Goal: Task Accomplishment & Management: Manage account settings

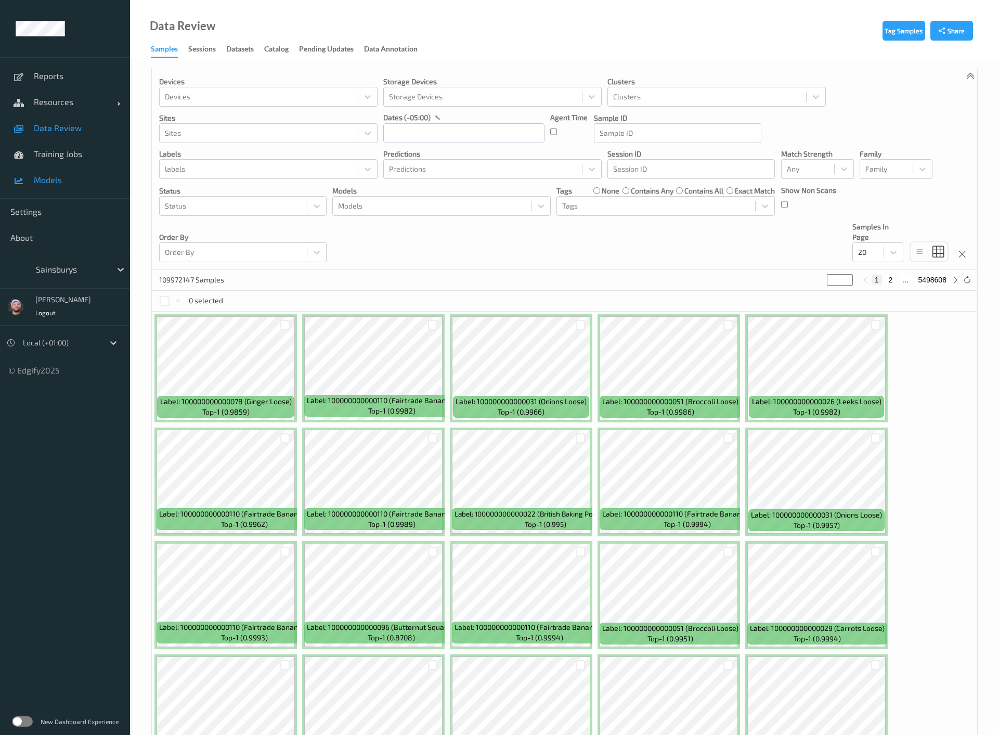
click at [83, 192] on link "Models" at bounding box center [65, 180] width 130 height 26
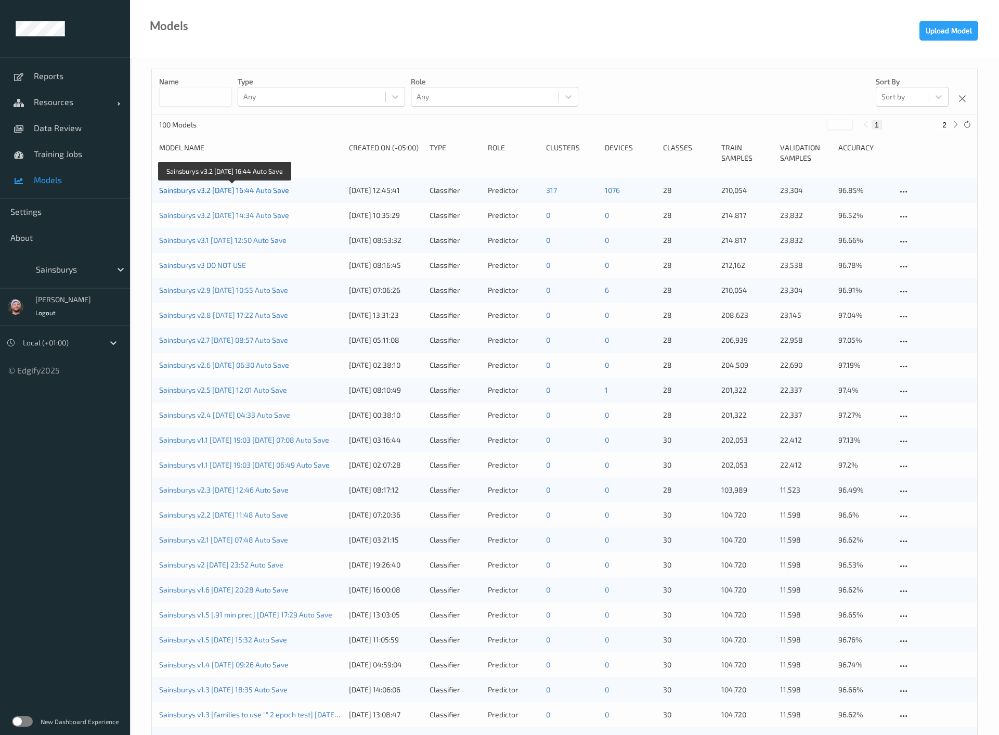
click at [244, 190] on link "Sainsburys v3.2 [DATE] 16:44 Auto Save" at bounding box center [224, 190] width 130 height 9
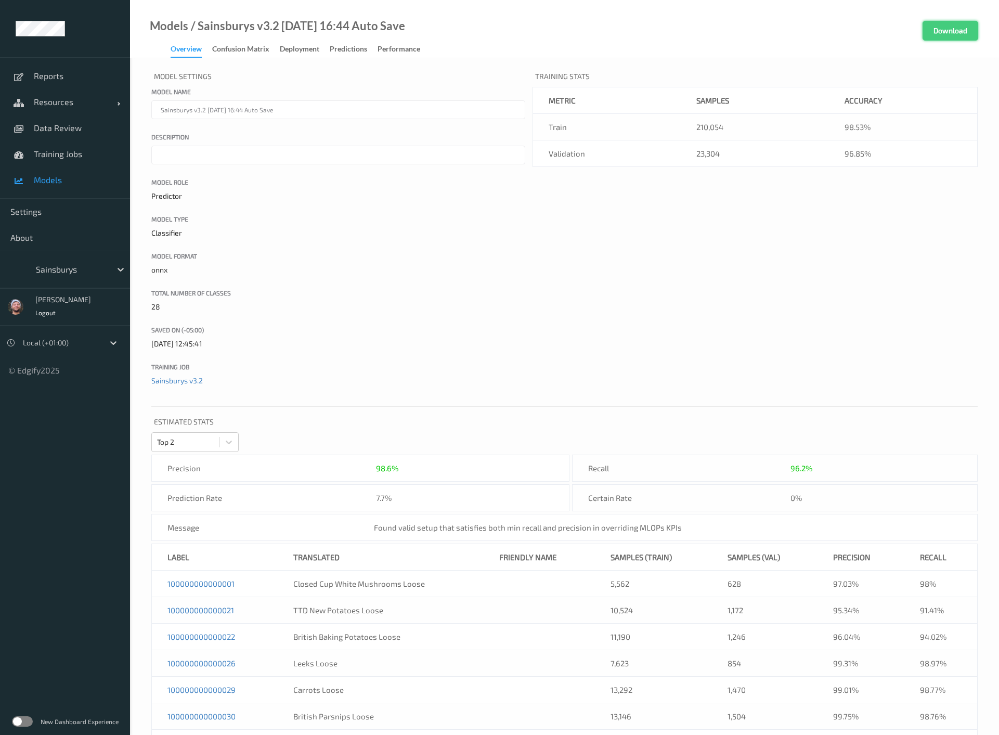
click at [935, 38] on button "Download" at bounding box center [951, 31] width 56 height 20
drag, startPoint x: 199, startPoint y: 28, endPoint x: 436, endPoint y: 26, distance: 237.2
click at [436, 26] on div "Models / Sainsburys v3.2 2025-09-19 16:44 Auto Save Overview Confusion matrix D…" at bounding box center [564, 29] width 869 height 58
copy div "Sainsburys v3.2 [DATE] 16:44 Auto Save"
click at [20, 124] on icon at bounding box center [19, 128] width 10 height 8
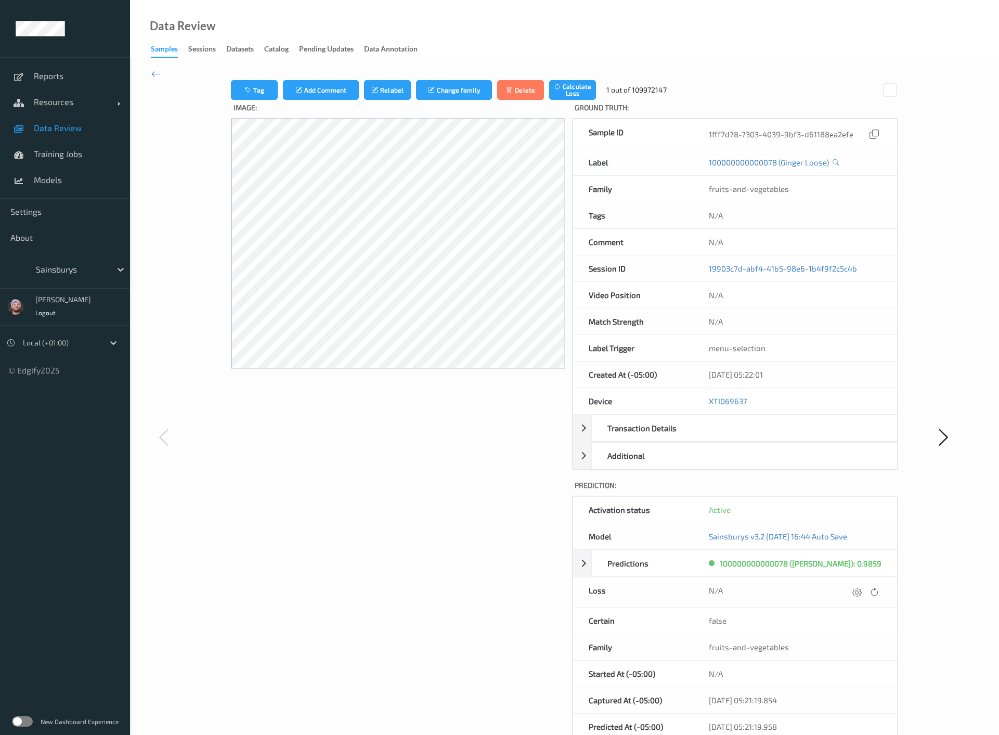
drag, startPoint x: 159, startPoint y: 188, endPoint x: 131, endPoint y: 180, distance: 29.3
click at [159, 188] on div at bounding box center [185, 437] width 69 height 714
click at [59, 128] on span "Data Review" at bounding box center [77, 128] width 86 height 10
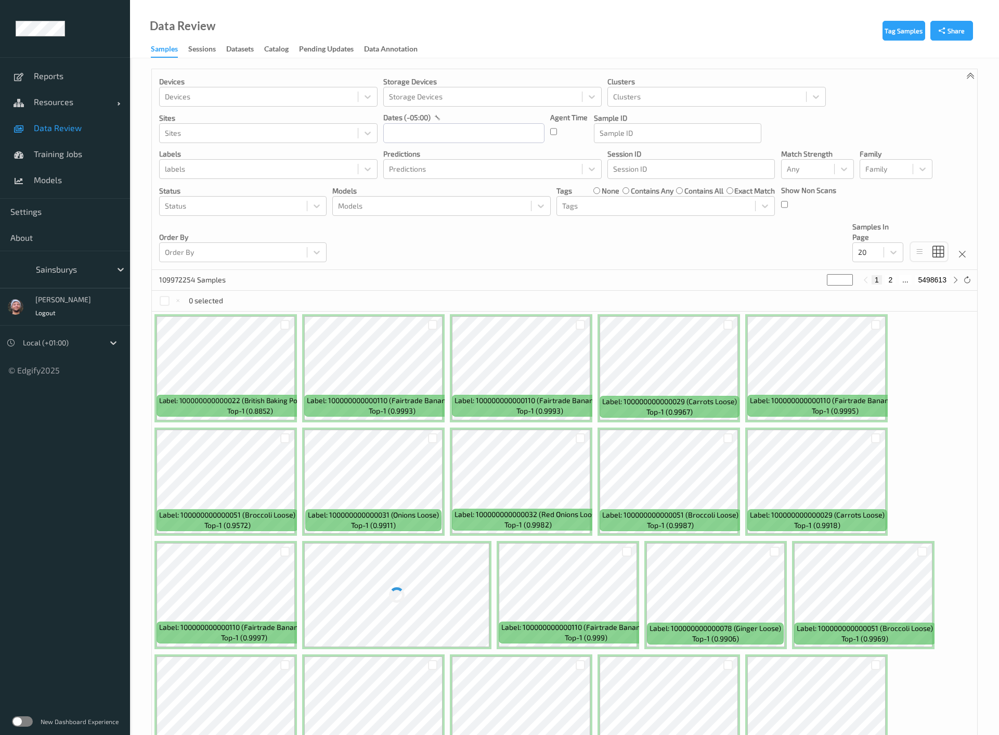
click at [618, 232] on div "Devices Devices Storage Devices Storage Devices Clusters Clusters Sites Sites d…" at bounding box center [564, 169] width 825 height 201
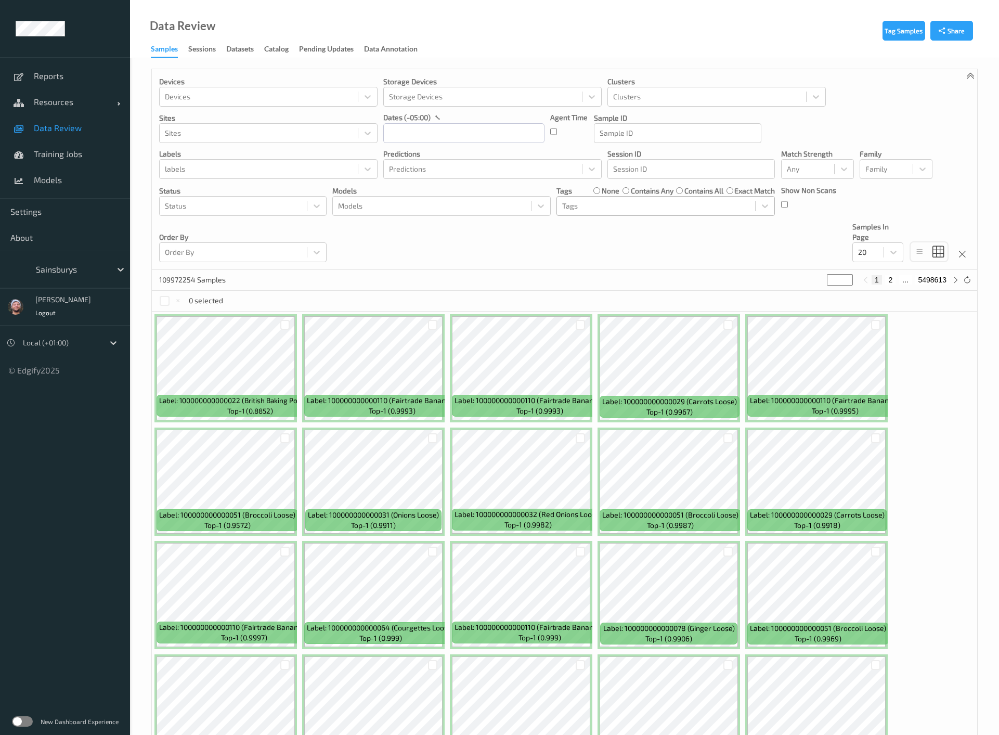
click at [595, 206] on div at bounding box center [656, 206] width 188 height 12
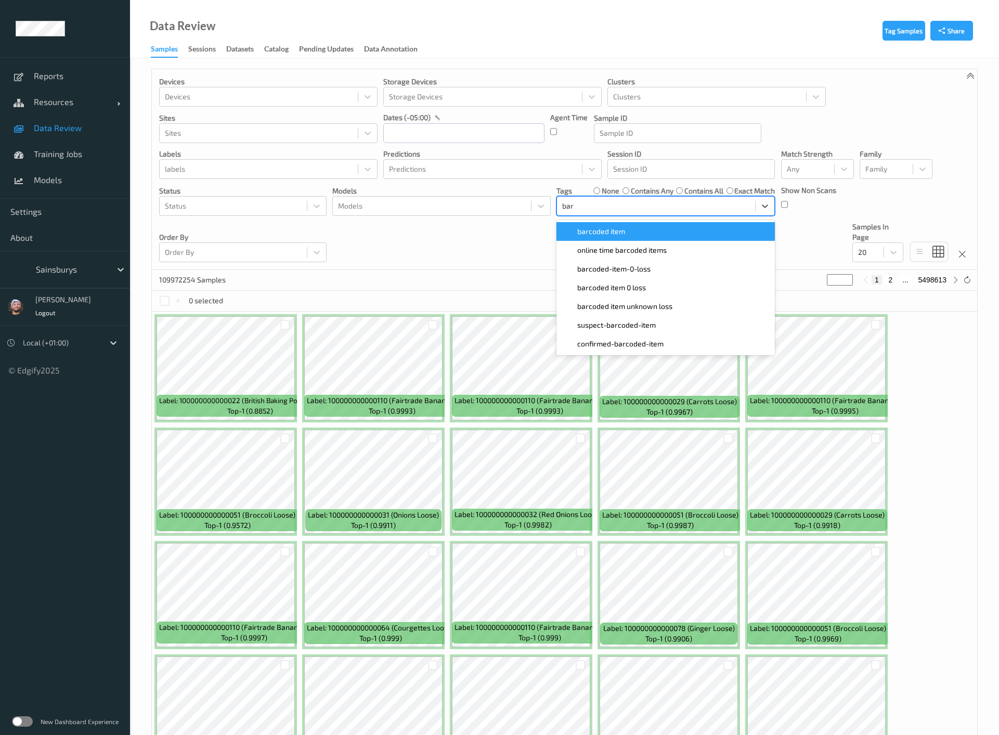
type input "barc"
click at [607, 229] on span "barcoded item" at bounding box center [601, 231] width 48 height 10
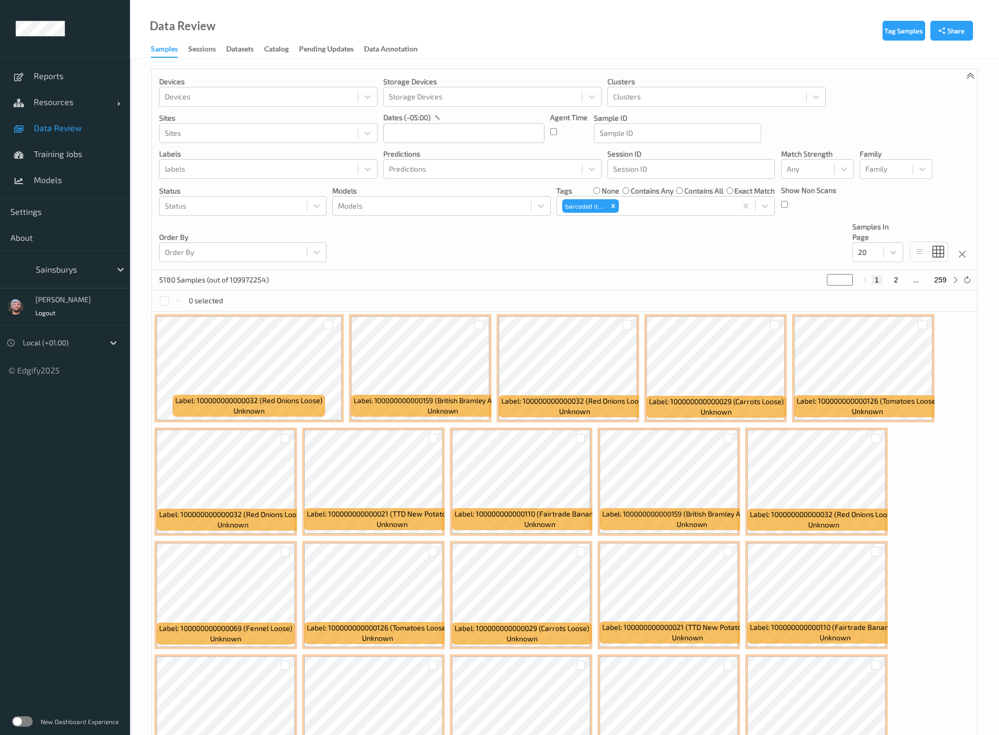
click at [367, 253] on div "Devices Devices Storage Devices Storage Devices Clusters Clusters Sites Sites d…" at bounding box center [564, 169] width 825 height 201
click at [885, 250] on div at bounding box center [893, 252] width 19 height 19
click at [878, 352] on span "200" at bounding box center [879, 352] width 12 height 10
drag, startPoint x: 895, startPoint y: 277, endPoint x: 739, endPoint y: 431, distance: 219.6
click at [895, 277] on button "2" at bounding box center [897, 279] width 10 height 9
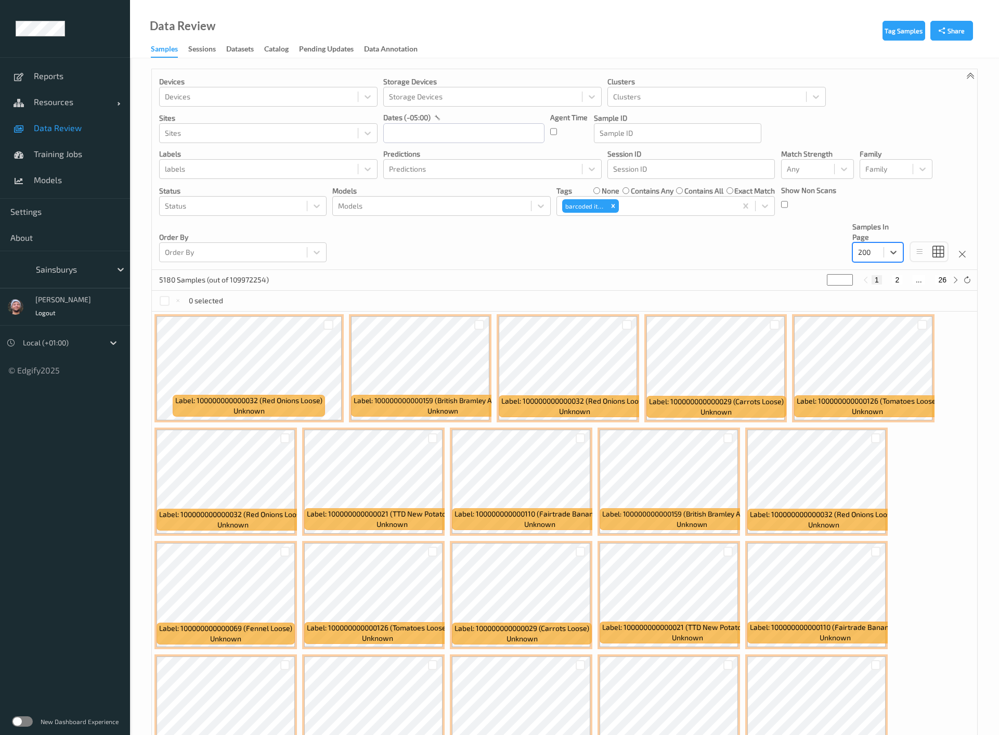
type input "*"
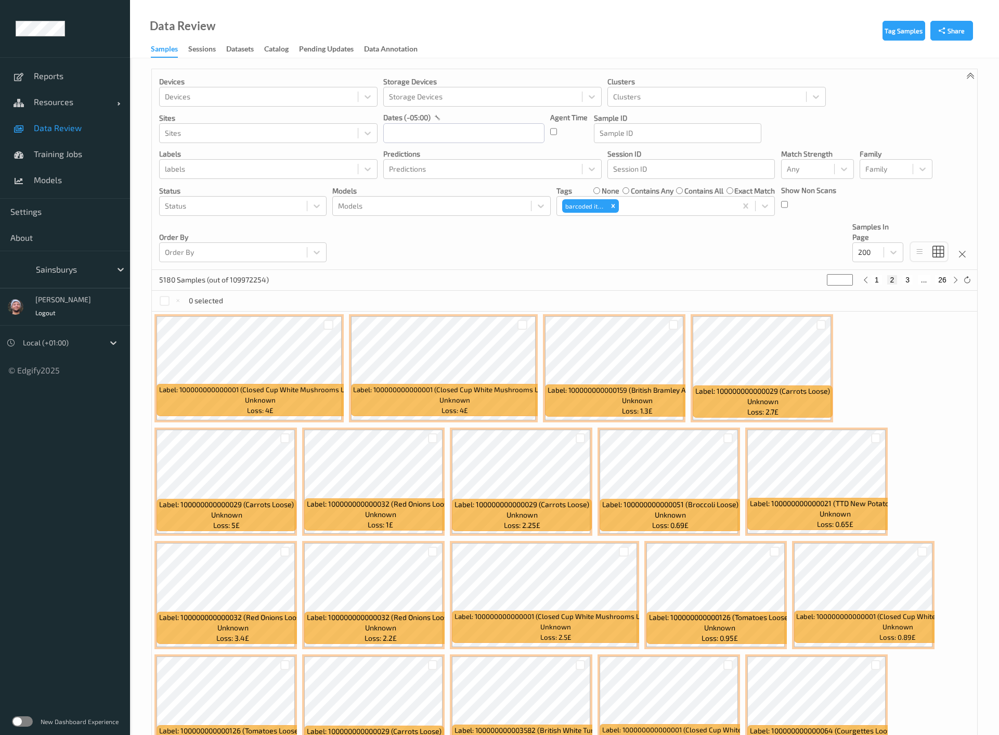
click at [909, 279] on button "3" at bounding box center [907, 279] width 10 height 9
type input "*"
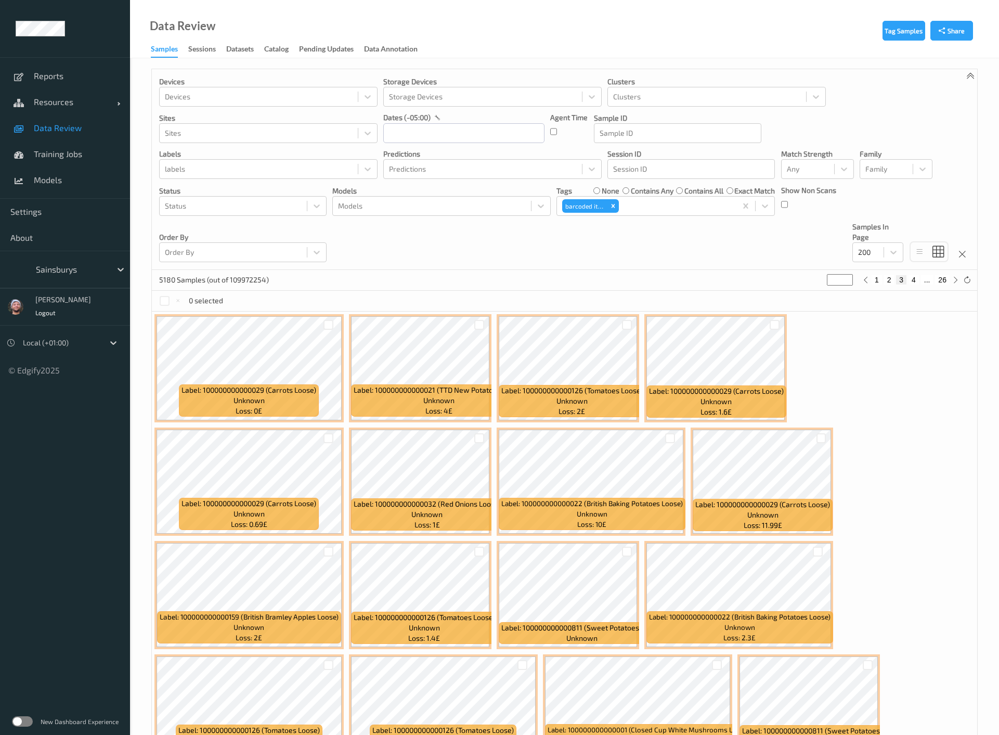
click at [911, 281] on button "4" at bounding box center [914, 279] width 10 height 9
type input "*"
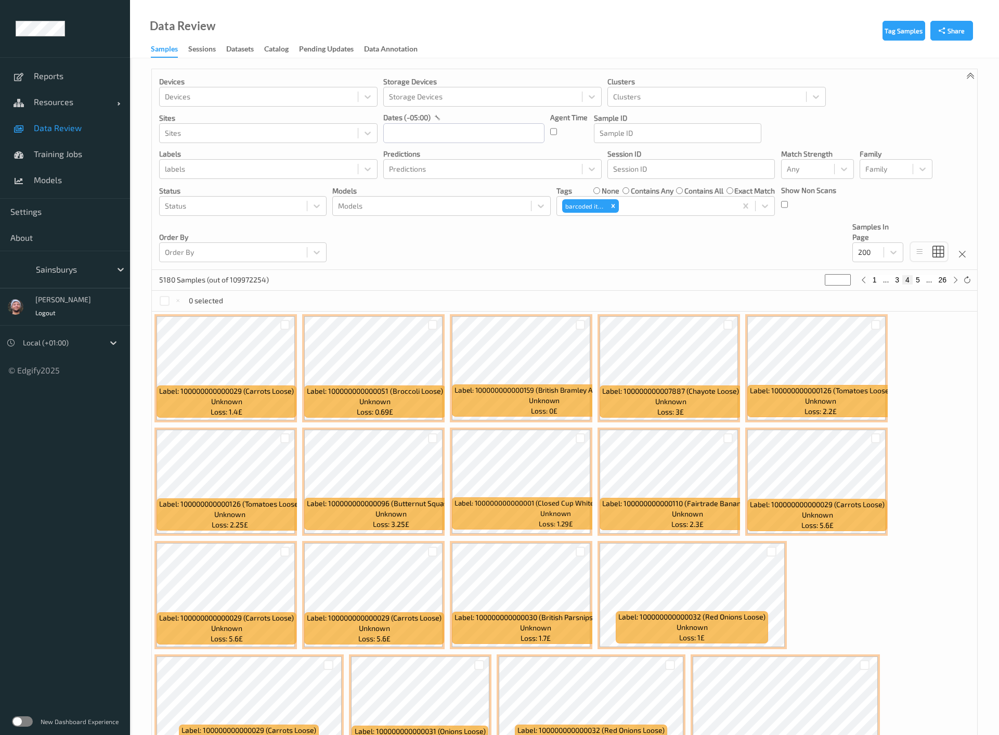
click at [921, 282] on button "5" at bounding box center [918, 279] width 10 height 9
type input "*"
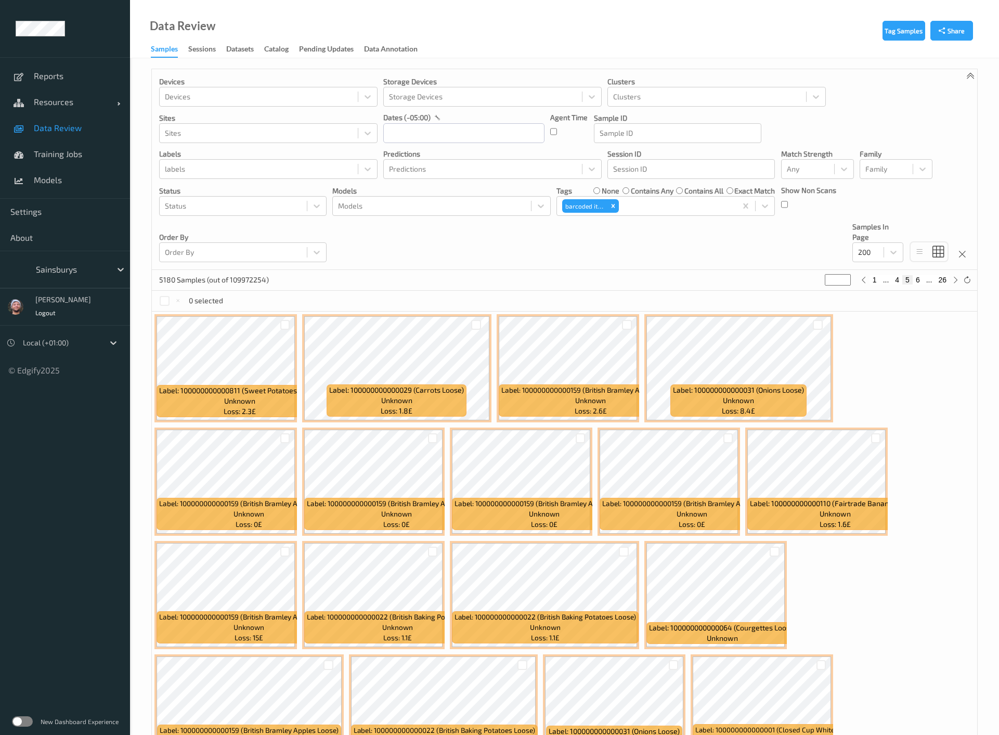
click at [436, 277] on div "5180 Samples (out of 109972254) * 1 ... 4 5 6 ... 26" at bounding box center [564, 280] width 825 height 21
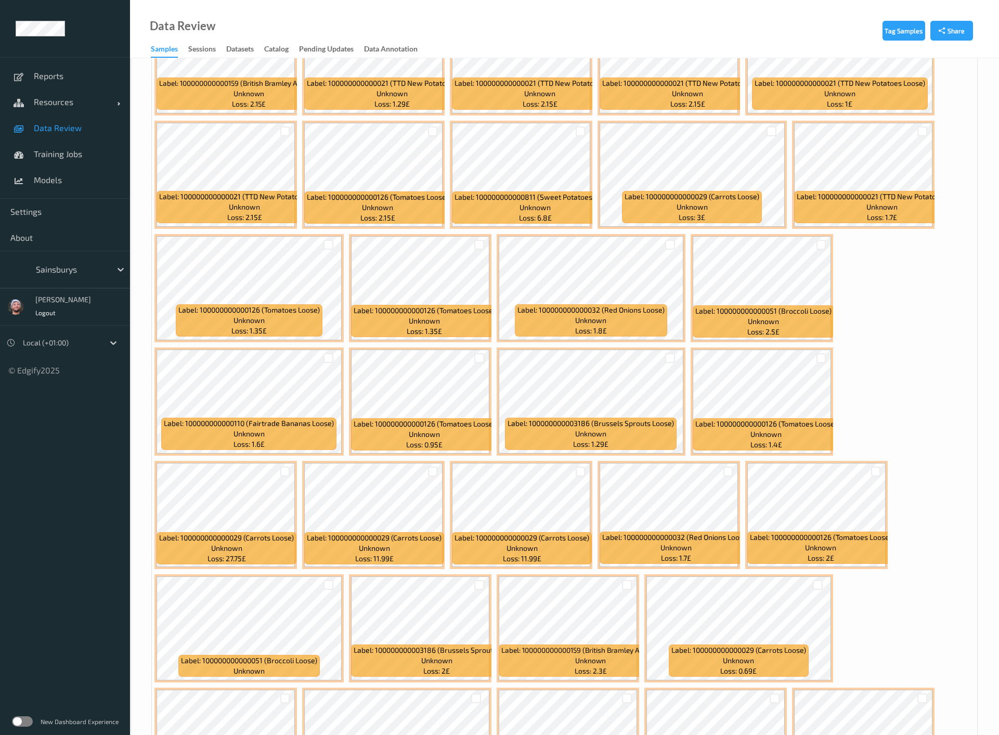
scroll to position [1125, 0]
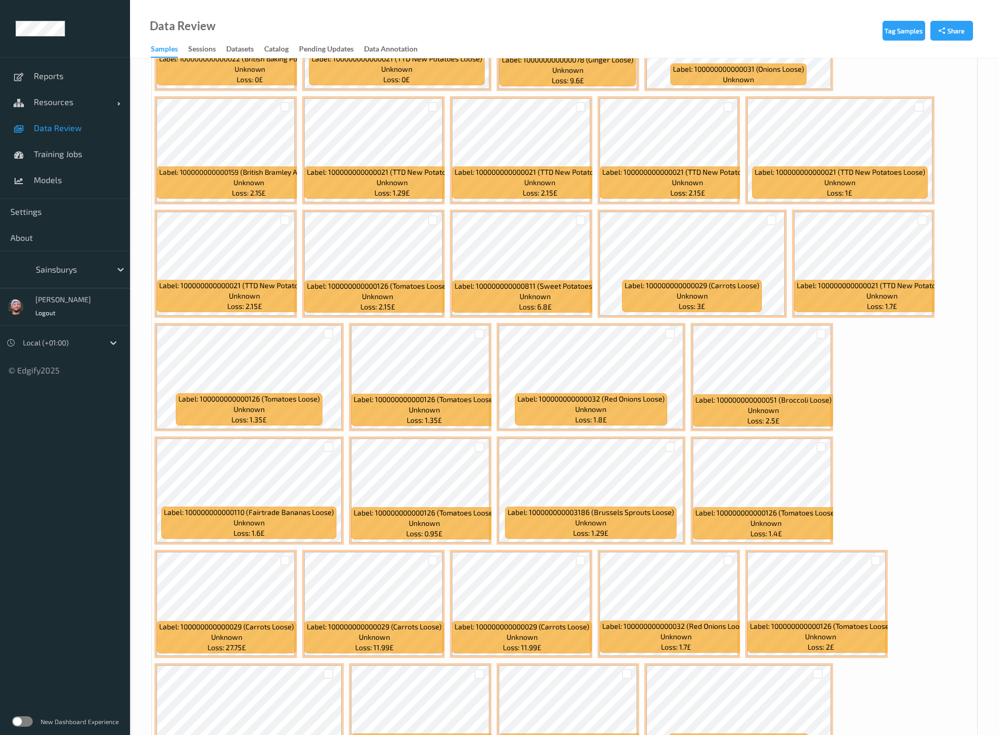
click at [106, 533] on ul "Reports Resources Devices Clusters Sites Data Review Training Jobs Models Setti…" at bounding box center [65, 367] width 130 height 735
click at [958, 3] on div "Data Review Samples Sessions Datasets Catalog Pending Updates Data Annotation" at bounding box center [564, 29] width 869 height 58
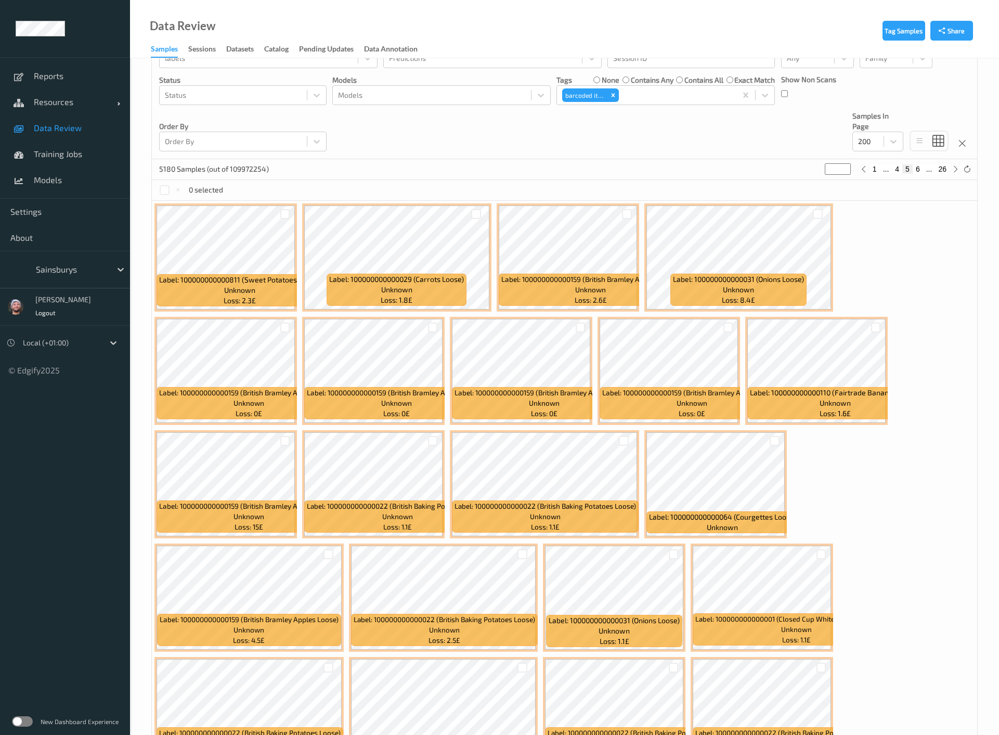
scroll to position [0, 0]
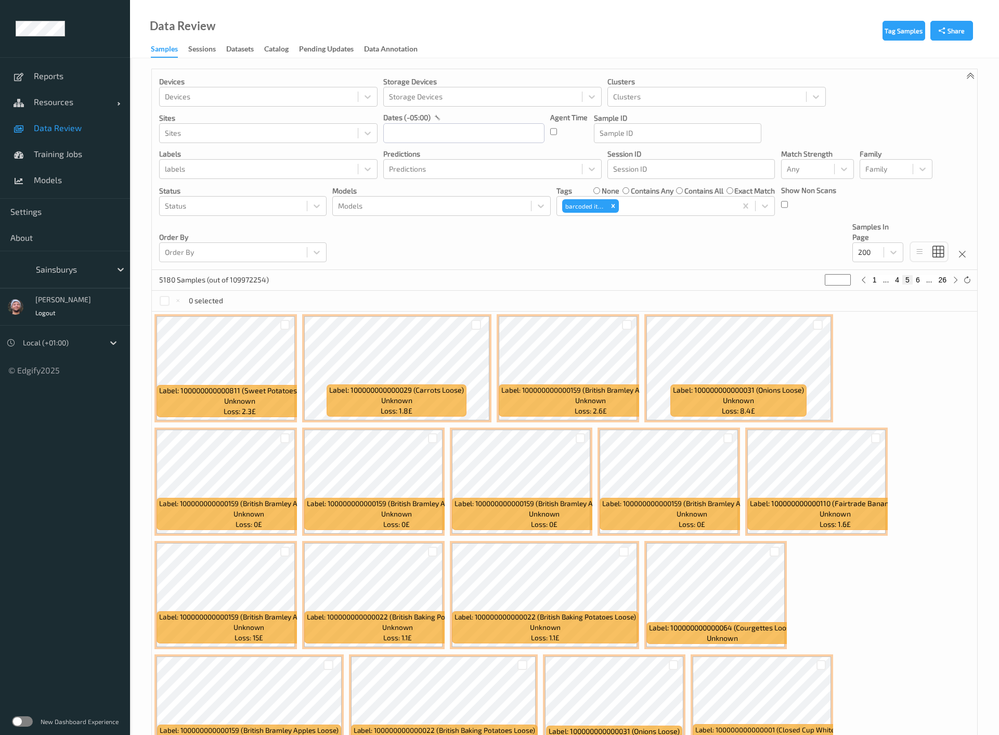
drag, startPoint x: 476, startPoint y: 245, endPoint x: 468, endPoint y: 225, distance: 21.7
click at [477, 245] on div "Devices Devices Storage Devices Storage Devices Clusters Clusters Sites Sites d…" at bounding box center [564, 169] width 825 height 201
click at [300, 174] on div at bounding box center [259, 169] width 188 height 12
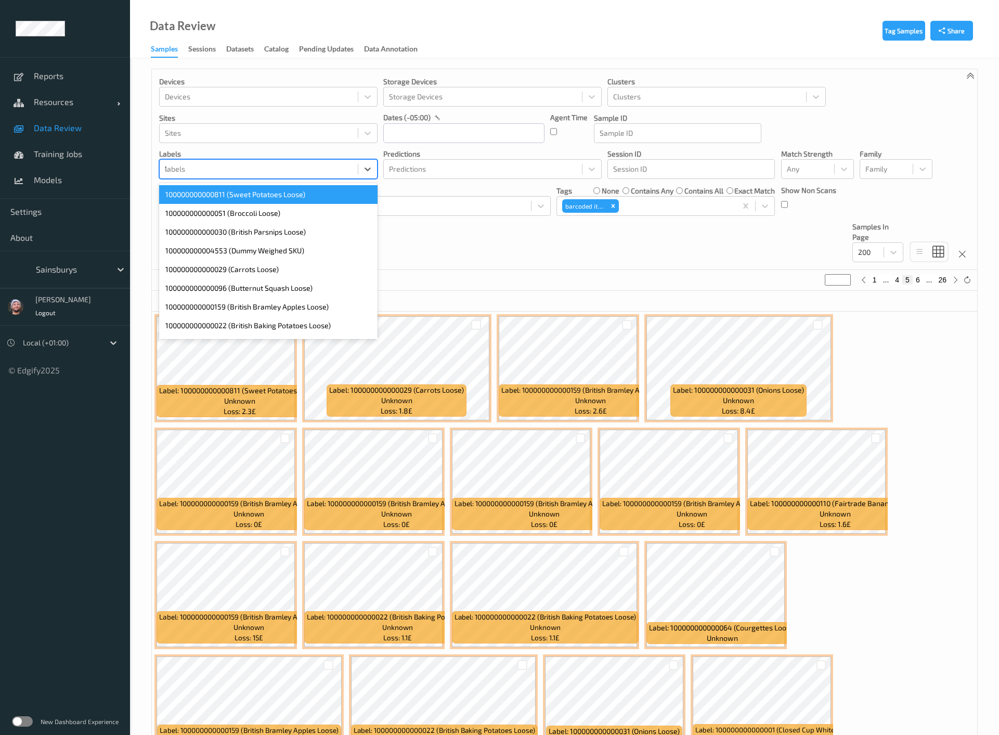
type input "110"
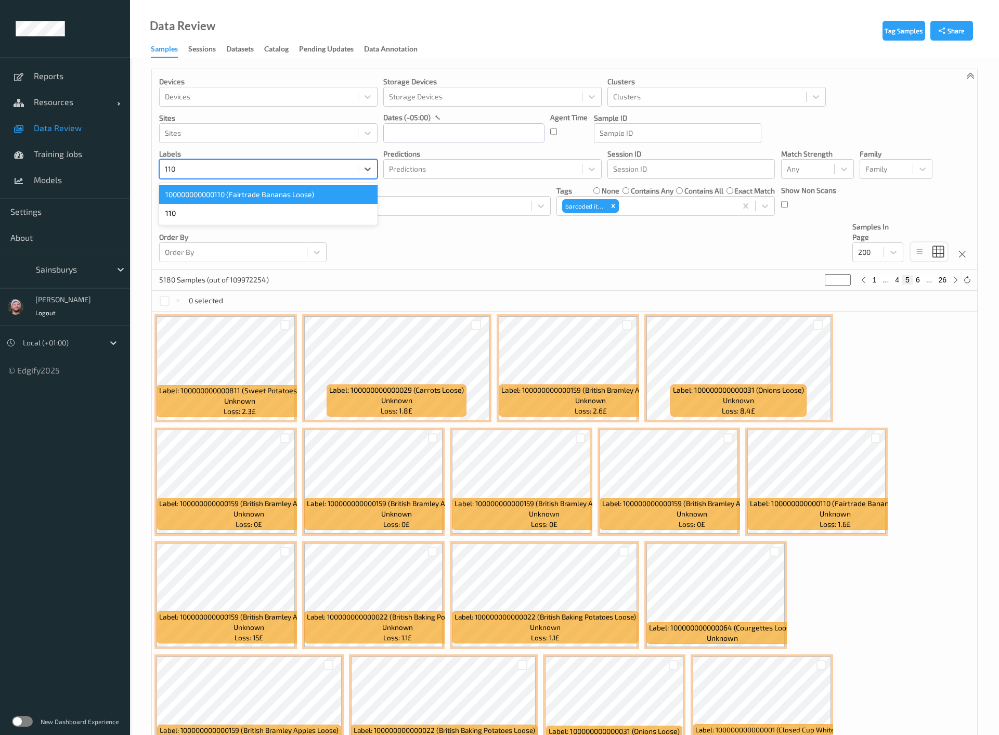
click at [283, 189] on div "100000000000110 (Fairtrade Bananas Loose)" at bounding box center [268, 194] width 218 height 19
type input "*"
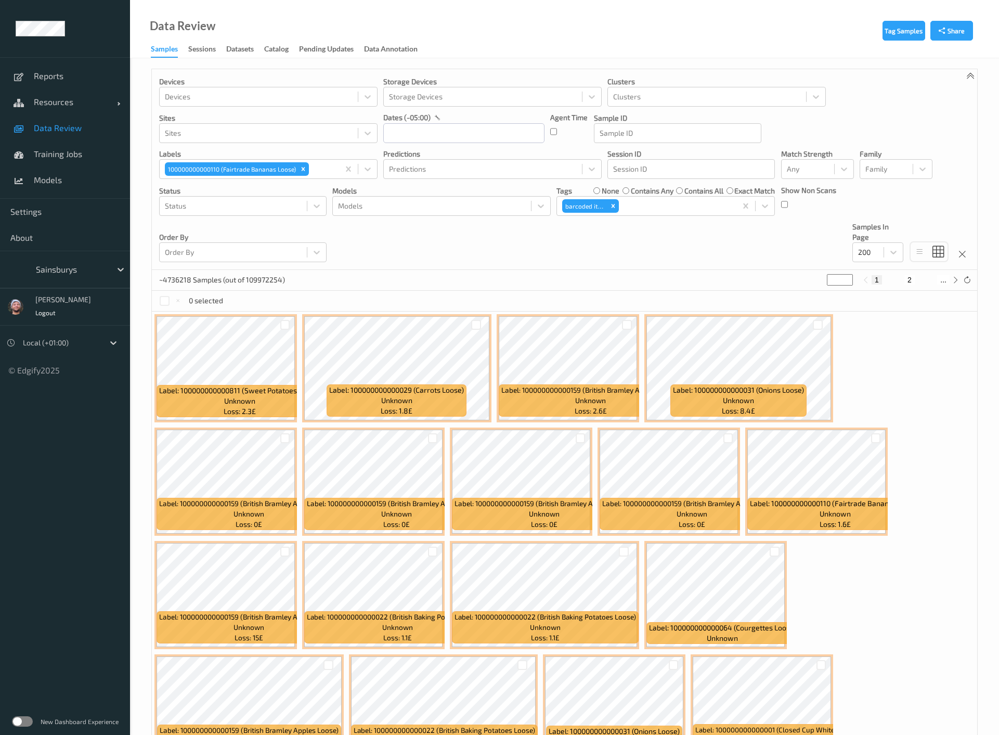
click at [407, 238] on div "Devices Devices Storage Devices Storage Devices Clusters Clusters Sites Sites d…" at bounding box center [564, 169] width 825 height 201
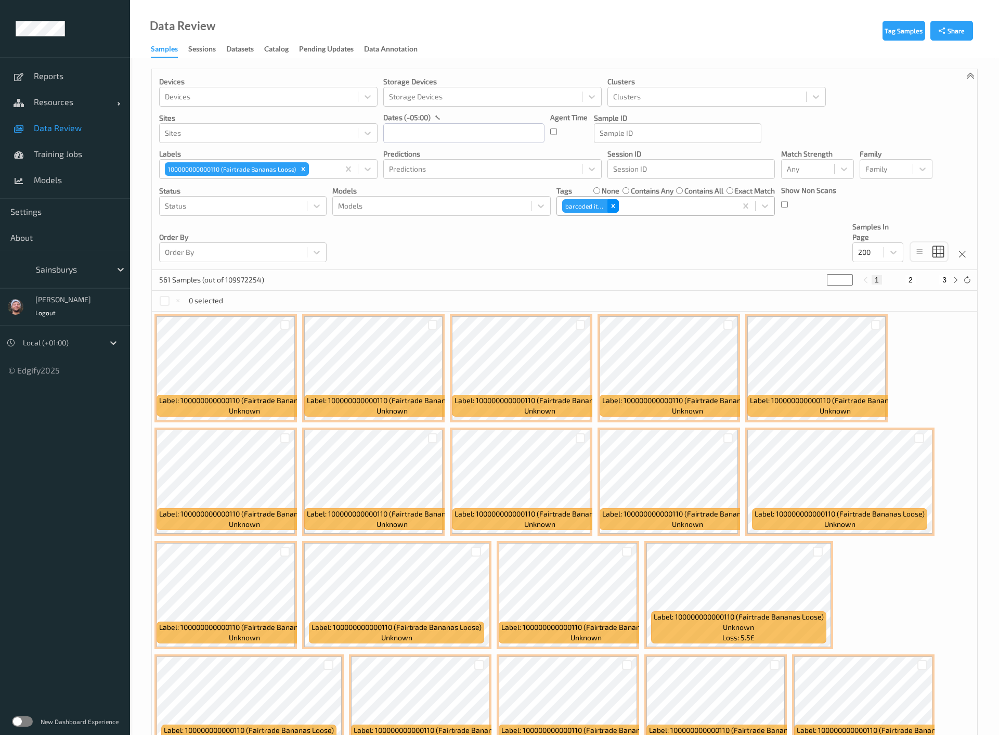
click at [611, 202] on icon "Remove barcoded item" at bounding box center [613, 205] width 7 height 7
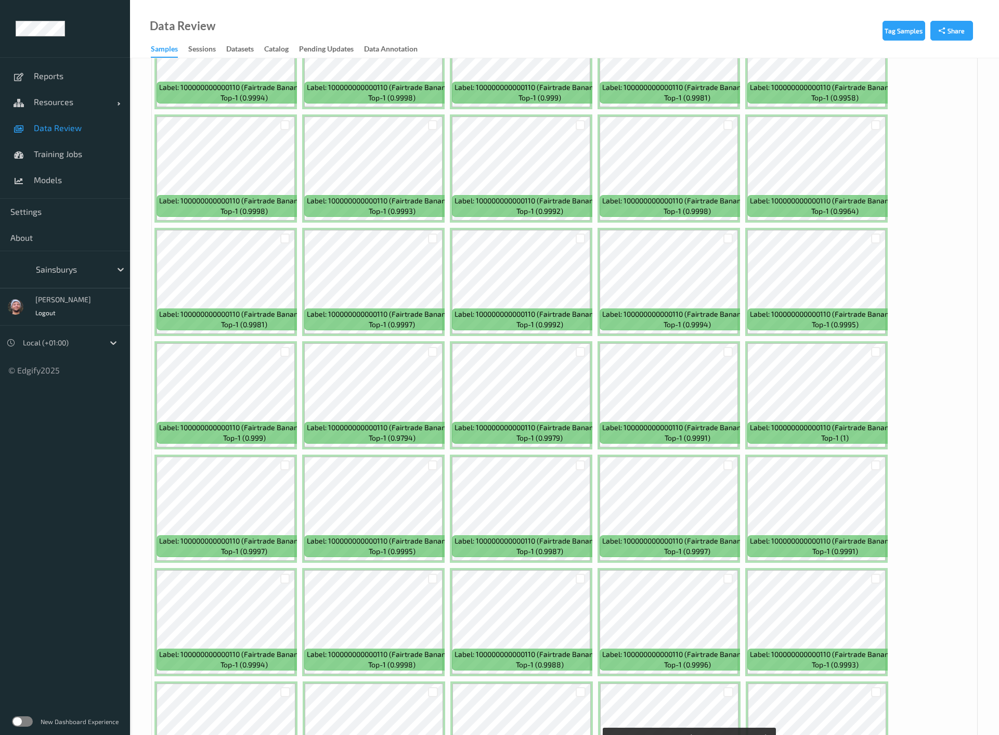
scroll to position [1872, 0]
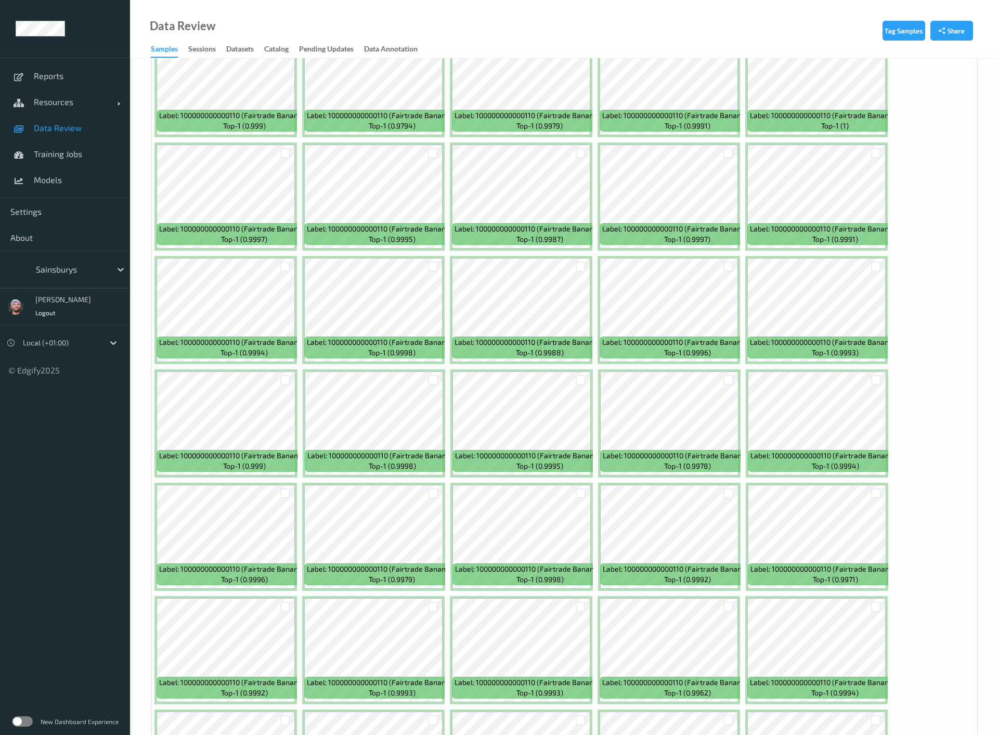
drag, startPoint x: 953, startPoint y: 422, endPoint x: 923, endPoint y: 232, distance: 192.6
drag, startPoint x: 653, startPoint y: 569, endPoint x: 685, endPoint y: 569, distance: 31.7
click at [685, 569] on span "Label: 100000000000110 (Fairtrade Bananas Loose)" at bounding box center [688, 569] width 170 height 10
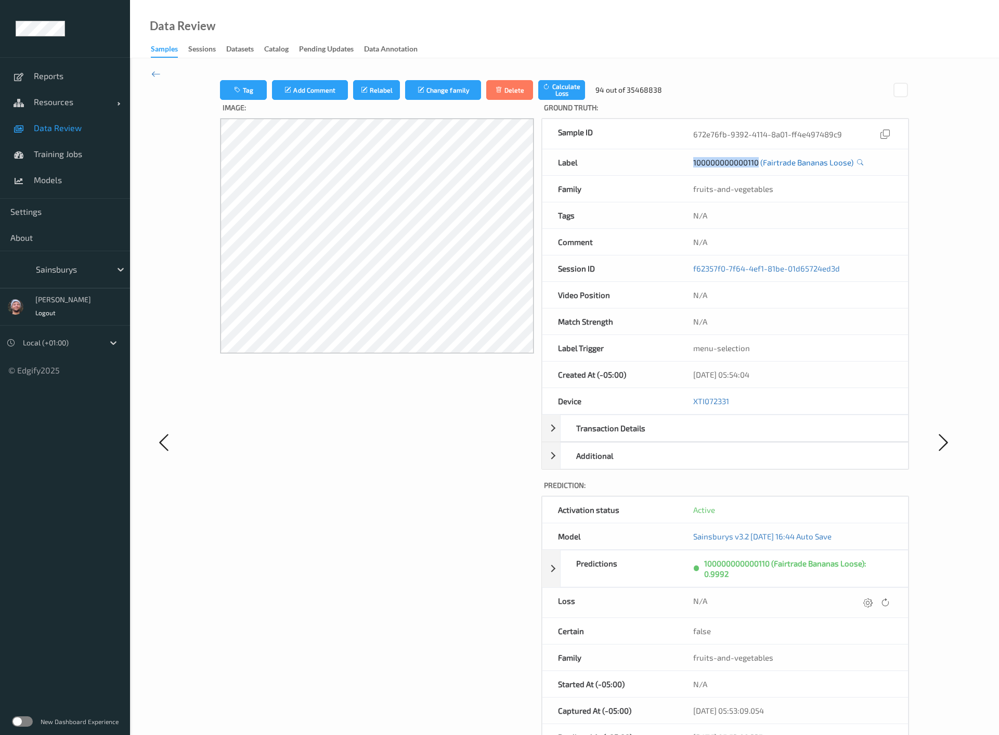
copy link "100000000000110"
drag, startPoint x: 683, startPoint y: 166, endPoint x: 759, endPoint y: 164, distance: 76.0
click at [759, 164] on div "100000000000110 (Fairtrade Bananas Loose)" at bounding box center [793, 162] width 230 height 26
click at [162, 73] on div "Tag Add Comment Relabel Change family Delete Calculate Loss 94 out of 35468838 …" at bounding box center [564, 441] width 869 height 767
click at [155, 74] on icon at bounding box center [155, 73] width 9 height 11
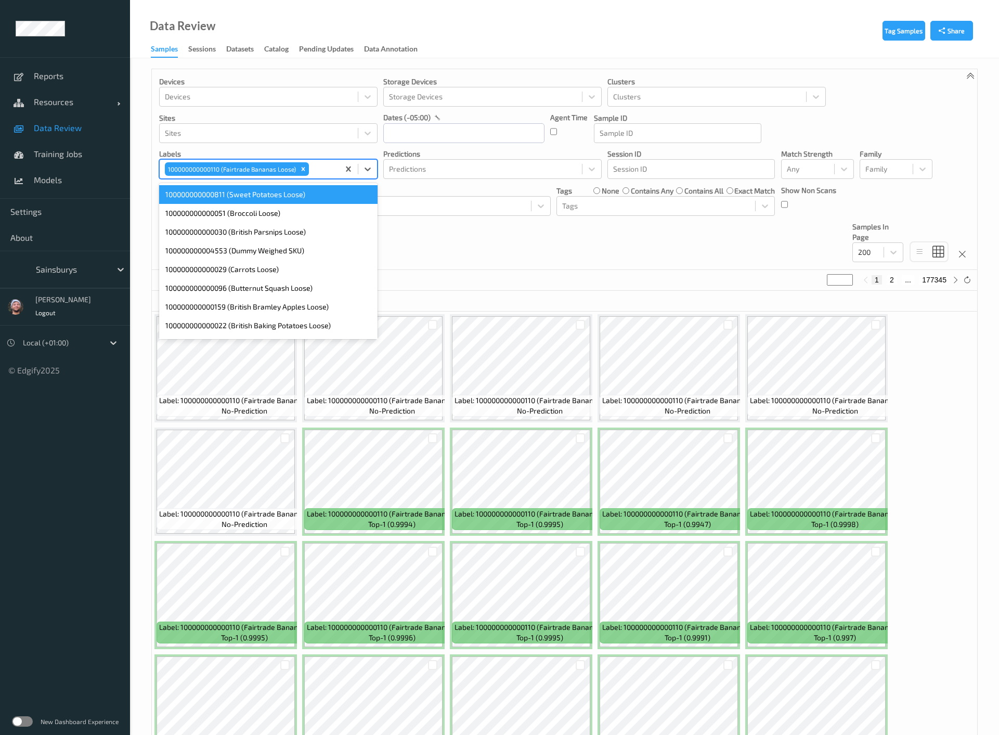
click at [311, 171] on input "text" at bounding box center [312, 169] width 2 height 10
click at [297, 173] on div "Remove 100000000000110 (Fairtrade Bananas Loose)" at bounding box center [302, 169] width 11 height 14
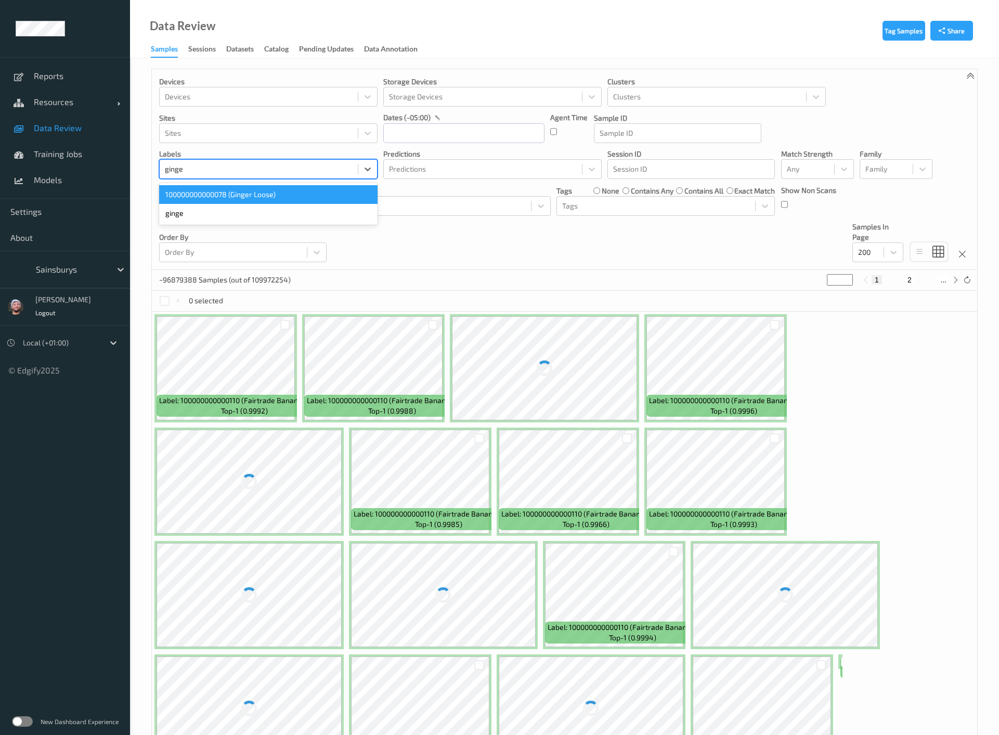
type input "ginger"
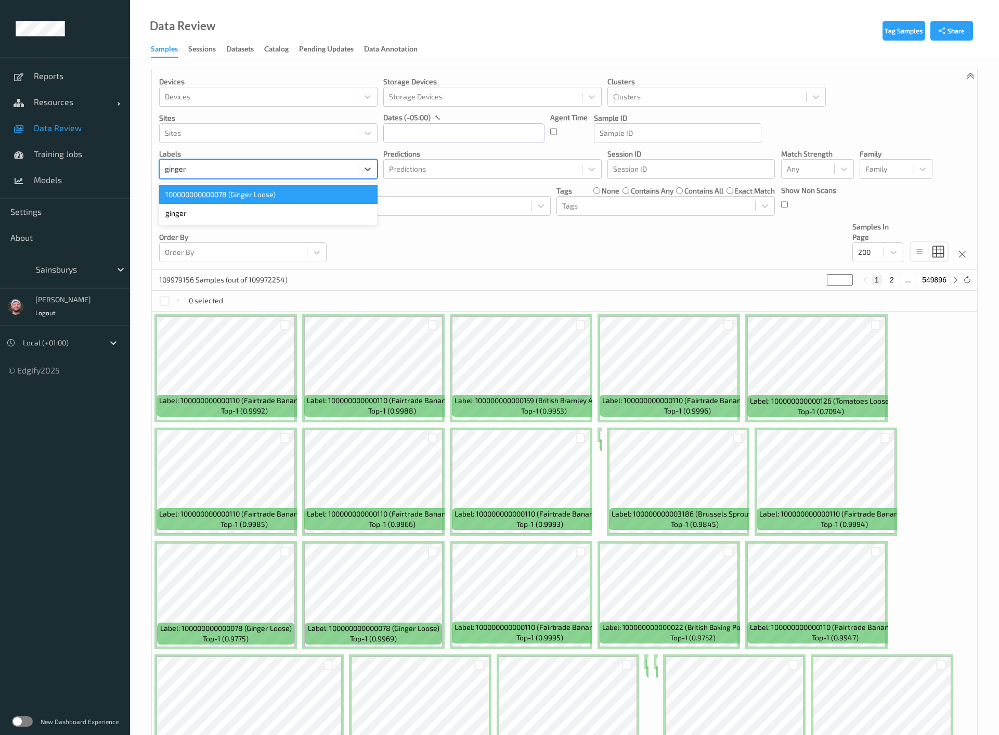
click at [264, 192] on div "100000000000078 (Ginger Loose)" at bounding box center [268, 194] width 218 height 19
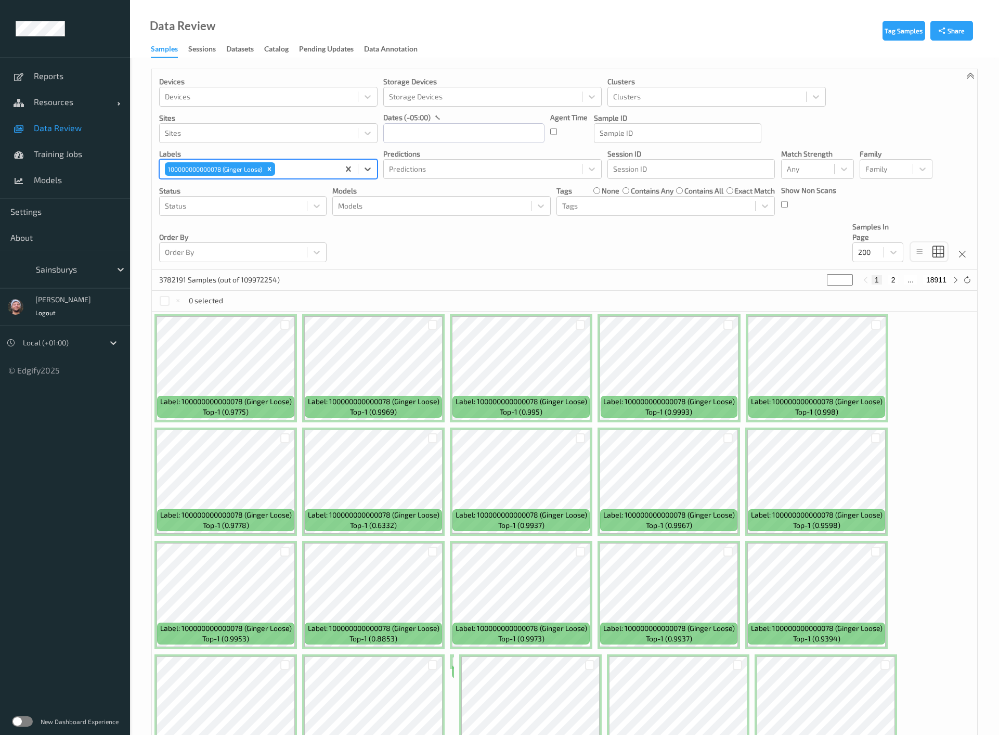
click at [747, 240] on div "Devices Devices Storage Devices Storage Devices Clusters Clusters Sites Sites d…" at bounding box center [564, 169] width 825 height 201
drag, startPoint x: 410, startPoint y: 311, endPoint x: 462, endPoint y: 280, distance: 60.4
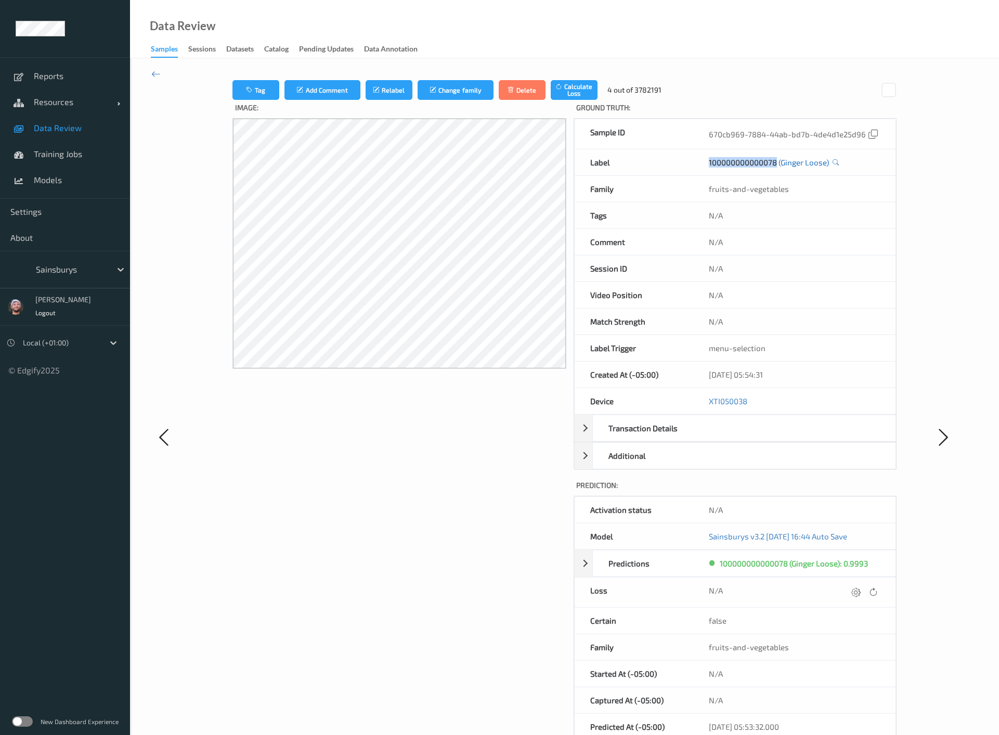
drag, startPoint x: 734, startPoint y: 166, endPoint x: 777, endPoint y: 166, distance: 43.2
click at [777, 166] on div "100000000000078 (Ginger Loose)" at bounding box center [794, 162] width 202 height 26
click at [156, 73] on icon at bounding box center [155, 73] width 9 height 11
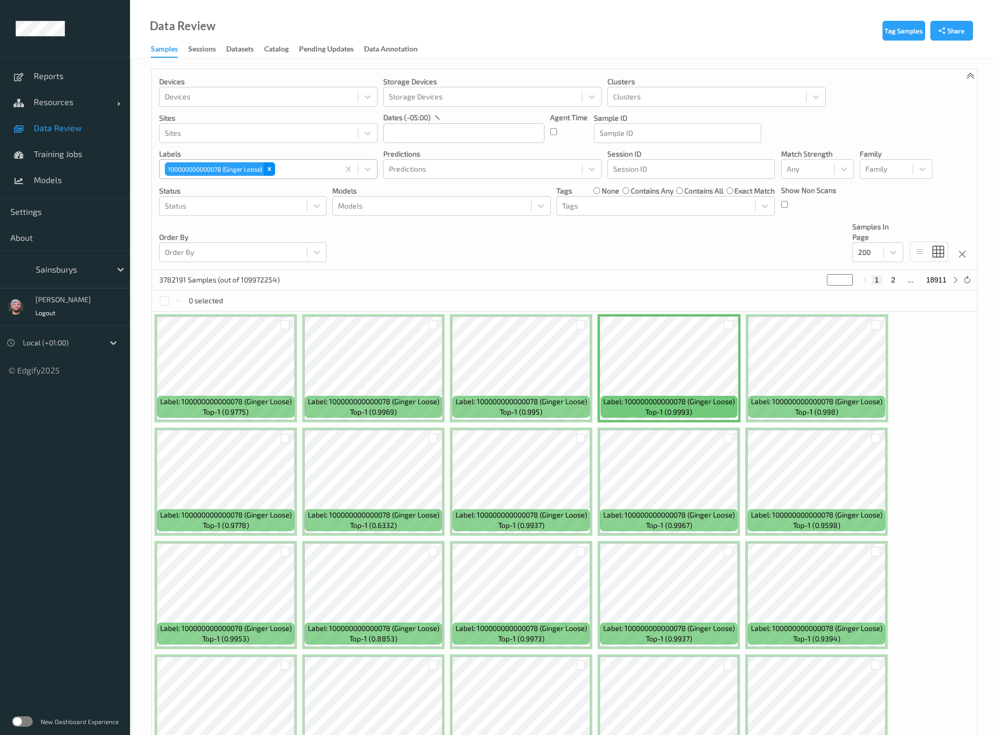
click at [274, 172] on div "Remove 100000000000078 (Ginger Loose)" at bounding box center [269, 169] width 11 height 14
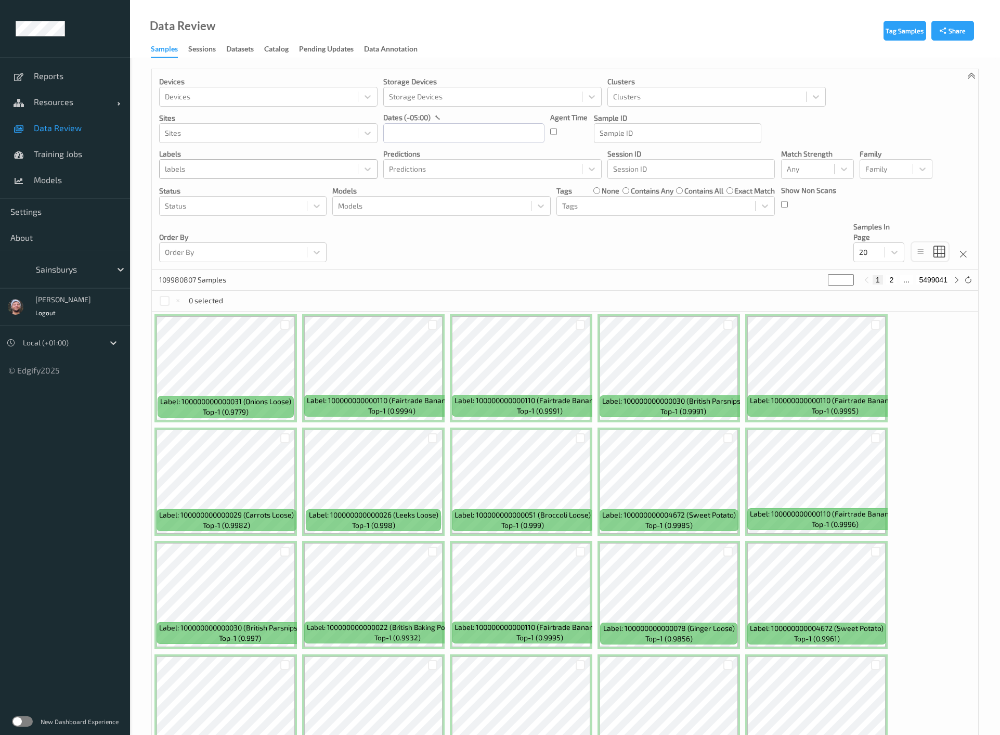
click at [277, 166] on div at bounding box center [259, 169] width 188 height 12
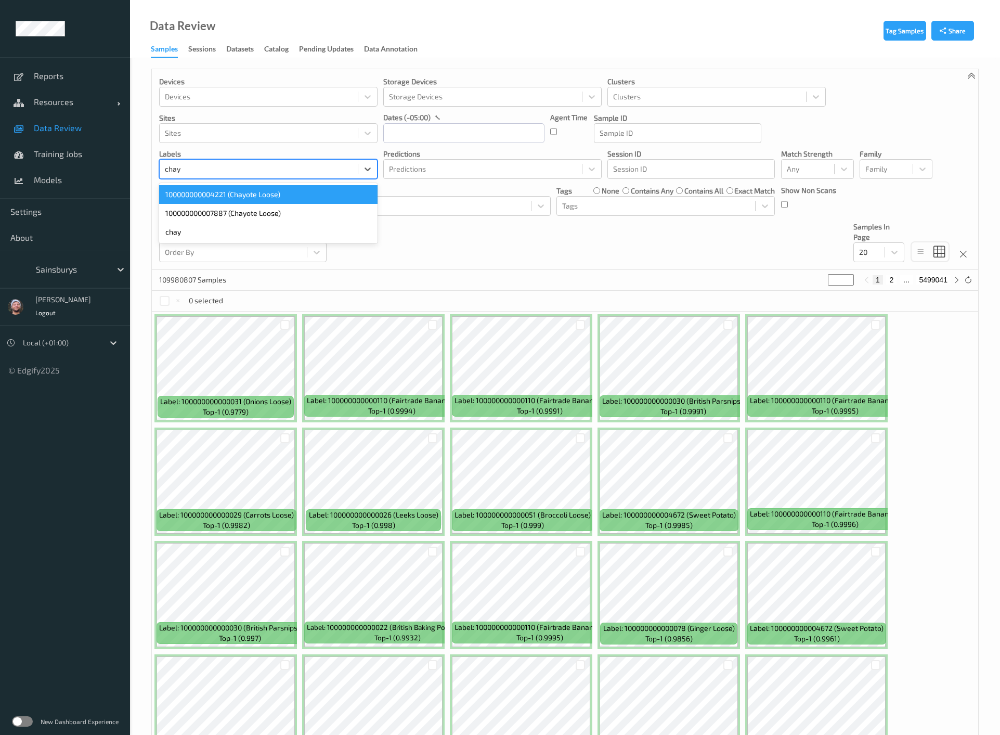
type input "chayo"
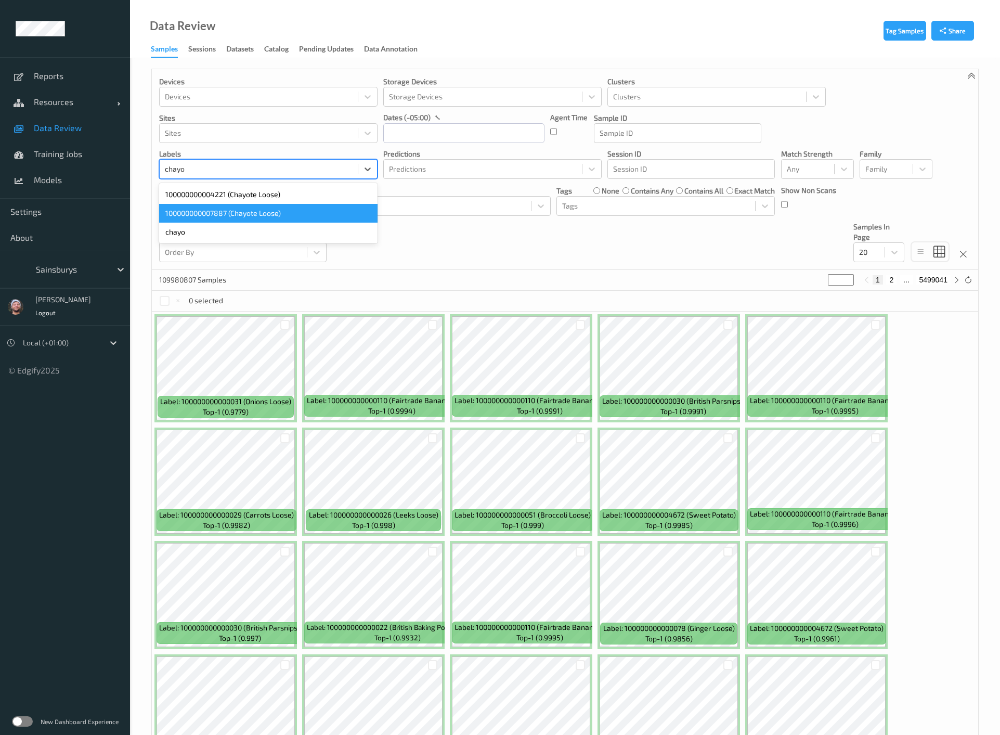
click at [255, 216] on div "100000000007887 (Chayote Loose)" at bounding box center [268, 213] width 218 height 19
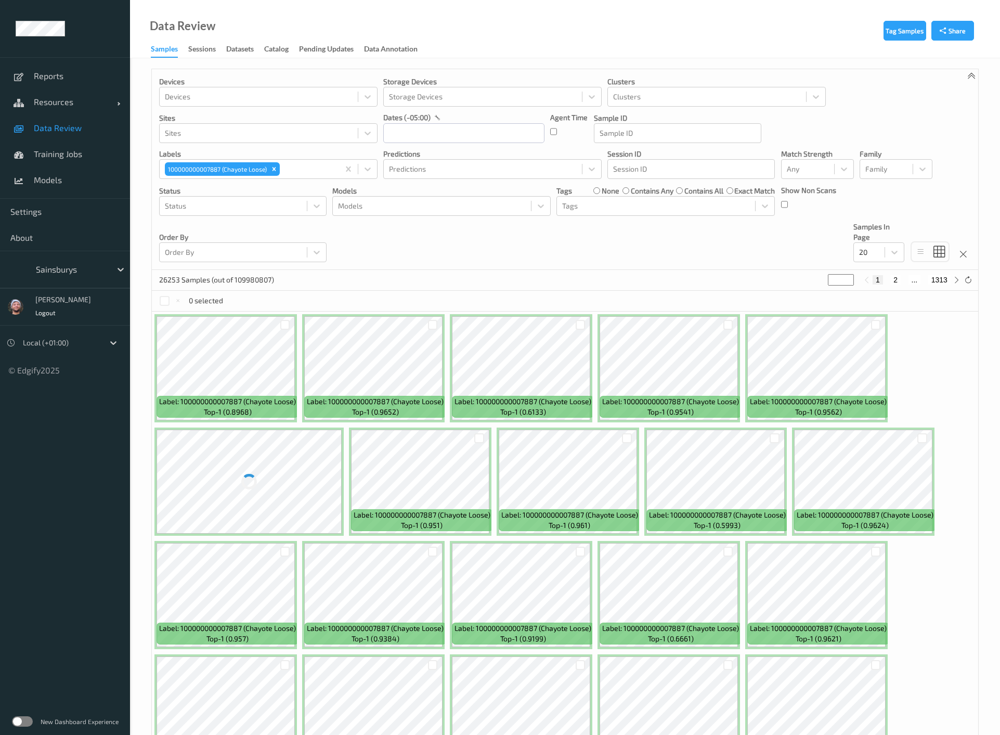
drag, startPoint x: 472, startPoint y: 273, endPoint x: 500, endPoint y: 302, distance: 40.1
click at [472, 273] on div "26253 Samples (out of 109980807) * 1 2 ... 1313" at bounding box center [565, 280] width 826 height 21
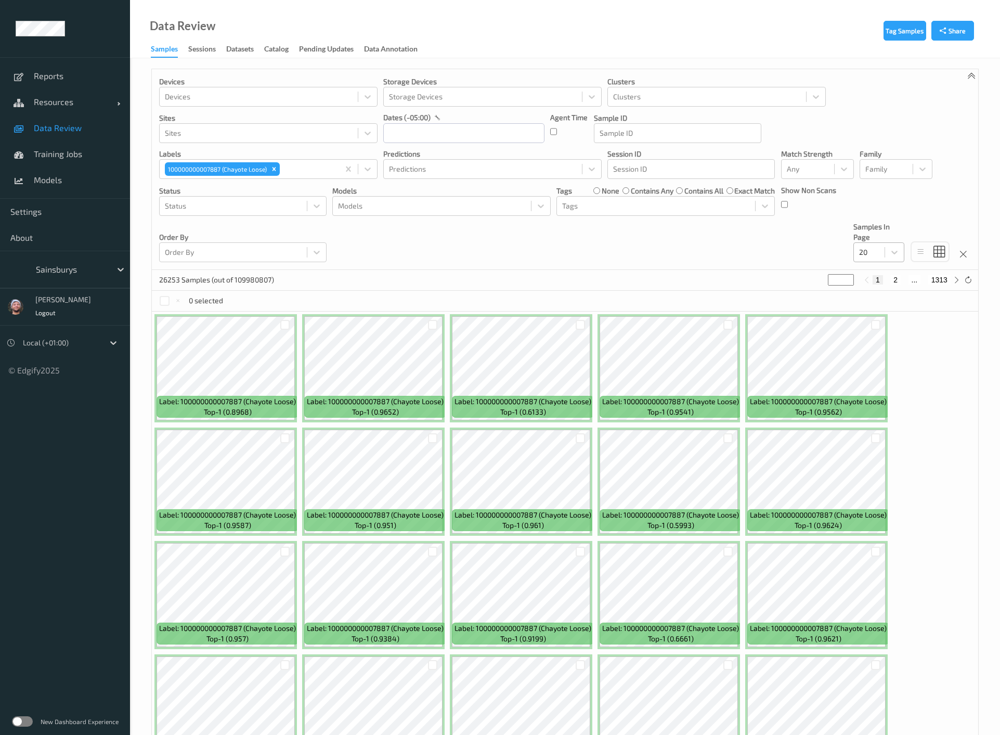
click at [877, 255] on div at bounding box center [869, 252] width 20 height 12
click at [884, 348] on span "200" at bounding box center [880, 352] width 12 height 10
click at [643, 234] on div "Devices Devices Storage Devices Storage Devices Clusters Clusters Sites Sites d…" at bounding box center [565, 169] width 826 height 201
click at [279, 169] on div "Remove 100000000007887 (Chayote Loose)" at bounding box center [273, 169] width 11 height 14
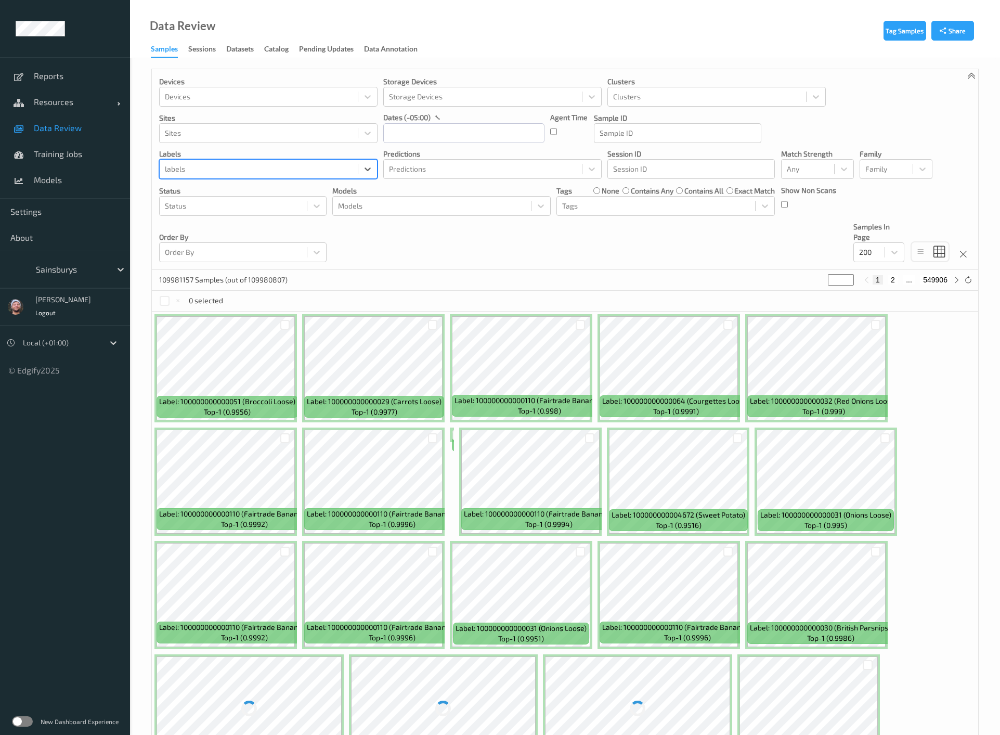
drag, startPoint x: 279, startPoint y: 169, endPoint x: 275, endPoint y: 150, distance: 19.2
click at [277, 157] on div "labels Select is focused ,type to refine list, press Down to open the menu, pre…" at bounding box center [268, 164] width 218 height 30
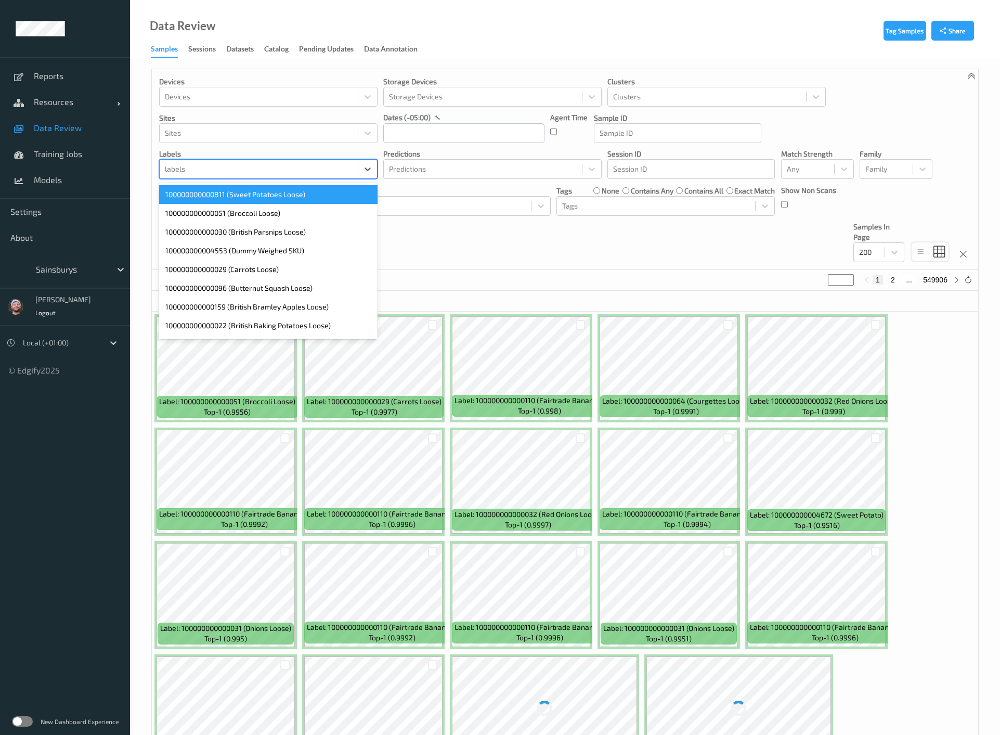
click at [280, 171] on div at bounding box center [259, 169] width 188 height 12
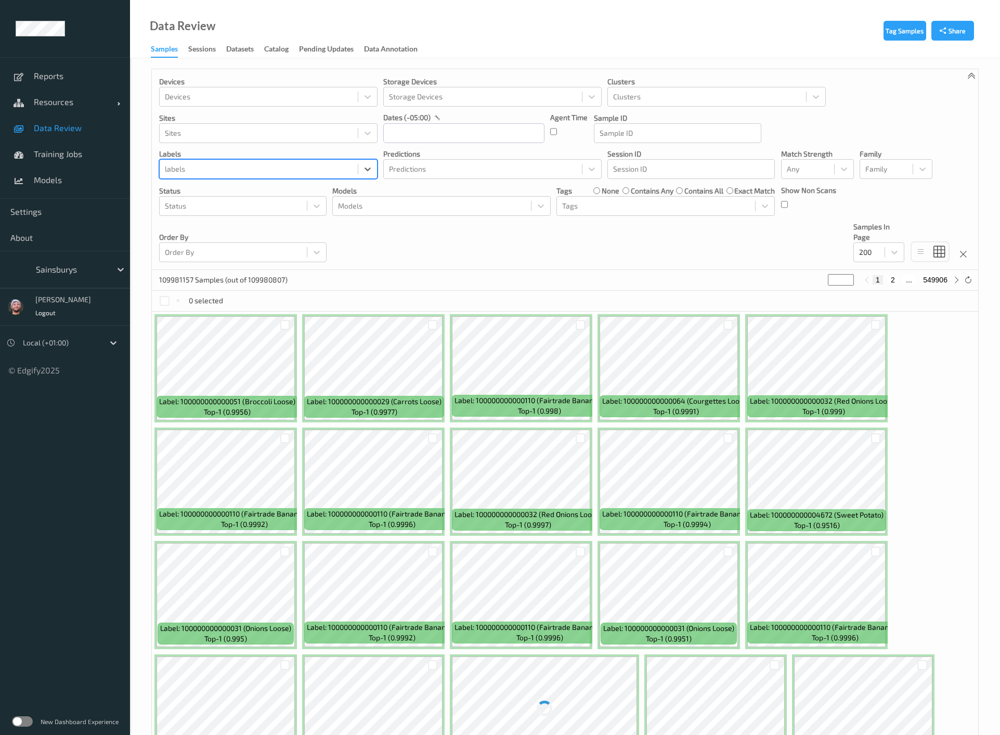
click at [283, 165] on div at bounding box center [259, 169] width 188 height 12
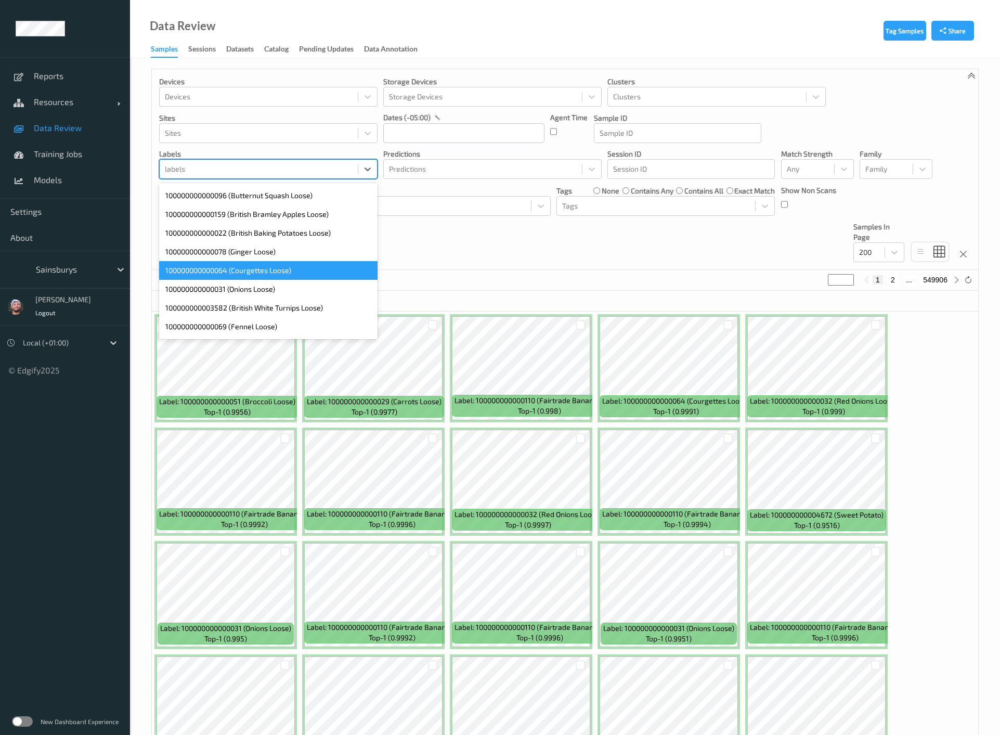
scroll to position [78, 0]
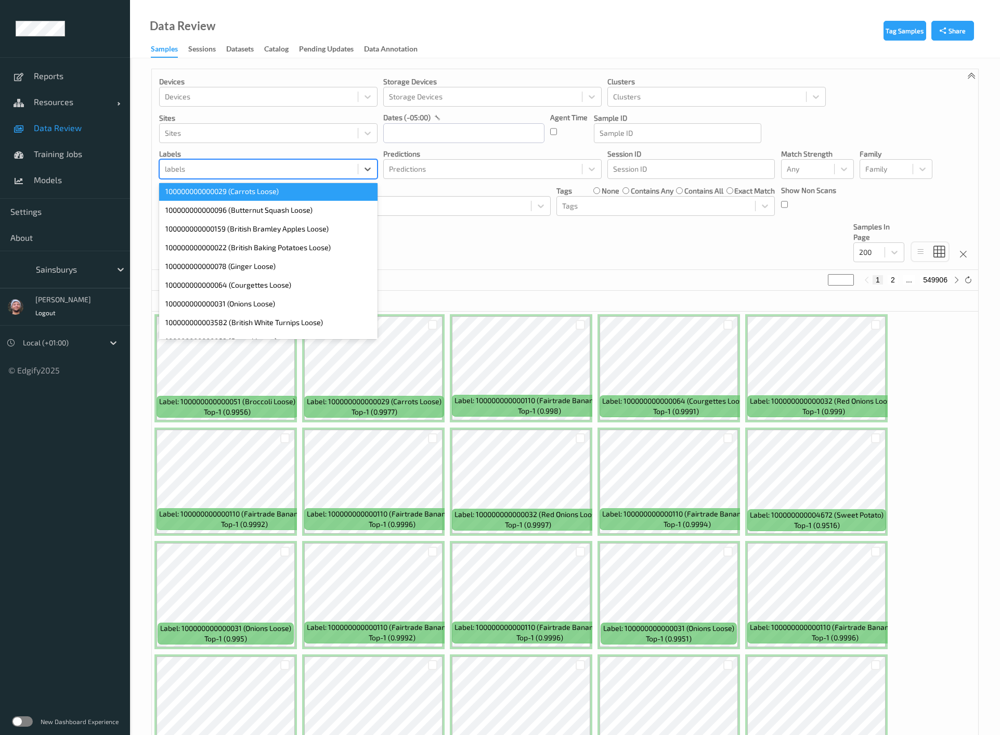
click at [281, 196] on div "100000000000029 (Carrots Loose)" at bounding box center [268, 191] width 218 height 19
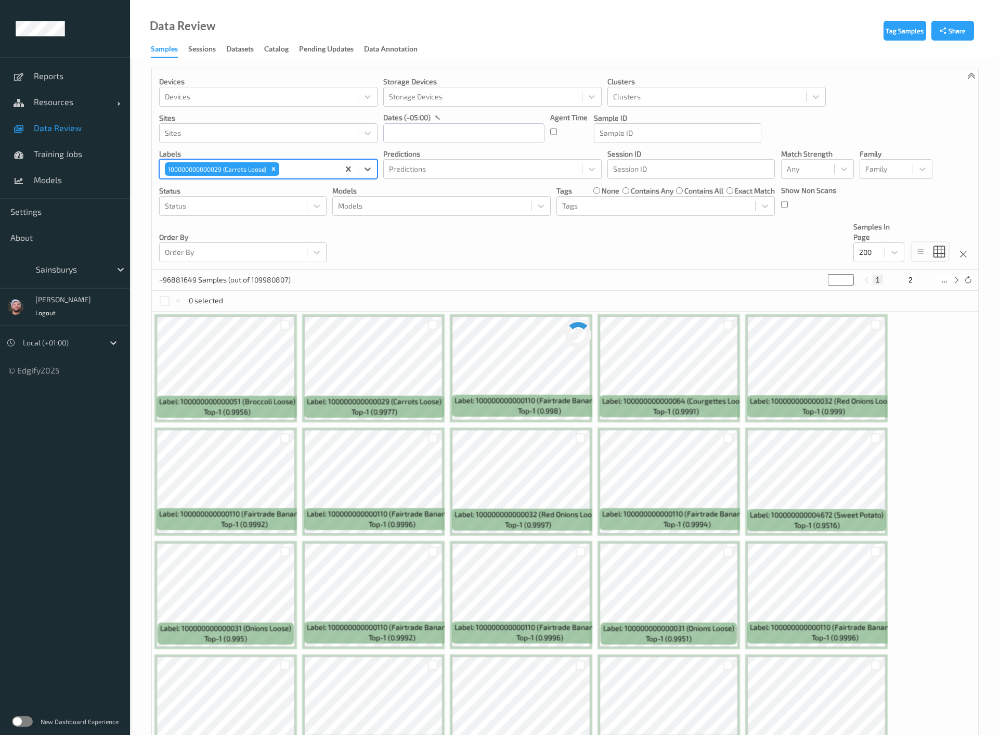
click at [545, 253] on div "Devices Devices Storage Devices Storage Devices Clusters Clusters Sites Sites d…" at bounding box center [565, 169] width 826 height 201
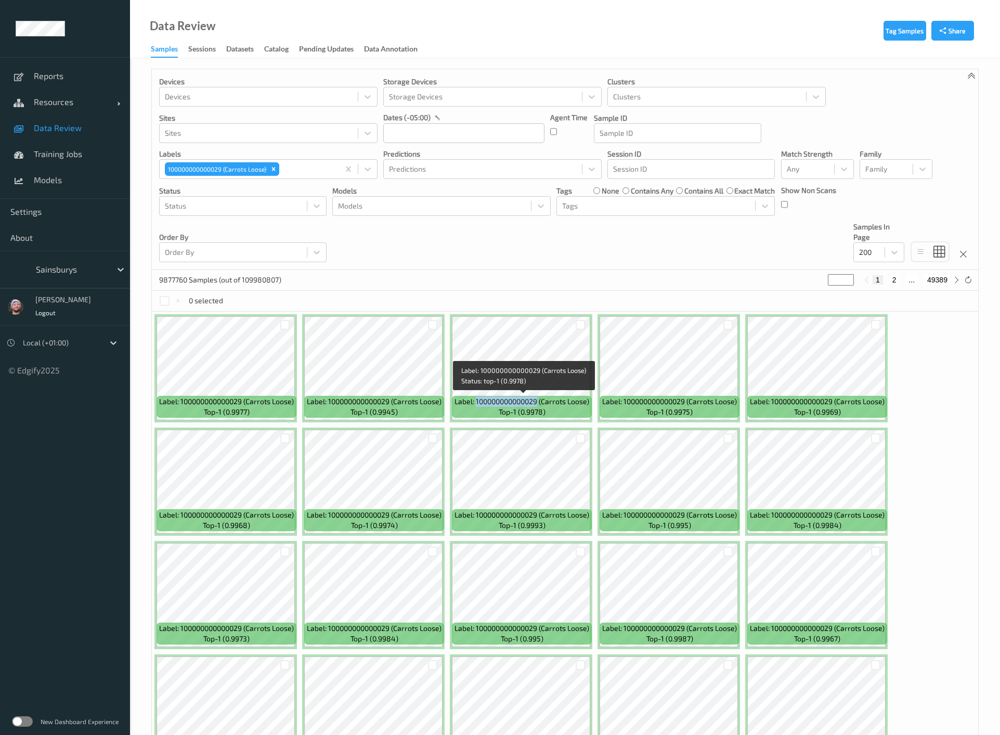
copy span "100000000000029"
drag, startPoint x: 539, startPoint y: 402, endPoint x: 476, endPoint y: 401, distance: 62.4
click at [476, 401] on span "Label: 100000000000029 (Carrots Loose)" at bounding box center [522, 401] width 135 height 10
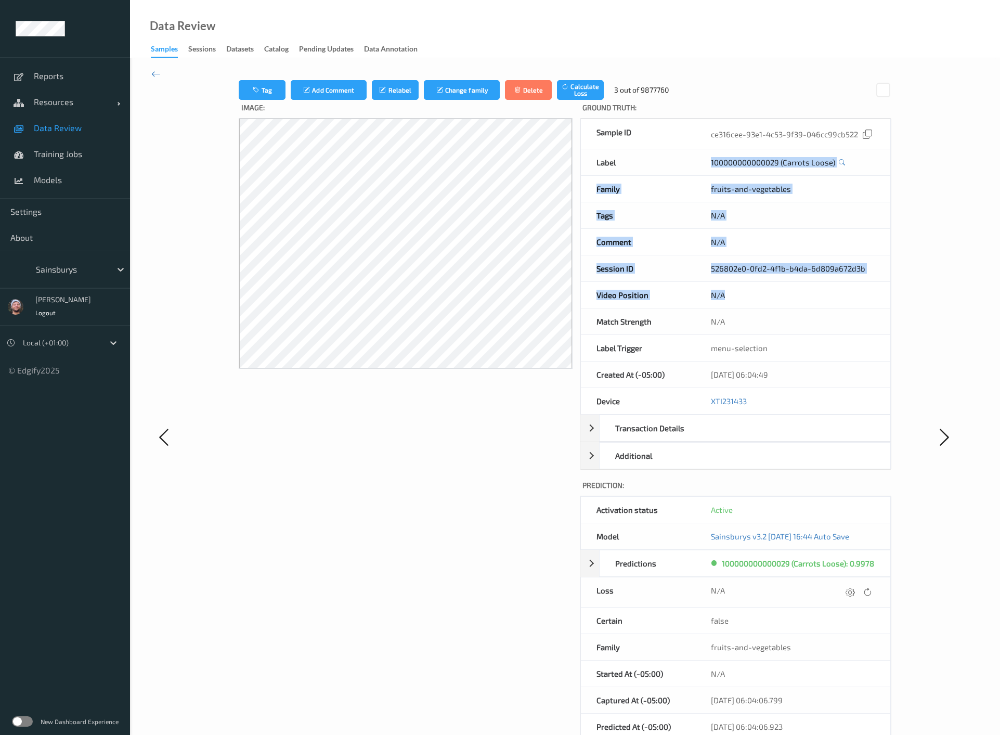
drag, startPoint x: 698, startPoint y: 158, endPoint x: 721, endPoint y: 708, distance: 550.7
click at [739, 637] on div "Image: Ground Truth : Sample ID ce316cee-93e1-4c53-9f39-046cc99cb522 Label 1000…" at bounding box center [565, 447] width 652 height 694
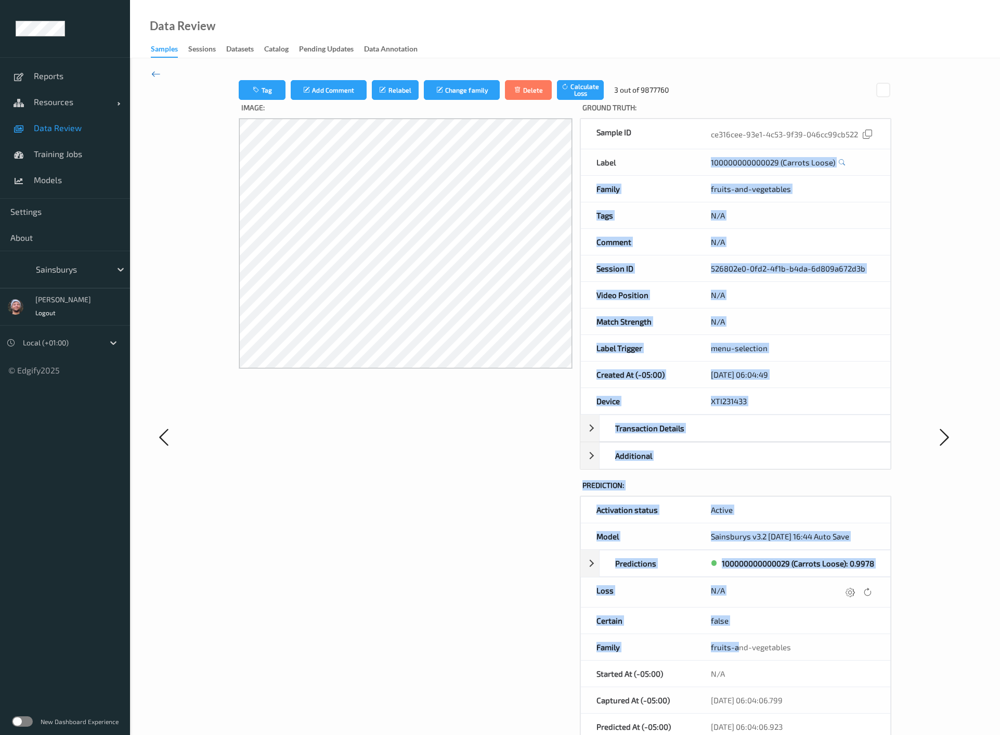
click at [159, 70] on icon at bounding box center [155, 73] width 9 height 11
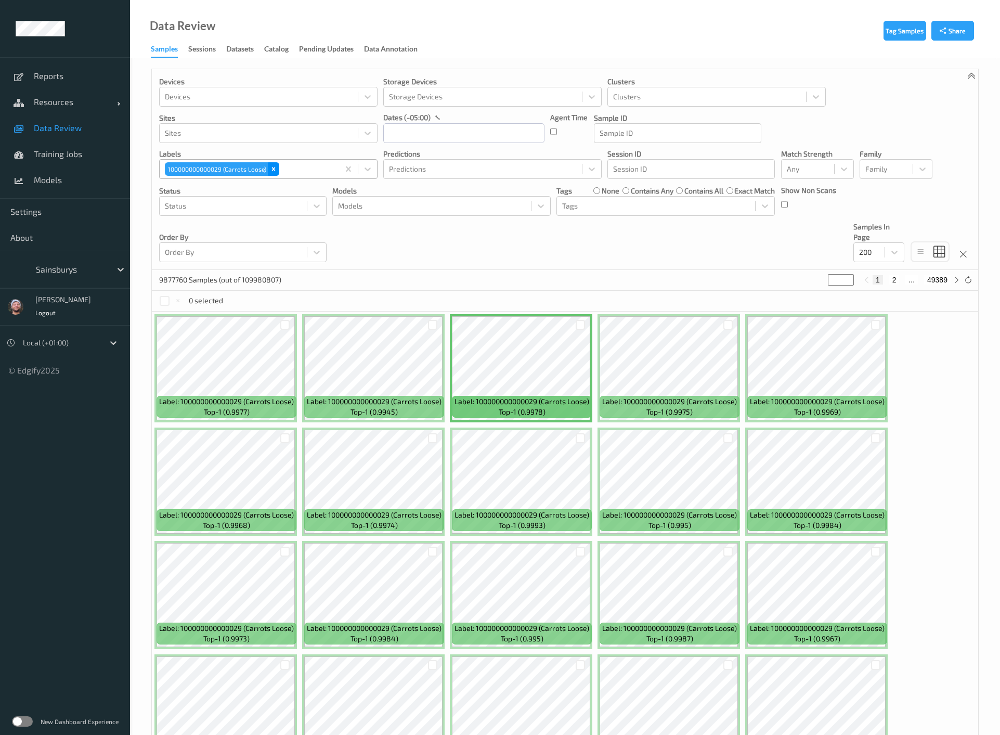
click at [275, 169] on icon "Remove 100000000000029 (Carrots Loose)" at bounding box center [273, 168] width 7 height 7
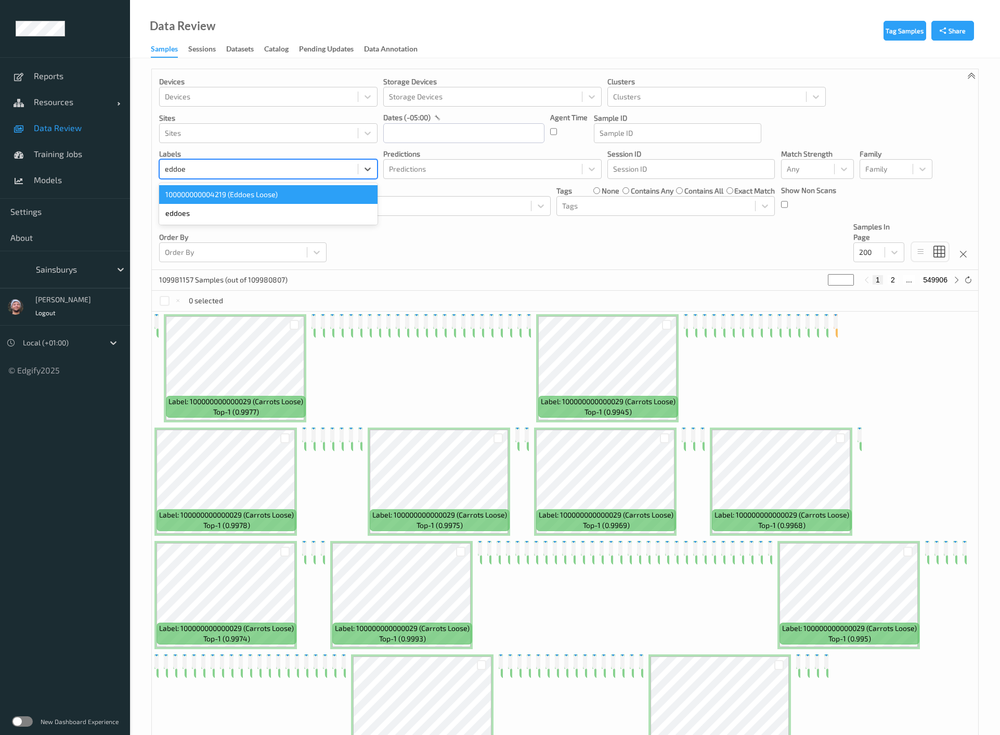
type input "eddoes"
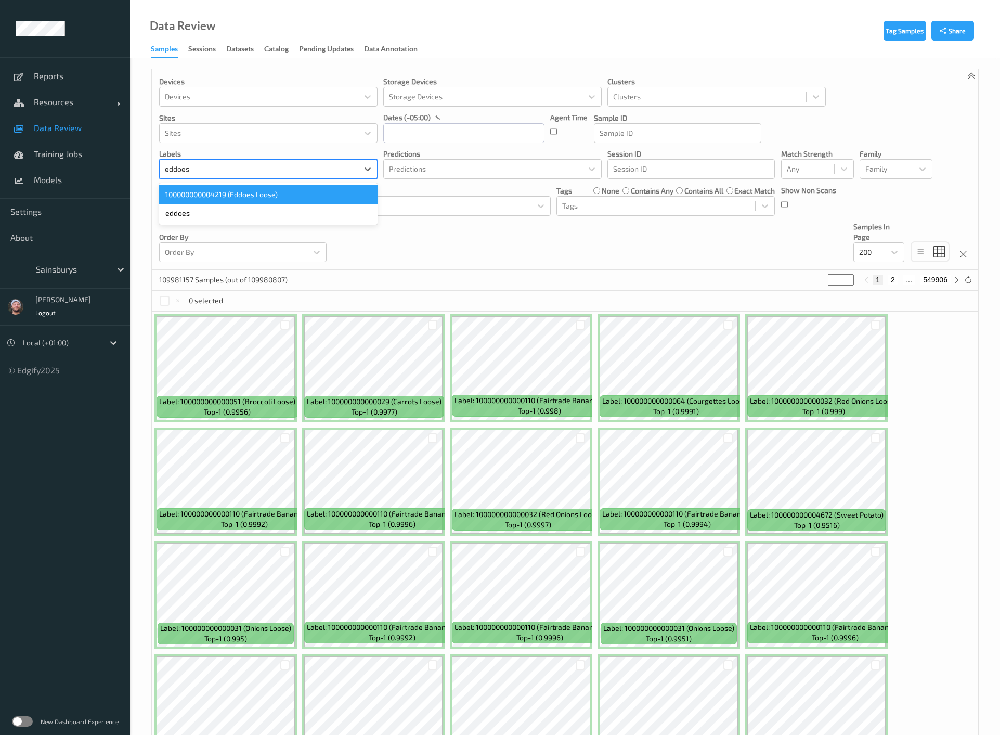
click at [252, 195] on div "100000000004219 (Eddoes Loose)" at bounding box center [268, 194] width 218 height 19
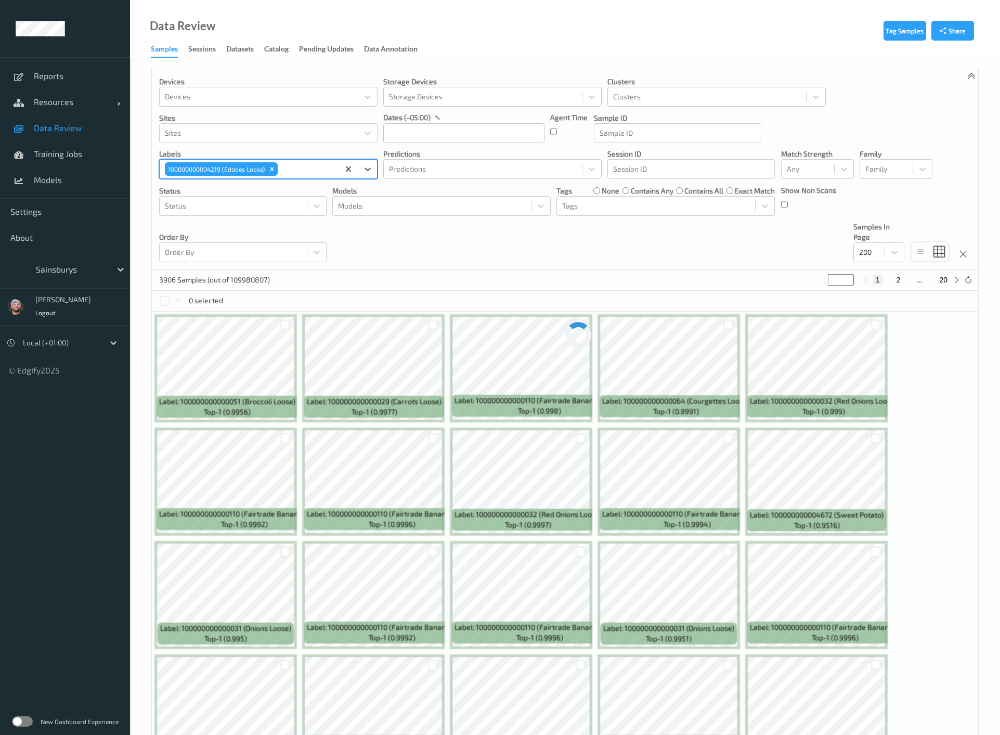
click at [511, 243] on div "Devices Devices Storage Devices Storage Devices Clusters Clusters Sites Sites d…" at bounding box center [565, 169] width 826 height 201
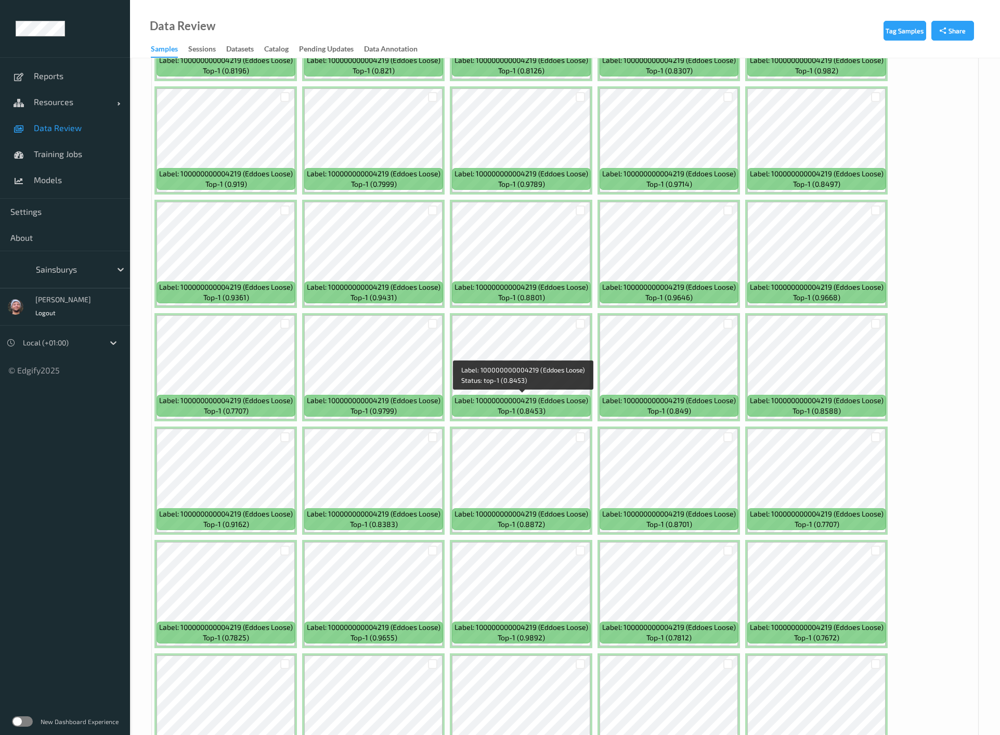
scroll to position [1794, 0]
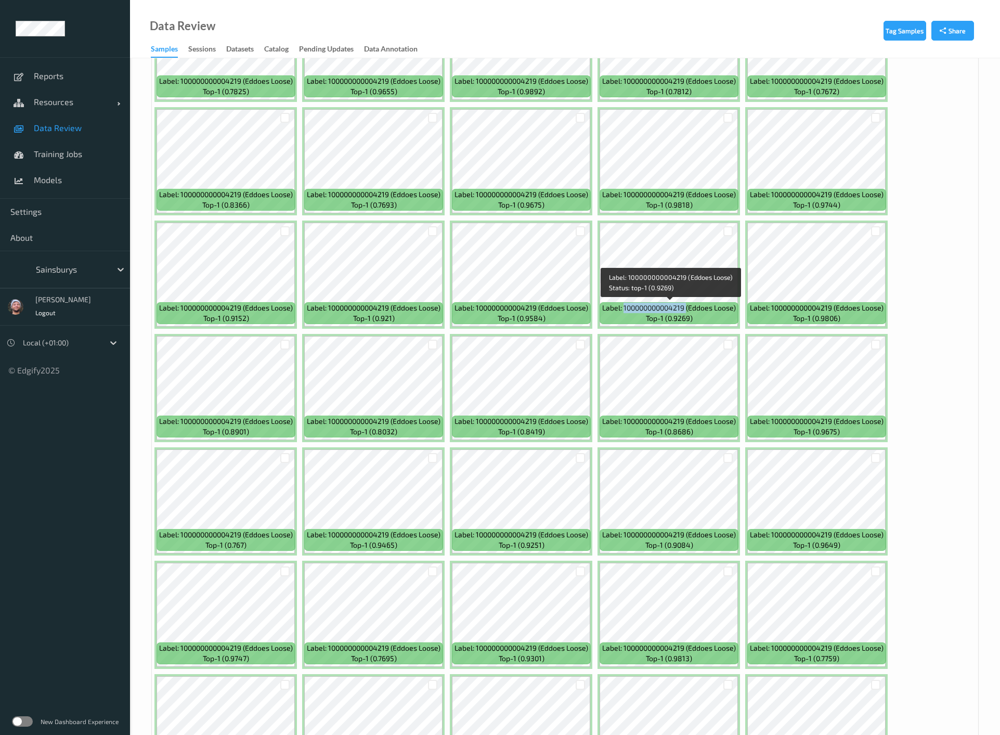
copy span "100000000004219"
drag, startPoint x: 686, startPoint y: 305, endPoint x: 574, endPoint y: 1432, distance: 1132.6
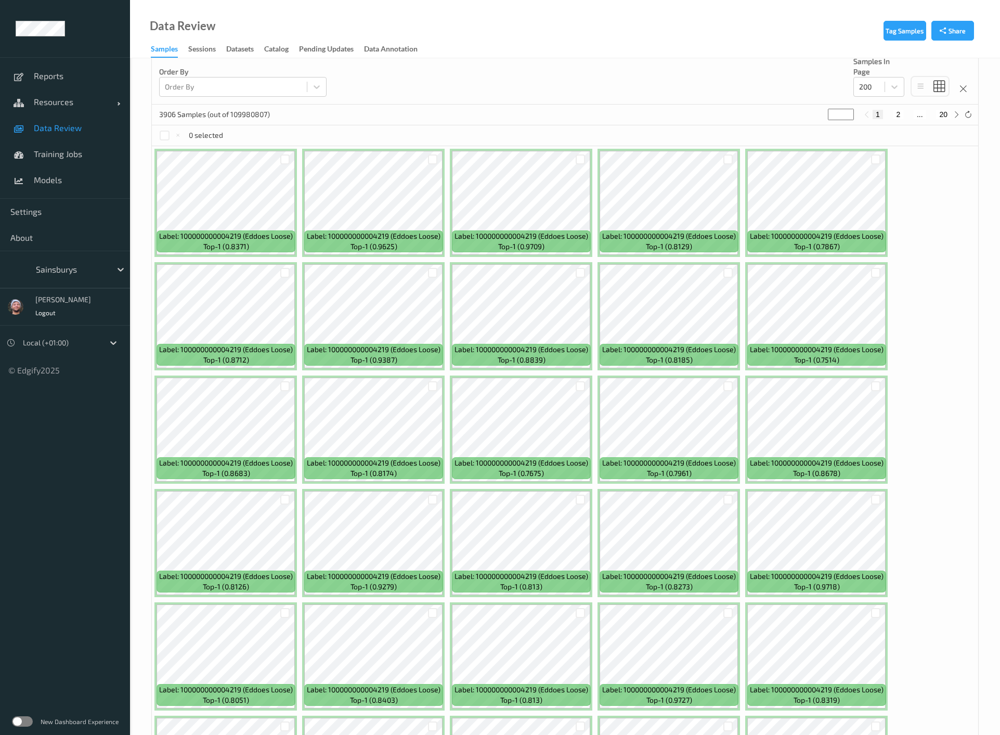
scroll to position [0, 0]
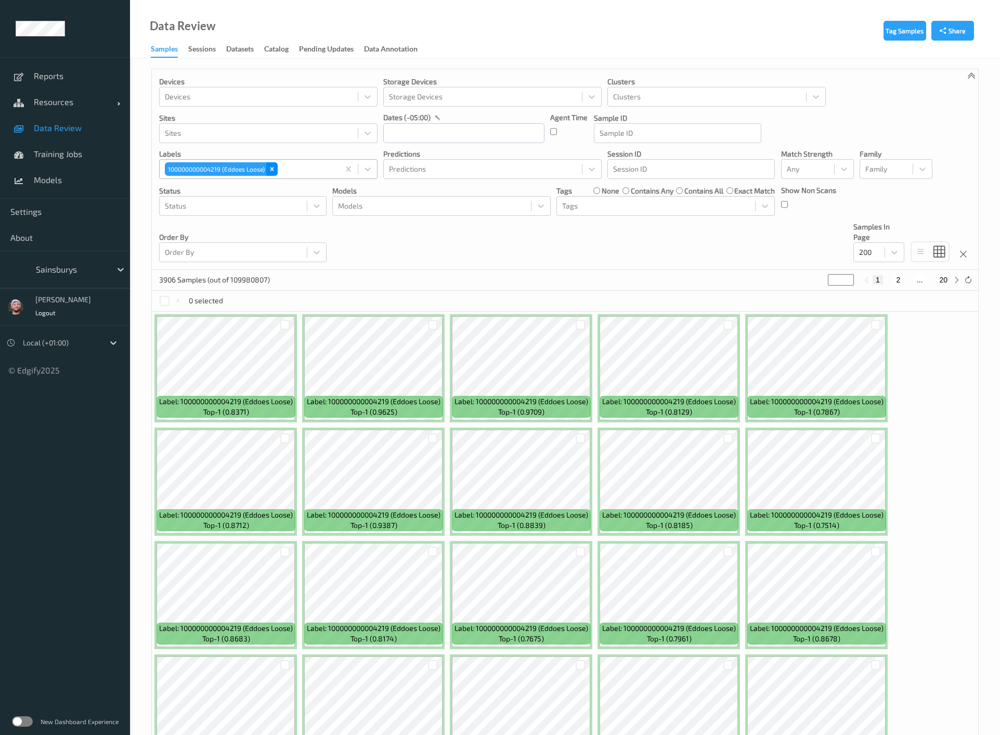
click at [275, 172] on icon "Remove 100000000004219 (Eddoes Loose)" at bounding box center [271, 168] width 7 height 7
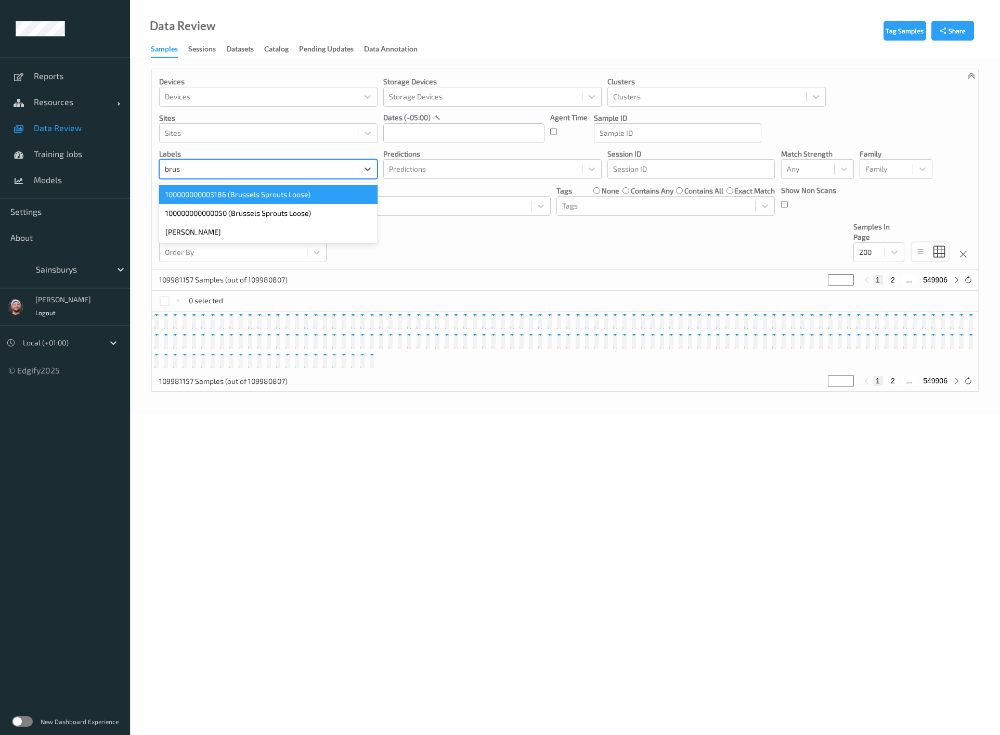
type input "bruss"
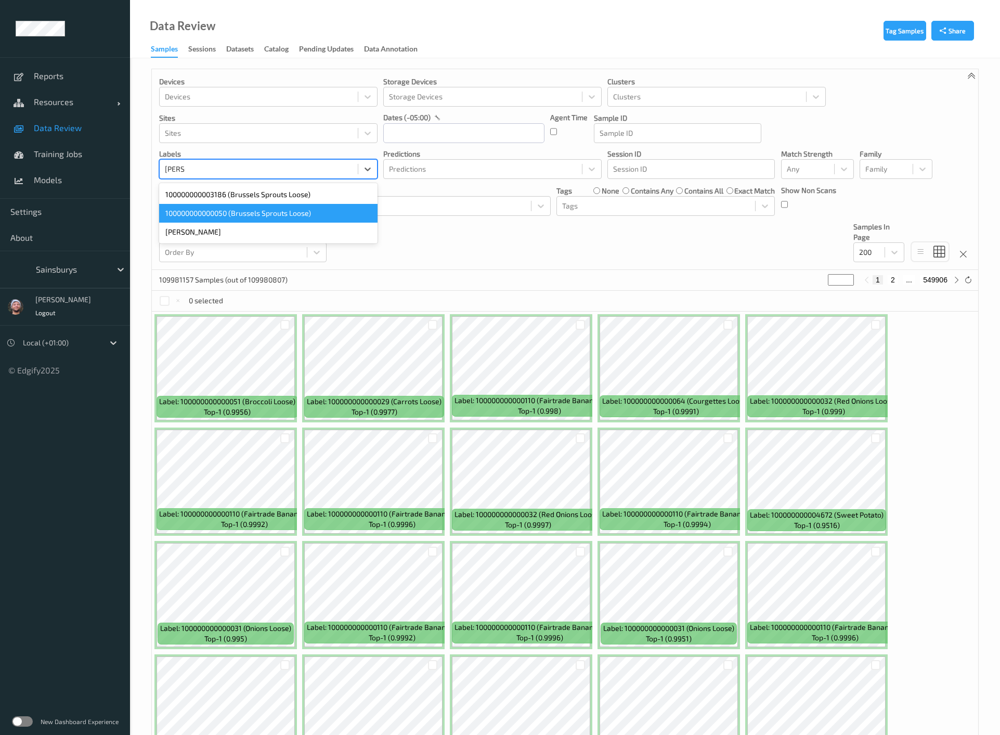
click at [255, 209] on div "100000000000050 (Brussels Sprouts Loose)" at bounding box center [268, 213] width 218 height 19
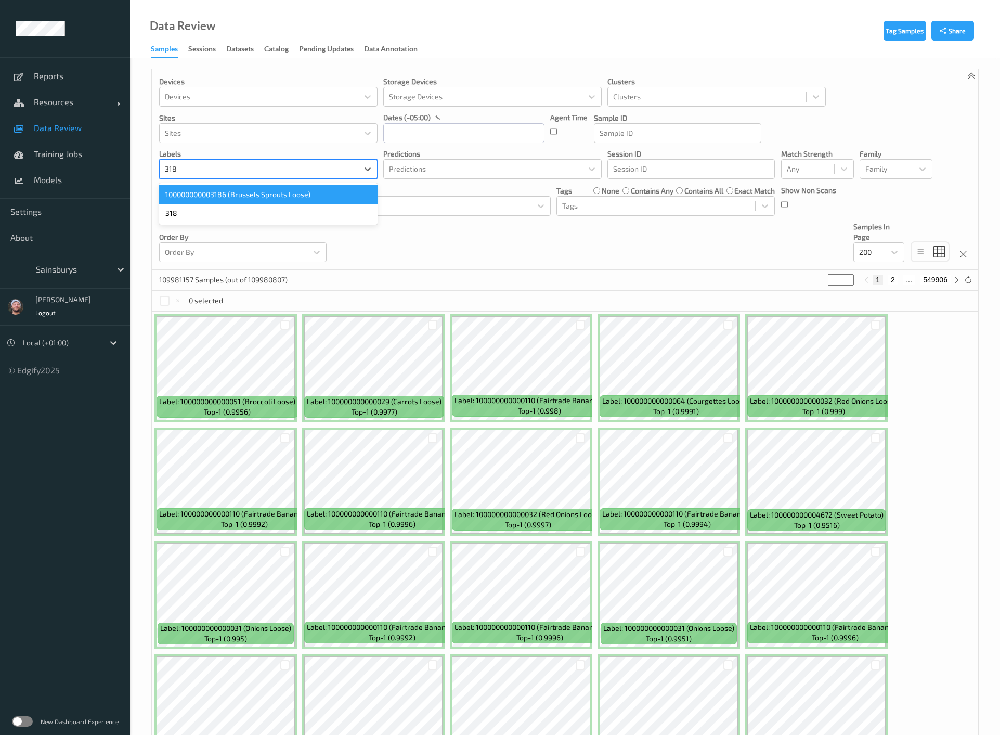
type input "3186"
click at [287, 202] on div "100000000003186 (Brussels Sprouts Loose)" at bounding box center [268, 194] width 218 height 19
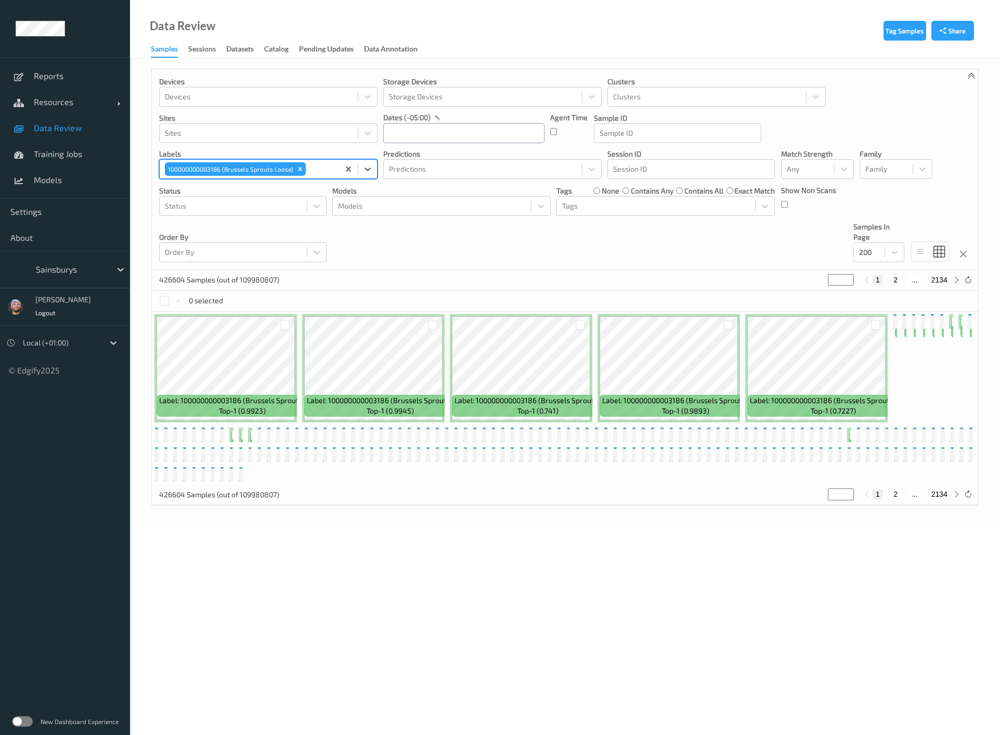
click at [450, 134] on input "text" at bounding box center [463, 133] width 161 height 20
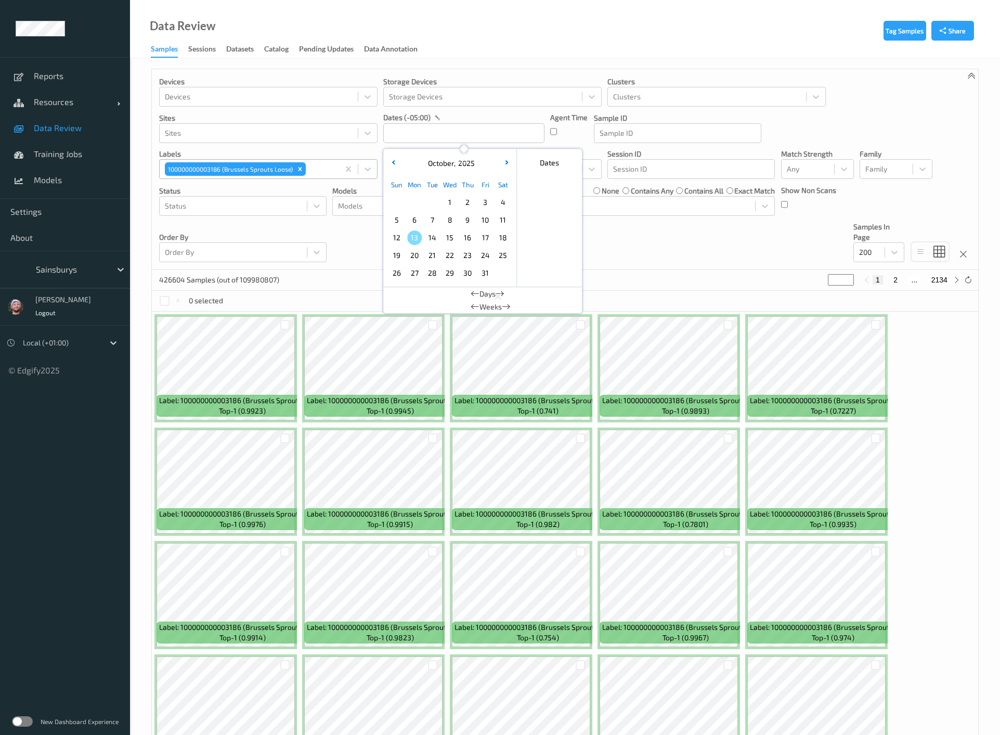
click at [719, 234] on div "Devices Devices Storage Devices Storage Devices Clusters Clusters Sites Sites d…" at bounding box center [565, 169] width 826 height 201
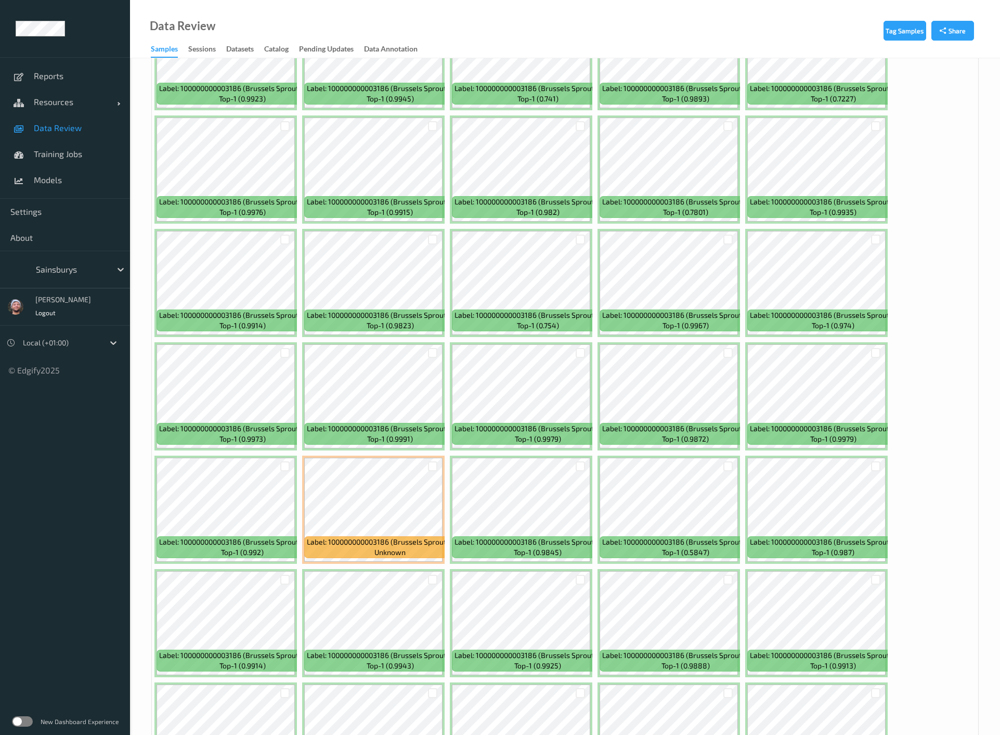
scroll to position [1170, 0]
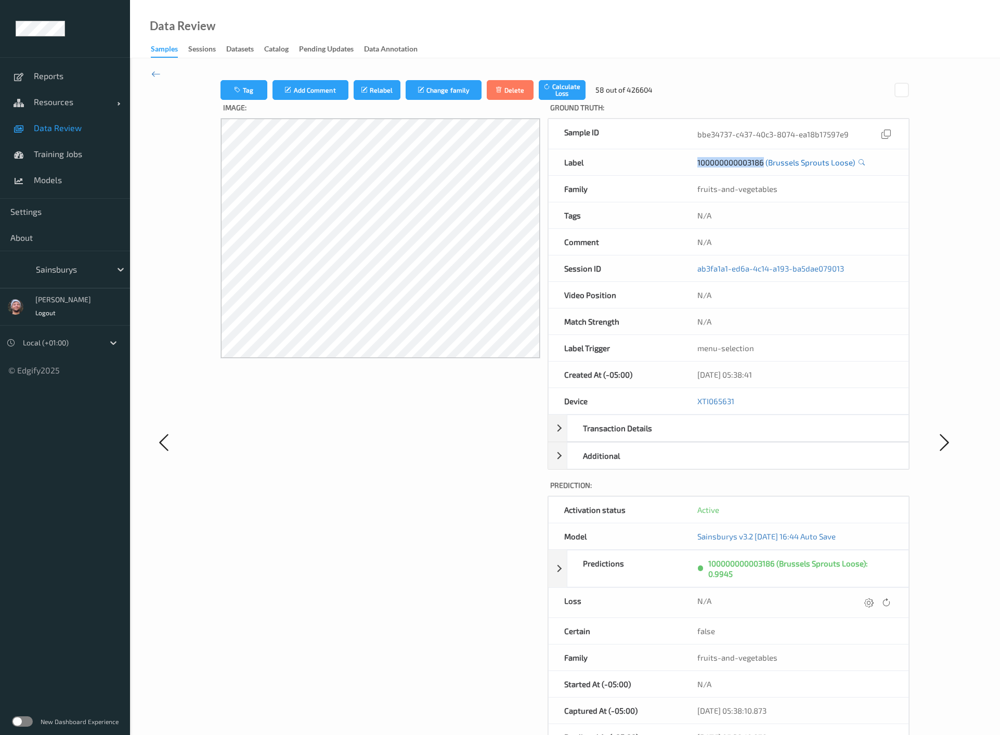
copy div "100000000003186"
drag, startPoint x: 692, startPoint y: 164, endPoint x: 765, endPoint y: 161, distance: 72.9
click at [765, 161] on div "Label 100000000003186 (Brussels Sprouts Loose)" at bounding box center [728, 162] width 361 height 27
drag, startPoint x: 639, startPoint y: 176, endPoint x: 680, endPoint y: 165, distance: 42.6
click at [639, 176] on div "Family" at bounding box center [616, 189] width 134 height 26
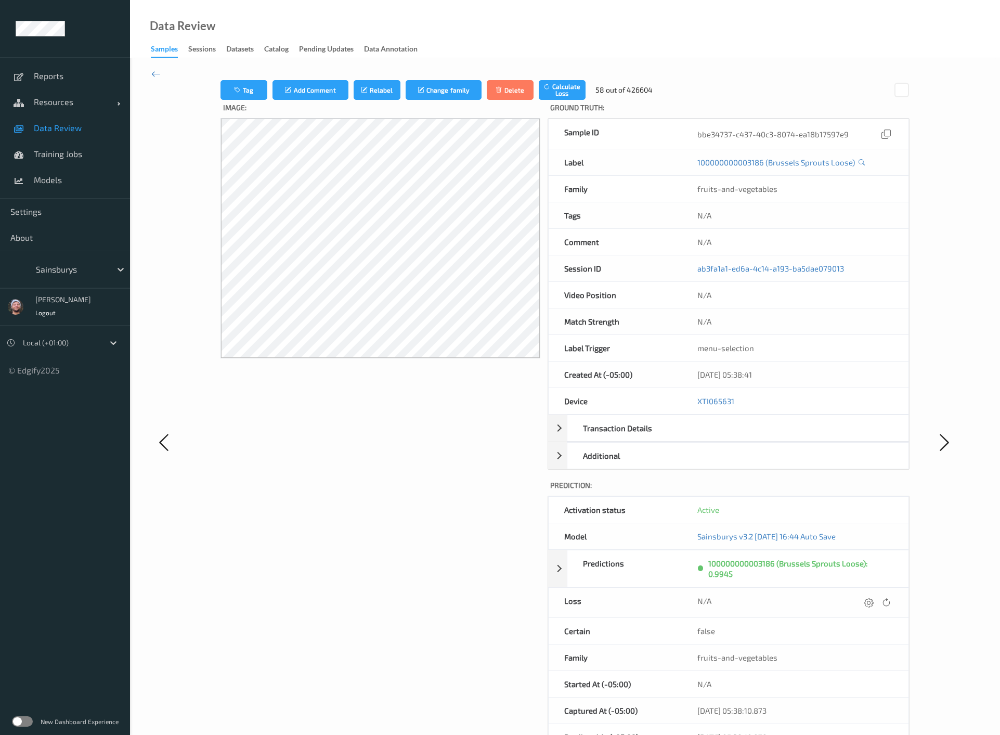
click at [680, 164] on div "Label" at bounding box center [616, 162] width 134 height 26
copy link "100000000003186"
drag, startPoint x: 688, startPoint y: 160, endPoint x: 625, endPoint y: 704, distance: 547.6
click at [702, 484] on div "Image: Ground Truth : Sample ID bbe34737-c437-40c3-8074-ea18b17597e9 Label 1000…" at bounding box center [566, 452] width 690 height 704
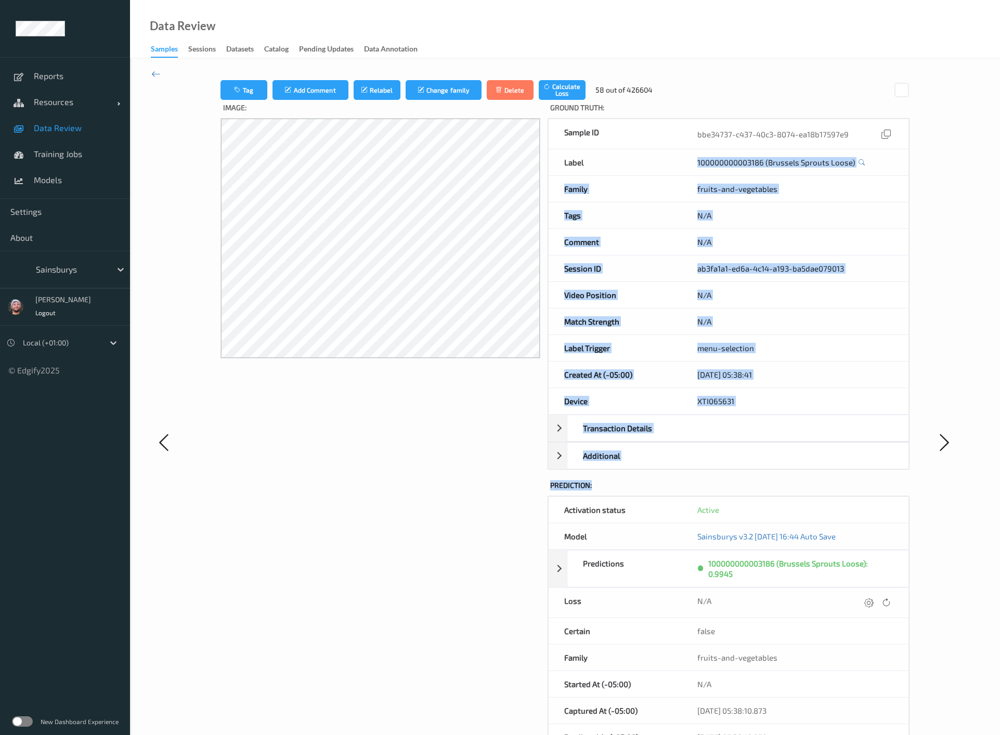
click at [721, 76] on div "Tag Add Comment Relabel Change family Delete Calculate Loss 58 out of 426604 Im…" at bounding box center [565, 441] width 870 height 767
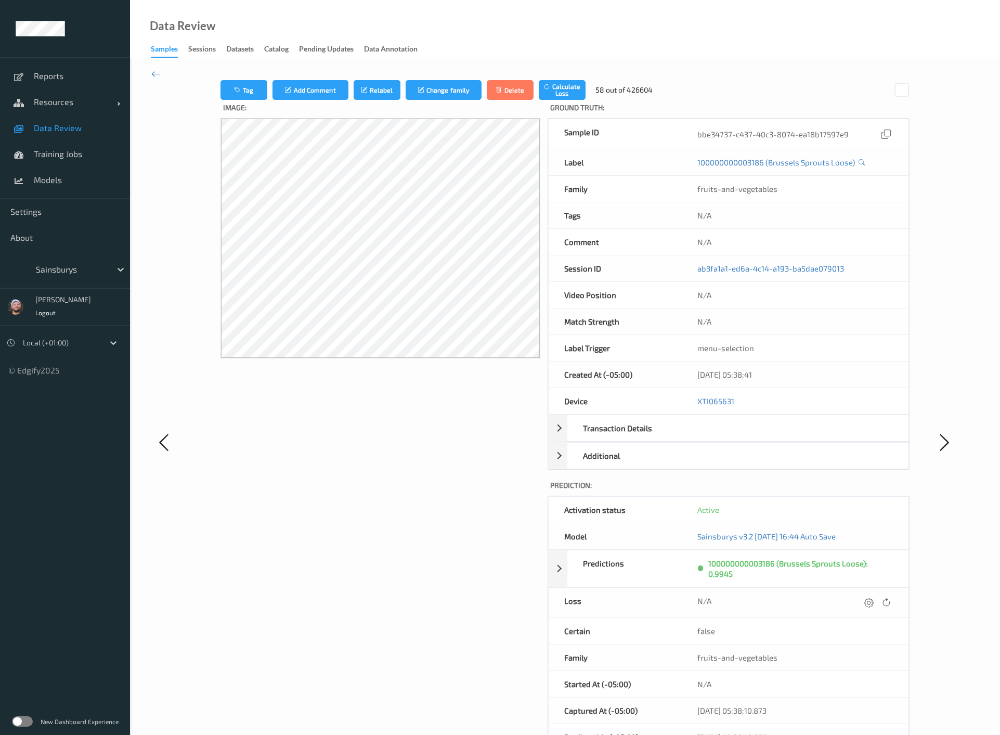
click at [969, 667] on div at bounding box center [944, 442] width 69 height 724
click at [76, 264] on div at bounding box center [71, 269] width 70 height 12
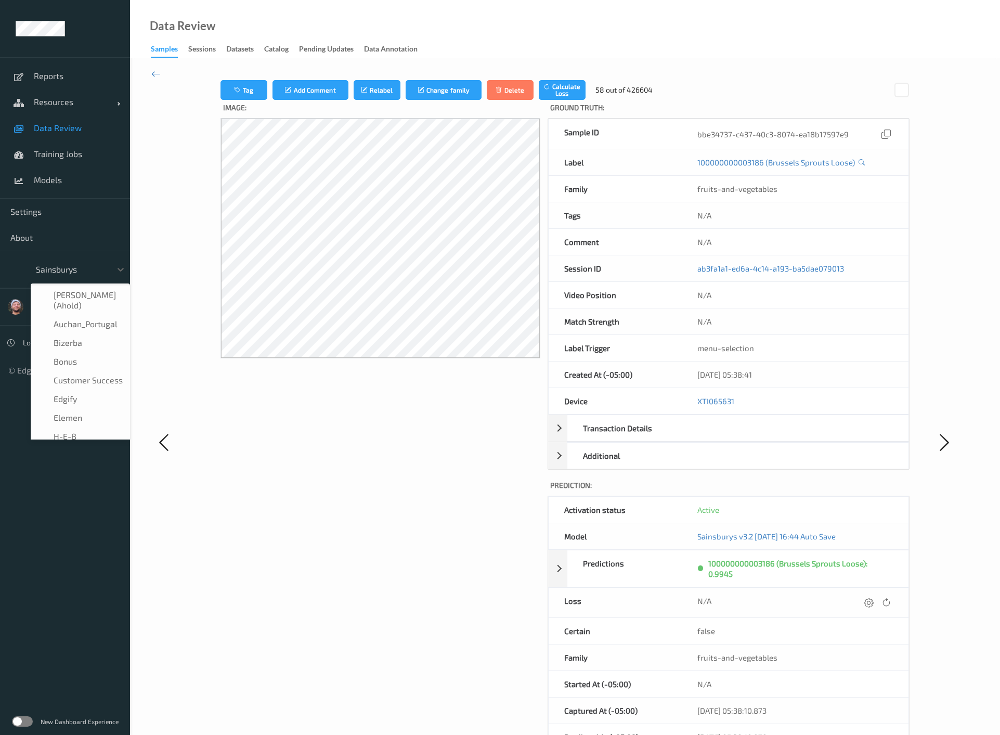
scroll to position [125, 0]
type input "h-"
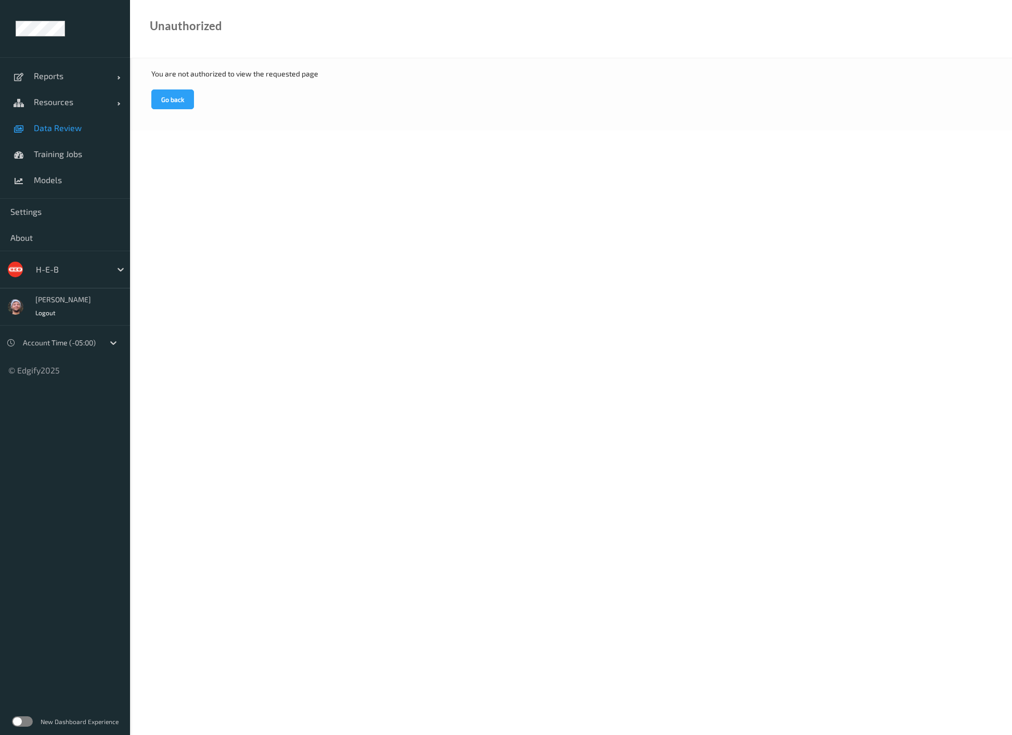
click at [35, 125] on span "Data Review" at bounding box center [77, 128] width 86 height 10
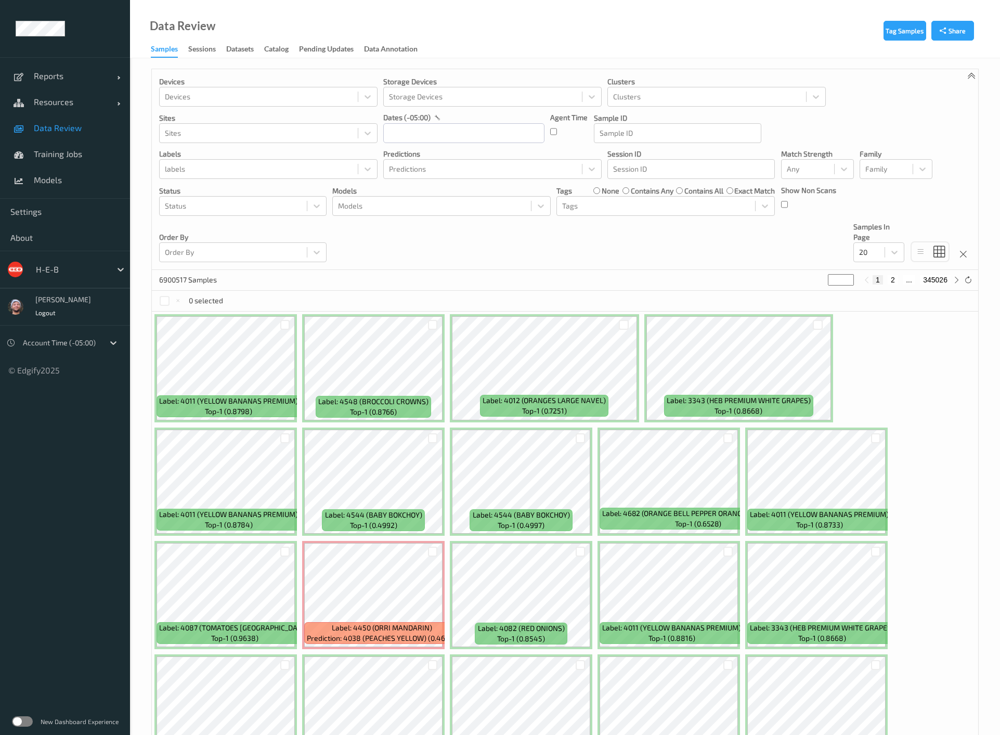
click at [590, 262] on div "Devices Devices Storage Devices Storage Devices Clusters Clusters Sites Sites d…" at bounding box center [565, 169] width 826 height 201
click at [547, 261] on div "Devices Devices Storage Devices Storage Devices Clusters Clusters Sites Sites d…" at bounding box center [565, 169] width 826 height 201
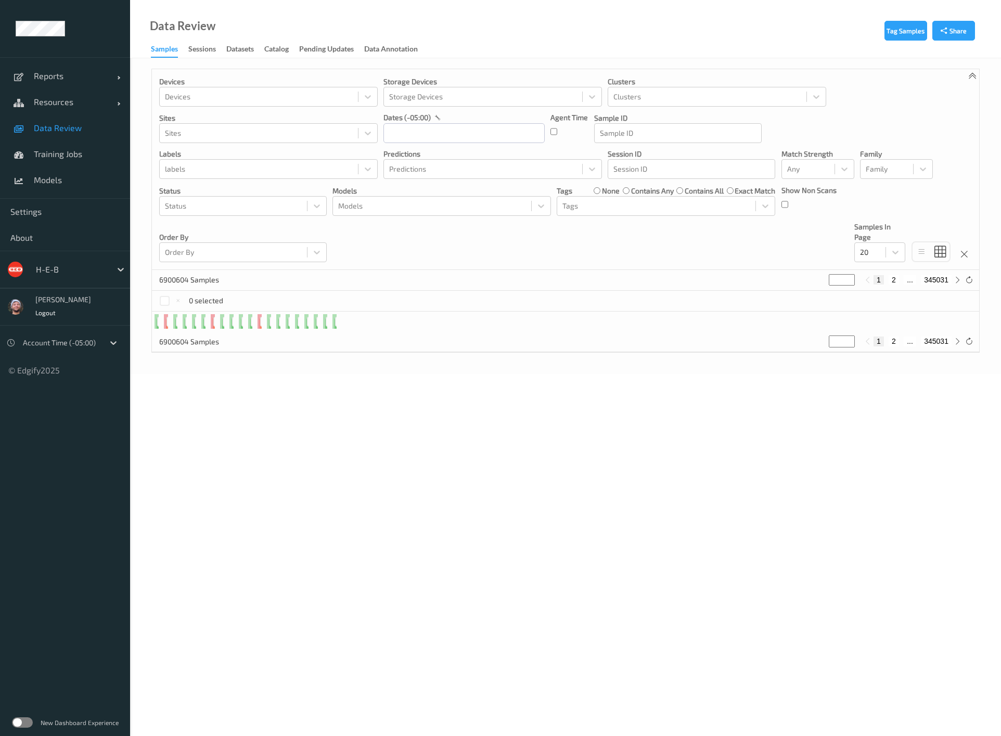
click at [52, 119] on link "Data Review" at bounding box center [65, 128] width 130 height 26
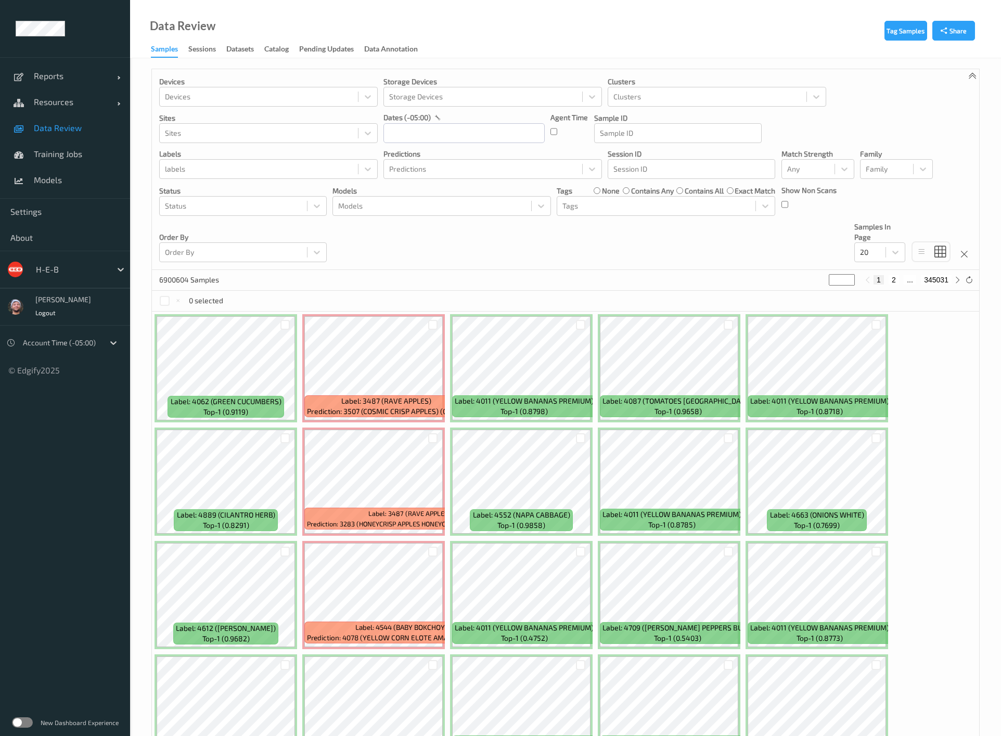
click at [69, 262] on div "H-E-B" at bounding box center [71, 269] width 81 height 17
type input "sa"
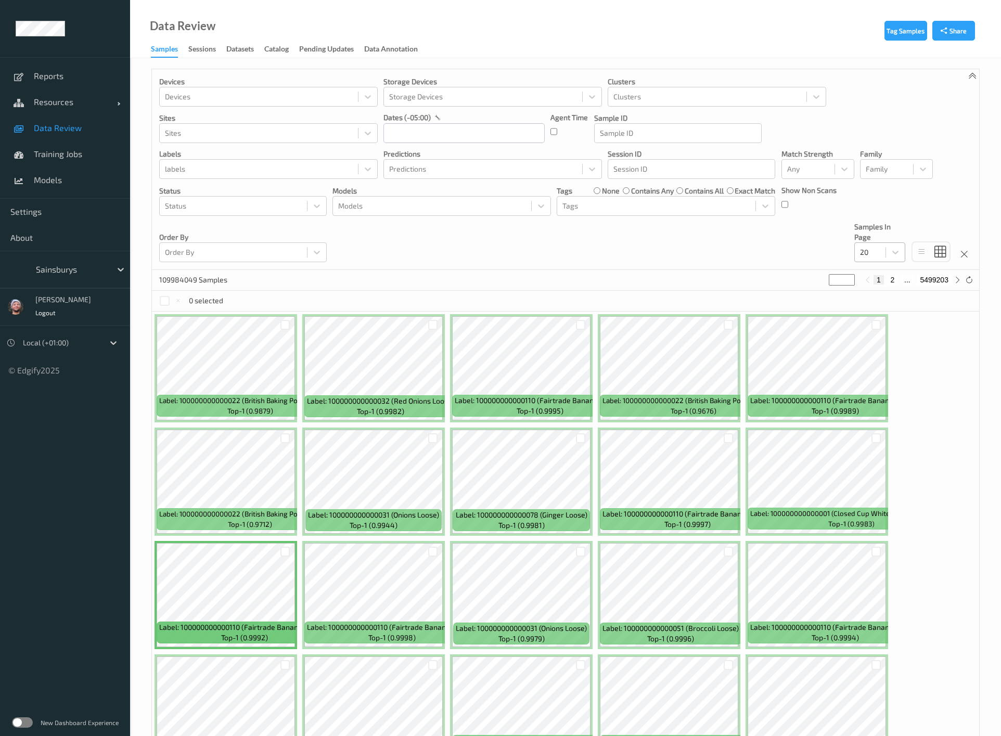
click at [877, 251] on div at bounding box center [870, 252] width 20 height 12
click at [879, 278] on span "10" at bounding box center [878, 278] width 7 height 10
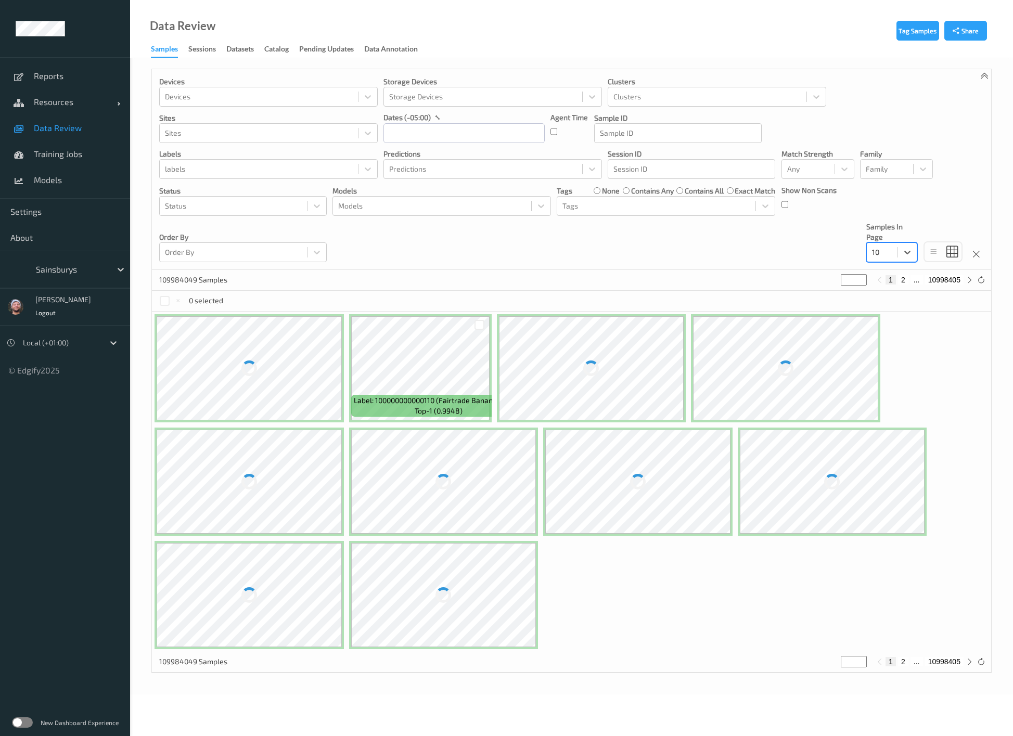
click at [701, 250] on div "Devices Devices Storage Devices Storage Devices Clusters Clusters Sites Sites d…" at bounding box center [571, 169] width 839 height 201
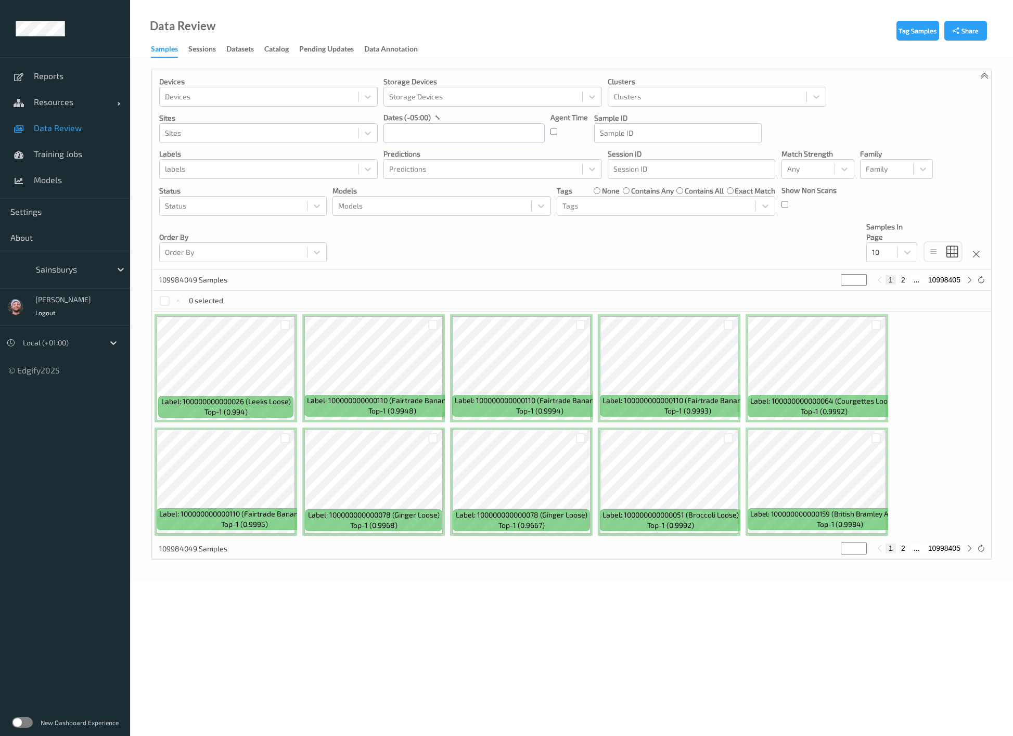
click at [82, 121] on link "Data Review" at bounding box center [65, 128] width 130 height 26
drag, startPoint x: 209, startPoint y: 223, endPoint x: 472, endPoint y: 170, distance: 268.3
click at [209, 223] on div "Order By Order By" at bounding box center [242, 242] width 167 height 41
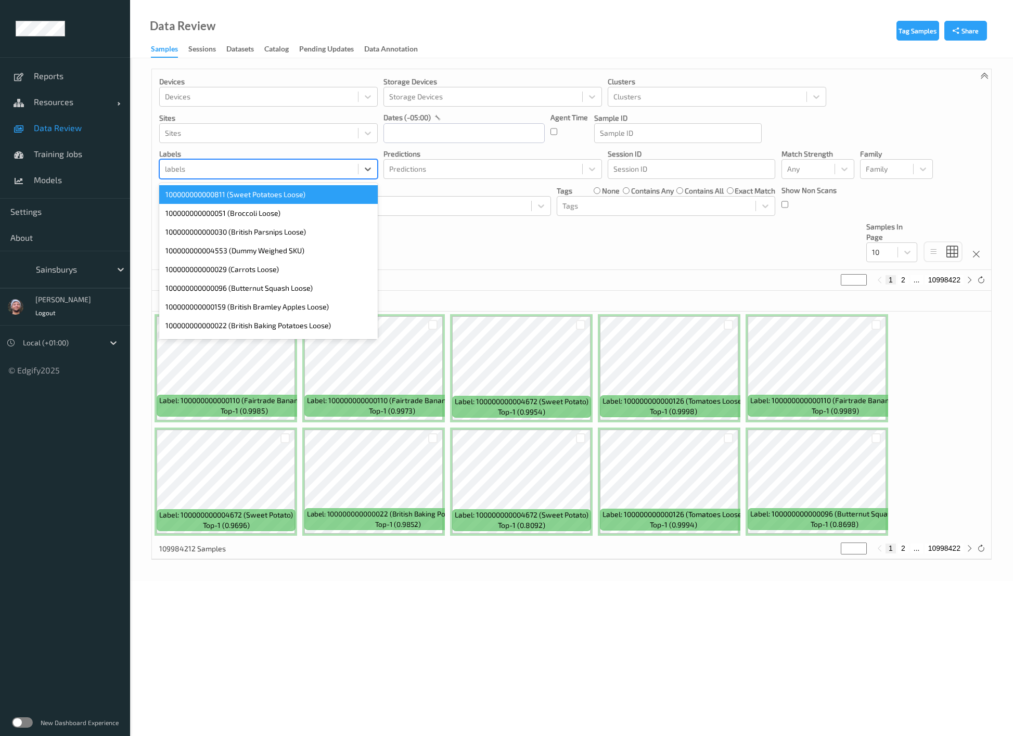
click at [274, 167] on div at bounding box center [259, 169] width 188 height 12
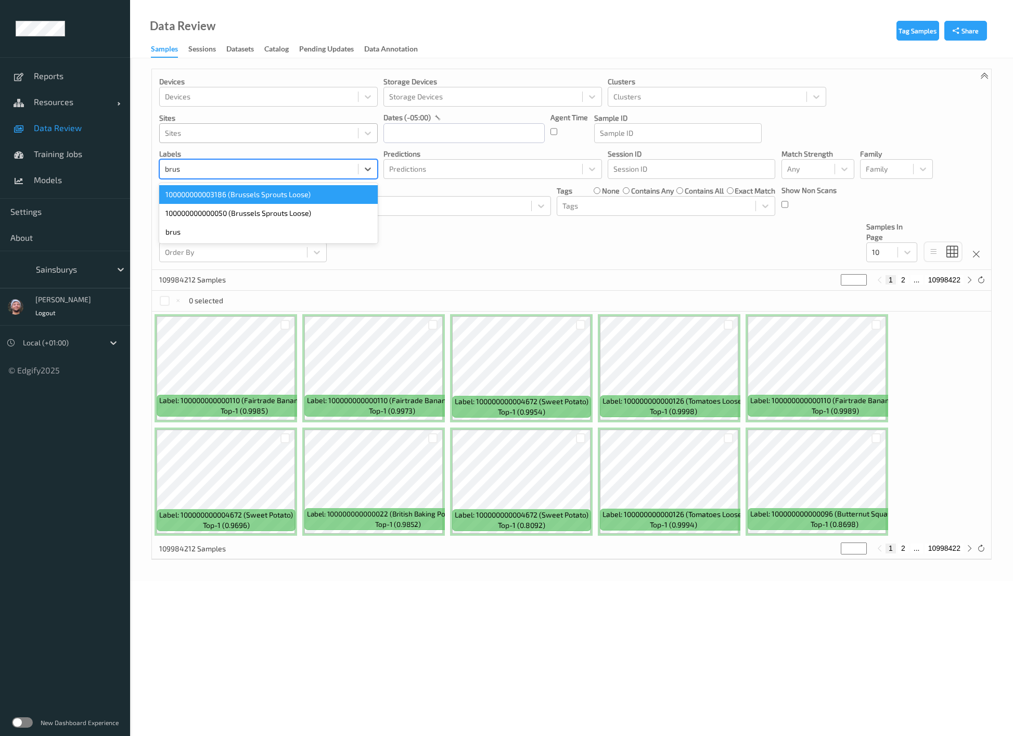
type input "bruss"
click at [236, 195] on div "100000000003186 (Brussels Sprouts Loose)" at bounding box center [268, 194] width 218 height 19
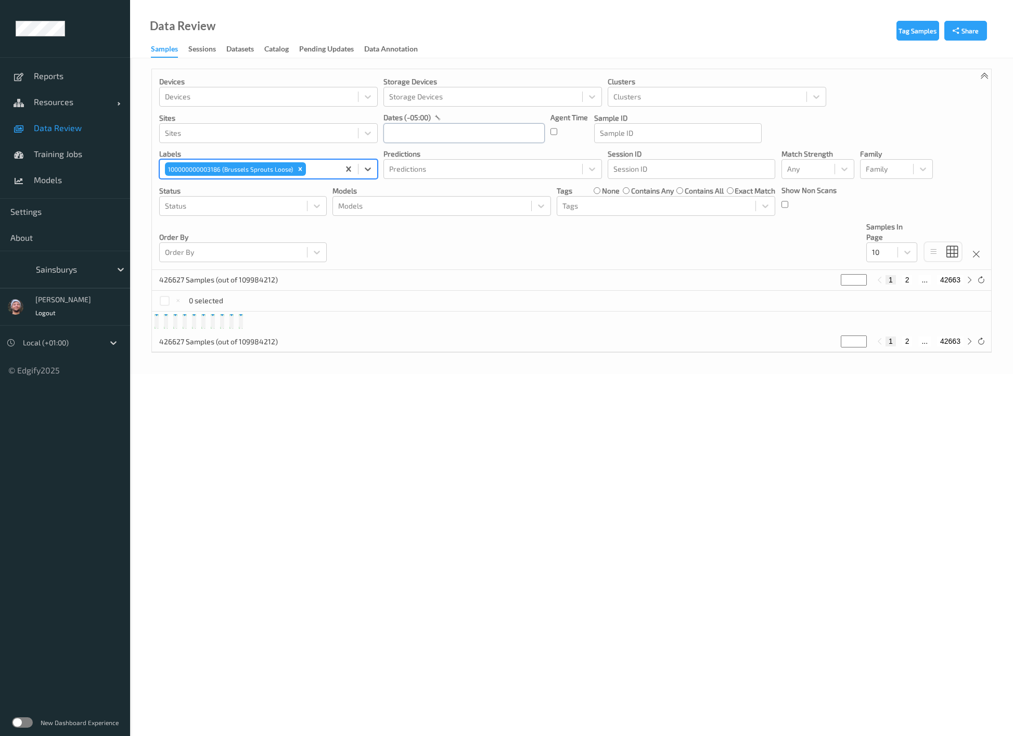
click at [432, 132] on input "text" at bounding box center [463, 133] width 161 height 20
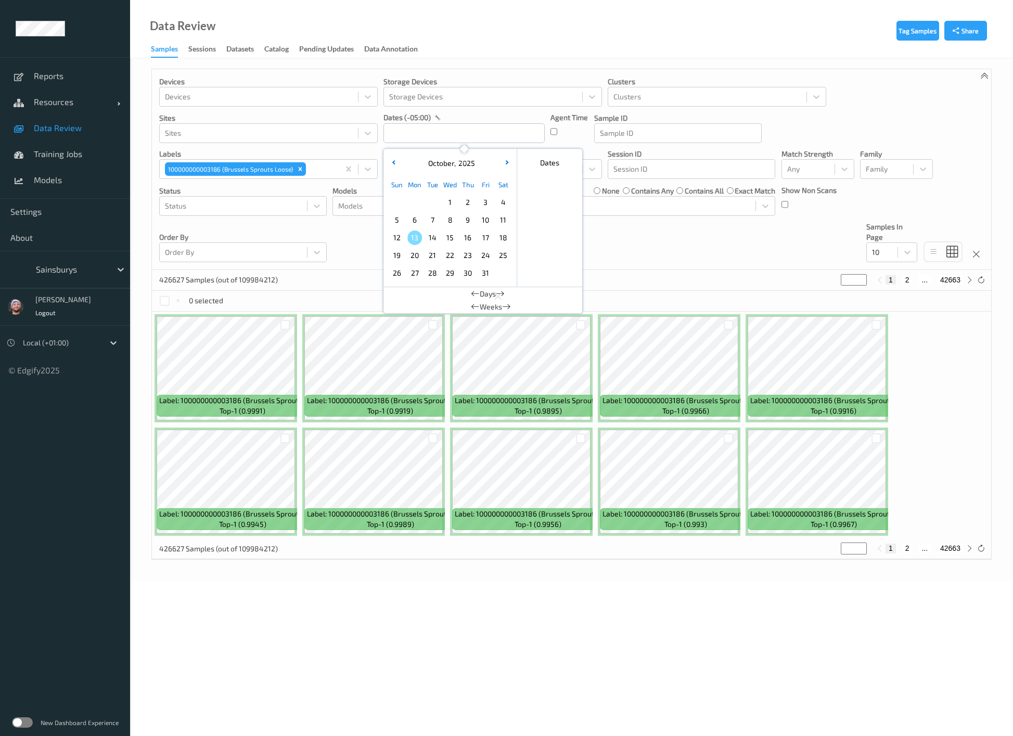
click at [437, 247] on div "21" at bounding box center [432, 256] width 18 height 18
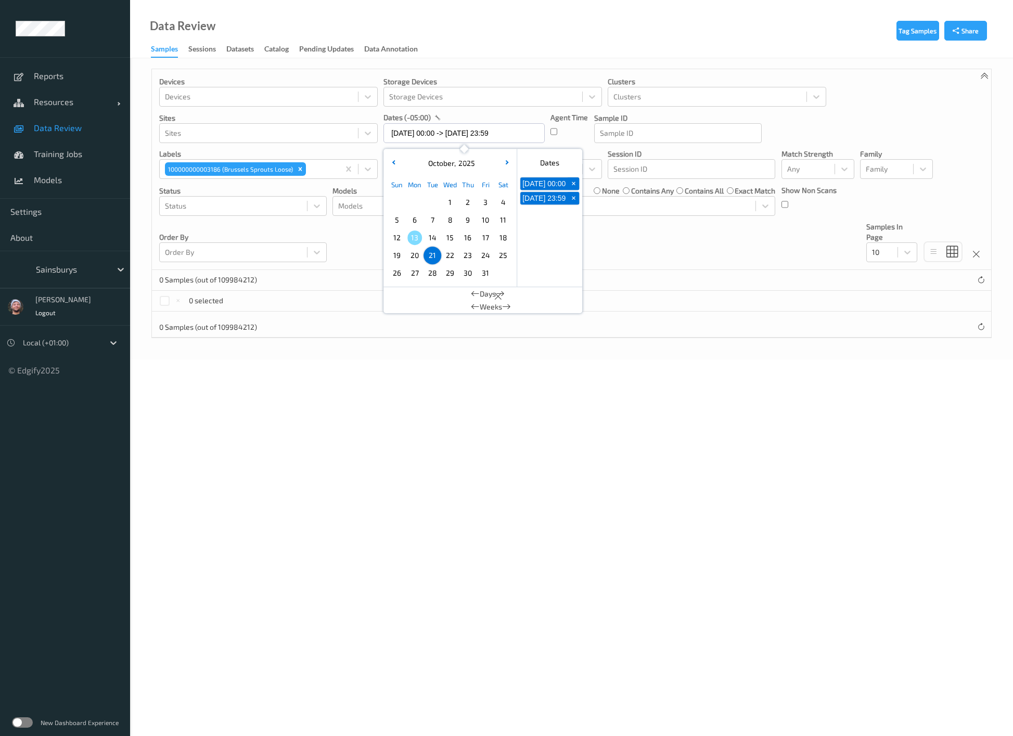
click at [426, 236] on span "14" at bounding box center [432, 237] width 15 height 15
click at [434, 225] on span "7" at bounding box center [432, 220] width 15 height 15
type input "07/10/2025 00:00 -> 07/10/2025 23:59"
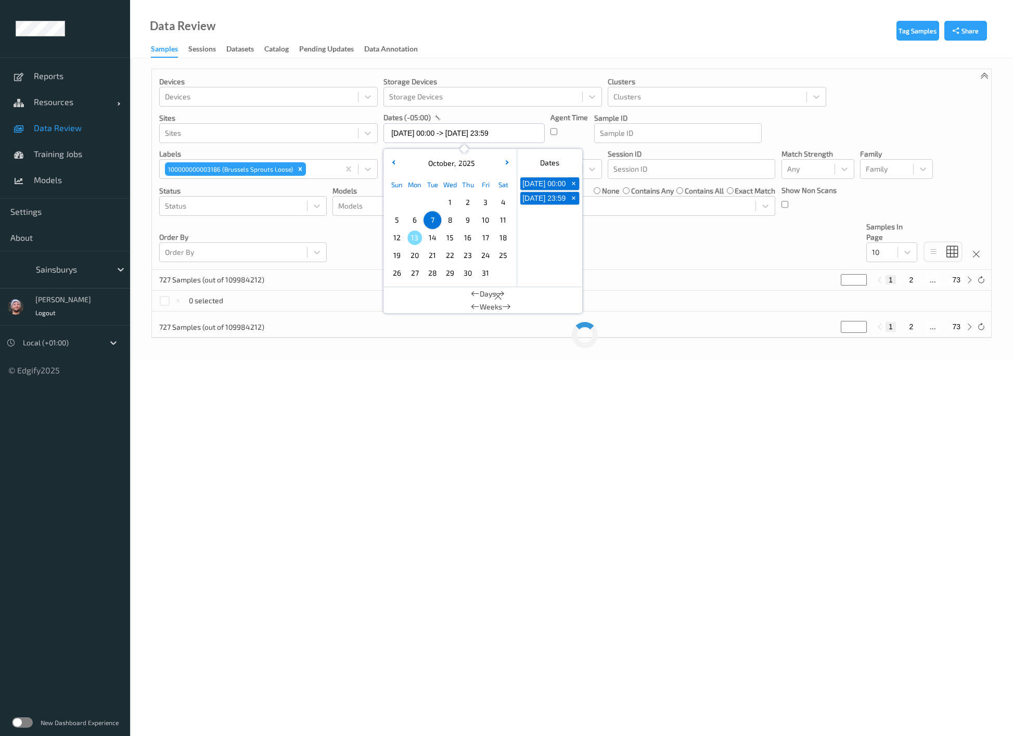
click at [867, 727] on body "Reports Resources Devices Clusters Sites Data Review Training Jobs Models Setti…" at bounding box center [506, 368] width 1013 height 736
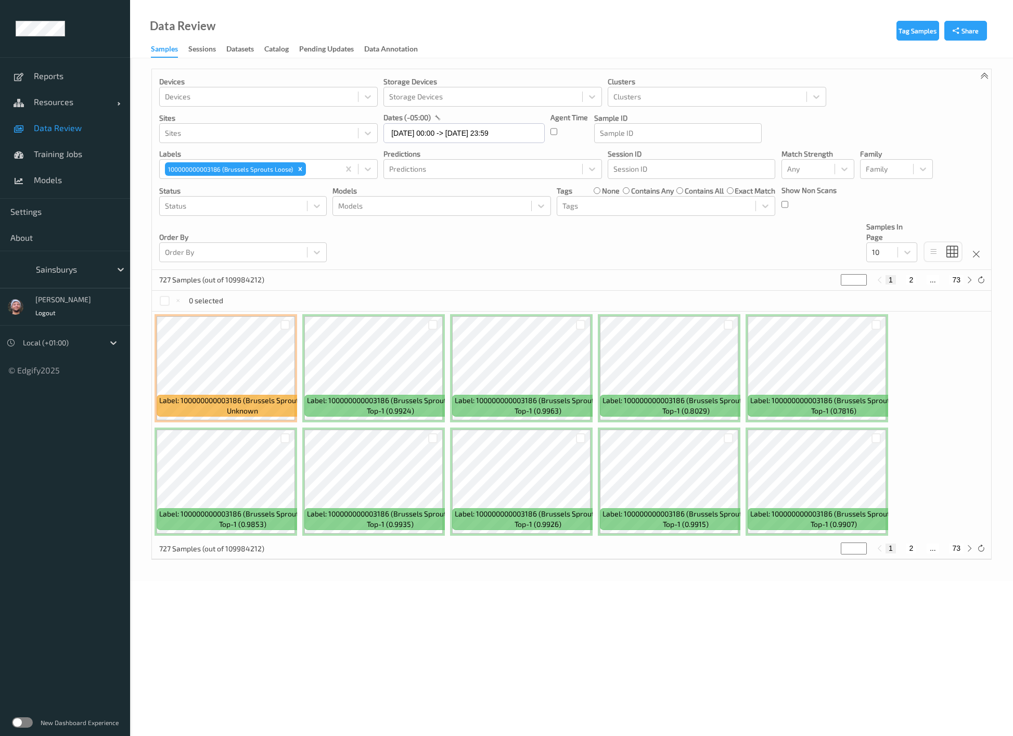
click at [180, 596] on body "Reports Resources Devices Clusters Sites Data Review Training Jobs Models Setti…" at bounding box center [506, 368] width 1013 height 736
click at [886, 263] on div "Devices Devices Storage Devices Storage Devices Clusters Clusters Sites Sites d…" at bounding box center [571, 169] width 839 height 201
click at [883, 246] on div at bounding box center [882, 252] width 20 height 12
drag, startPoint x: 886, startPoint y: 307, endPoint x: 886, endPoint y: 293, distance: 13.5
click at [886, 293] on div "✔  10    20    50    100    200" at bounding box center [891, 315] width 51 height 98
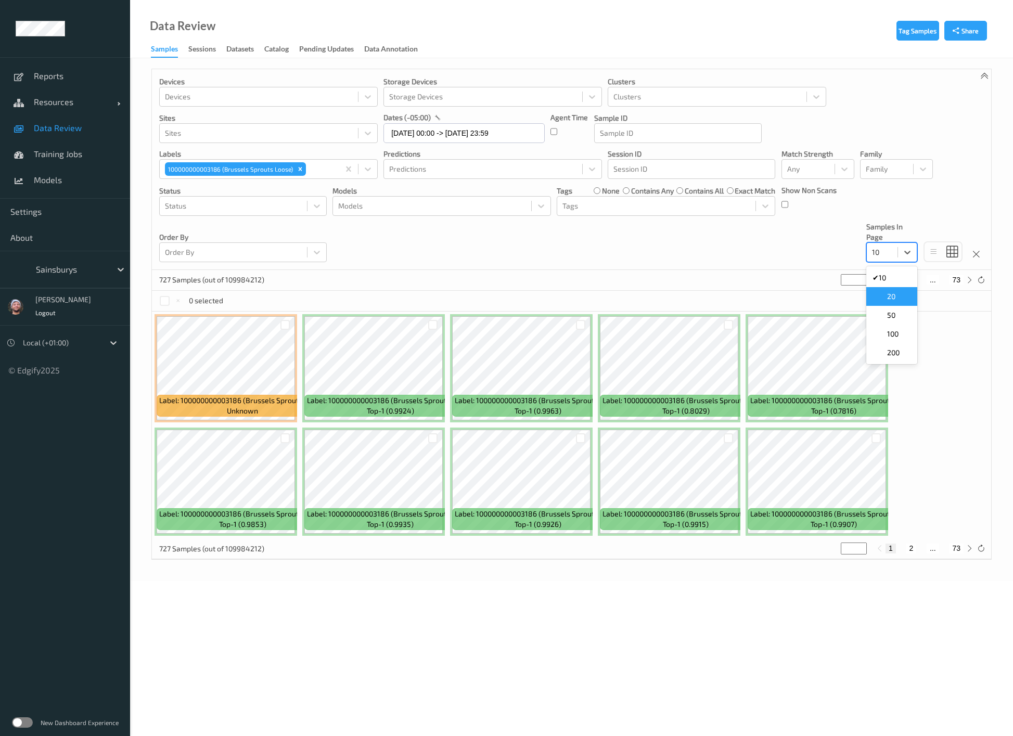
click at [886, 293] on span at bounding box center [879, 296] width 15 height 10
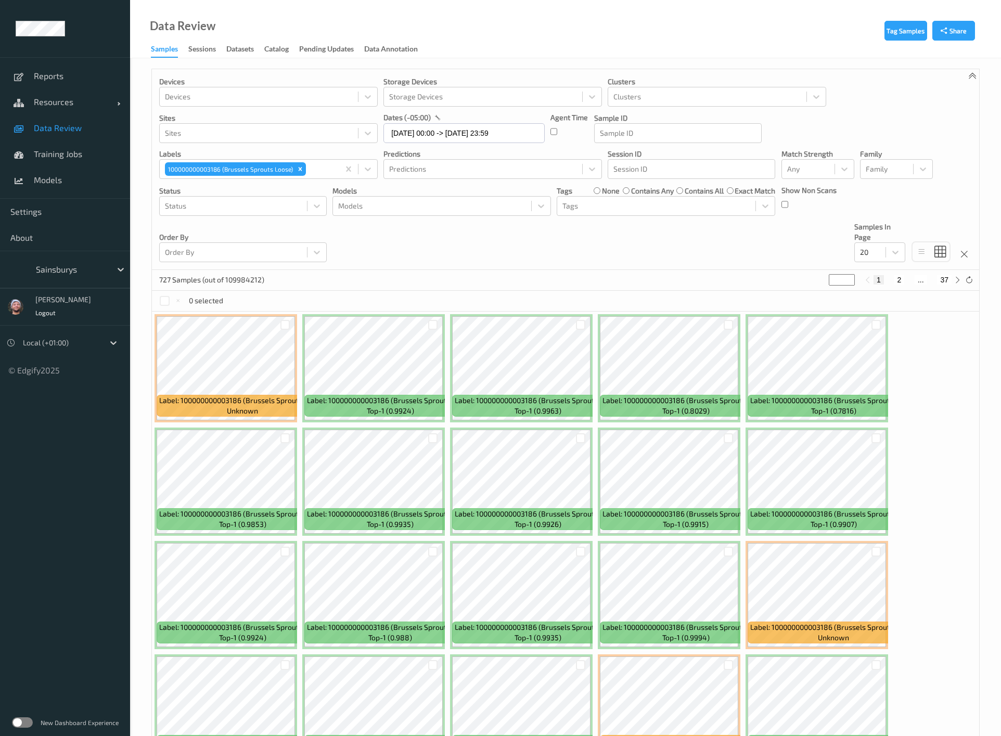
click at [235, 190] on p "Status" at bounding box center [242, 191] width 167 height 10
click at [300, 166] on icon "Remove 100000000003186 (Brussels Sprouts Loose)" at bounding box center [299, 168] width 7 height 7
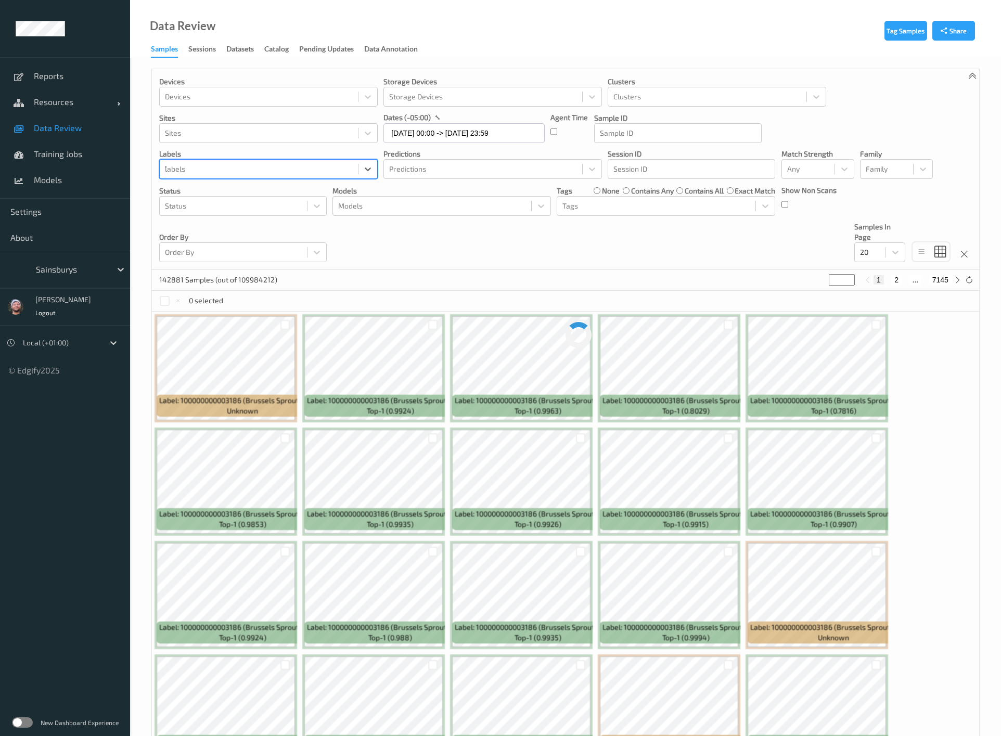
type input "78"
click at [247, 198] on div "100000000000078 (Ginger Loose)" at bounding box center [268, 194] width 218 height 19
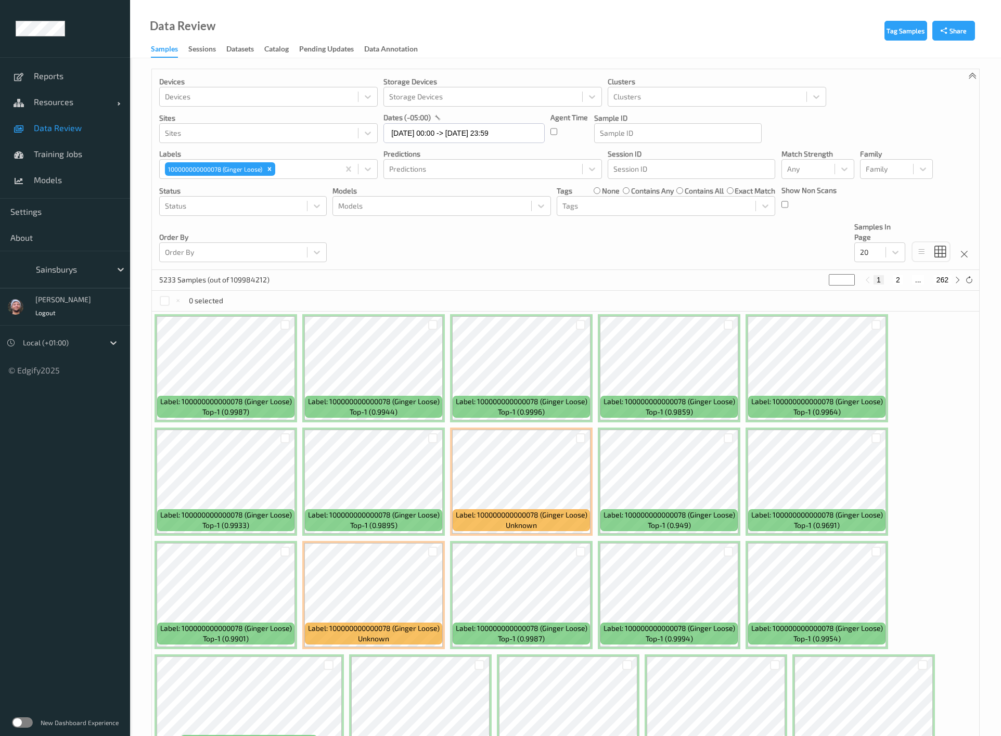
click at [421, 272] on div "5233 Samples (out of 109984212) * 1 2 ... 262" at bounding box center [565, 280] width 827 height 21
click at [870, 262] on div "Devices Devices Storage Devices Storage Devices Clusters Clusters Sites Sites d…" at bounding box center [565, 169] width 827 height 201
click at [754, 267] on div "Devices Devices Storage Devices Storage Devices Clusters Clusters Sites Sites d…" at bounding box center [565, 169] width 827 height 201
click at [207, 230] on div "Order By Order By" at bounding box center [242, 242] width 167 height 41
click at [266, 162] on div "Remove 100000000000078 (Ginger Loose)" at bounding box center [269, 169] width 11 height 14
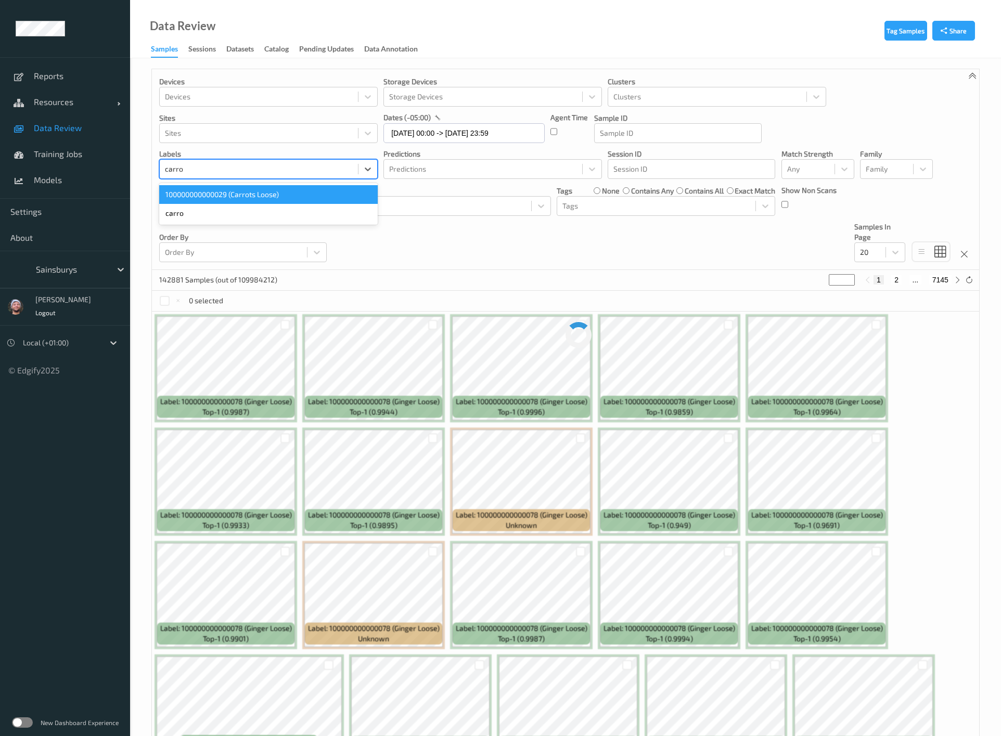
type input "carrot"
click at [284, 192] on div "100000000000029 (Carrots Loose)" at bounding box center [268, 194] width 218 height 19
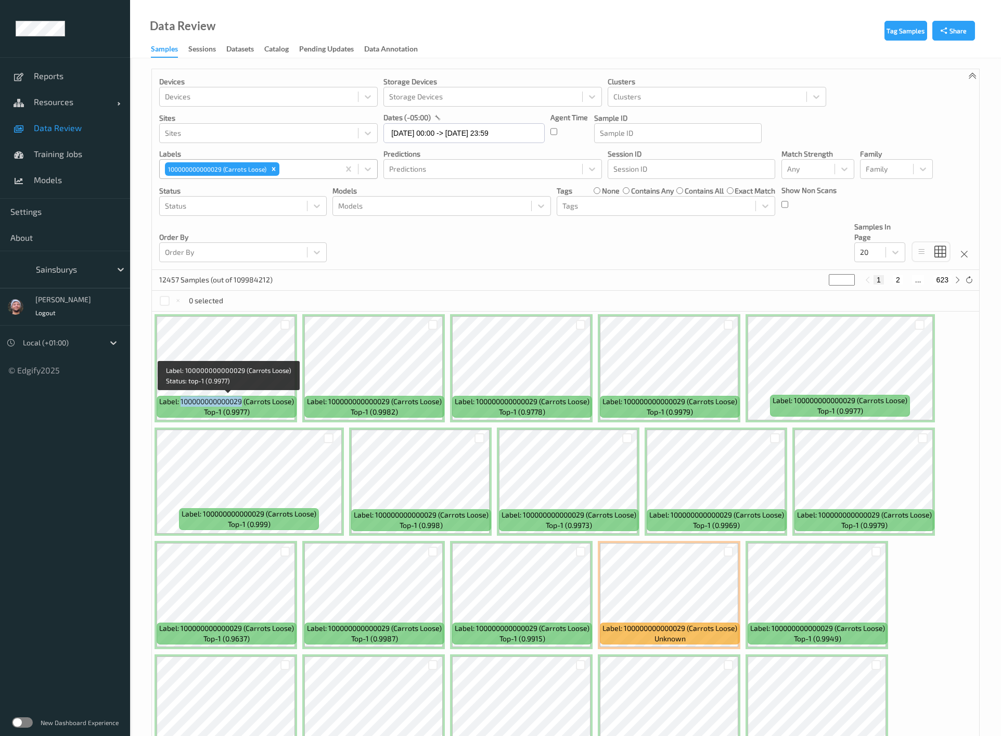
copy span "100000000000029"
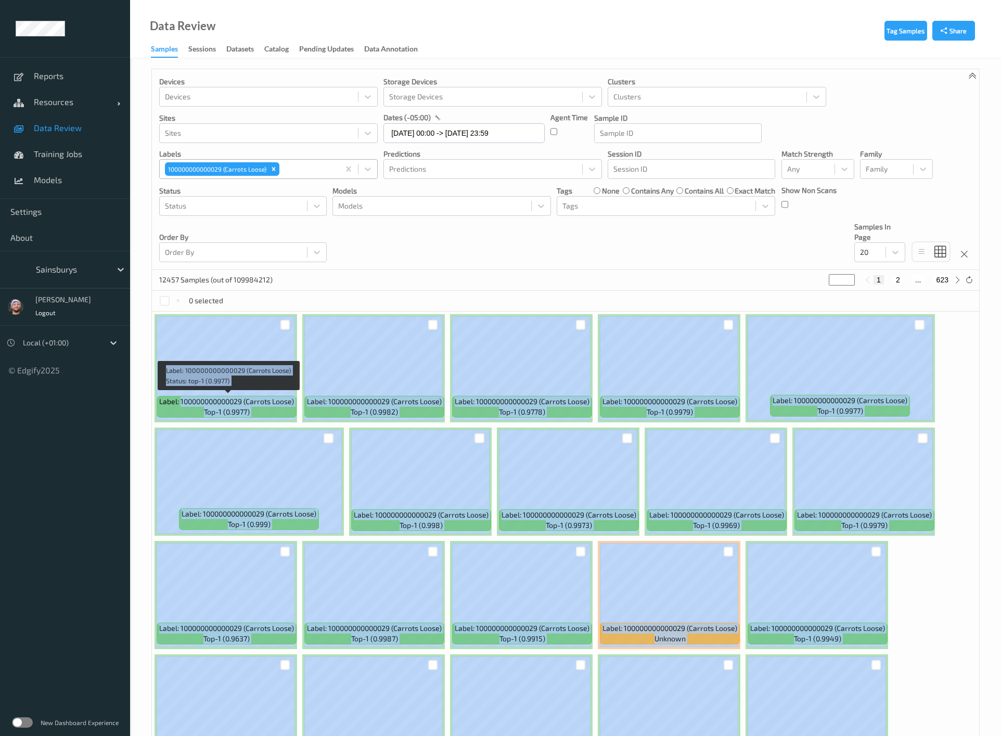
scroll to position [72, 0]
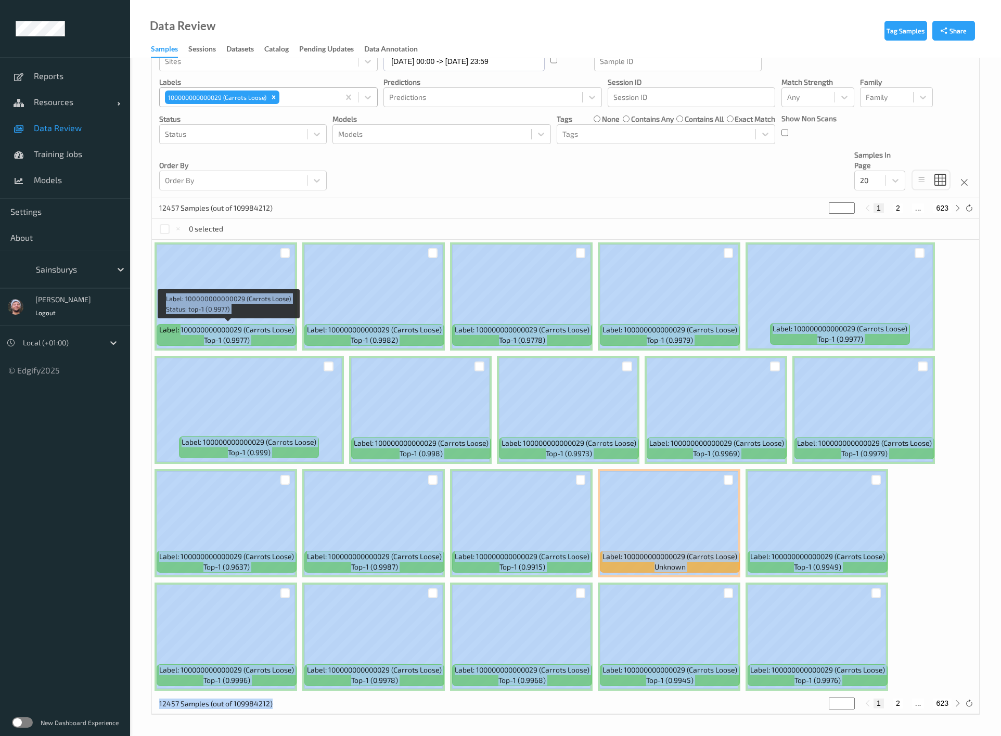
drag, startPoint x: 180, startPoint y: 403, endPoint x: 602, endPoint y: 1476, distance: 1152.8
click at [602, 664] on html "Reports Resources Devices Clusters Sites Data Review Training Jobs Models Setti…" at bounding box center [500, 296] width 1001 height 736
drag, startPoint x: 480, startPoint y: 717, endPoint x: 455, endPoint y: 678, distance: 46.2
click at [480, 717] on div "Tag Samples Share Devices Devices Storage Devices Storage Devices Clusters Clus…" at bounding box center [565, 360] width 871 height 749
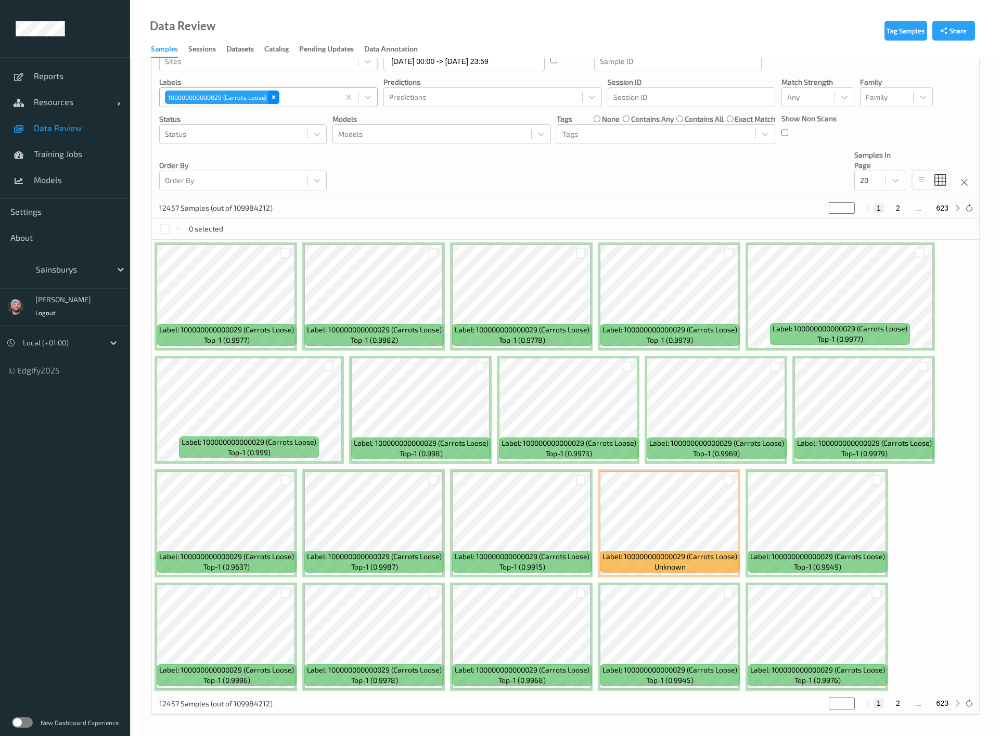
click at [271, 100] on icon "Remove 100000000000029 (Carrots Loose)" at bounding box center [273, 97] width 7 height 7
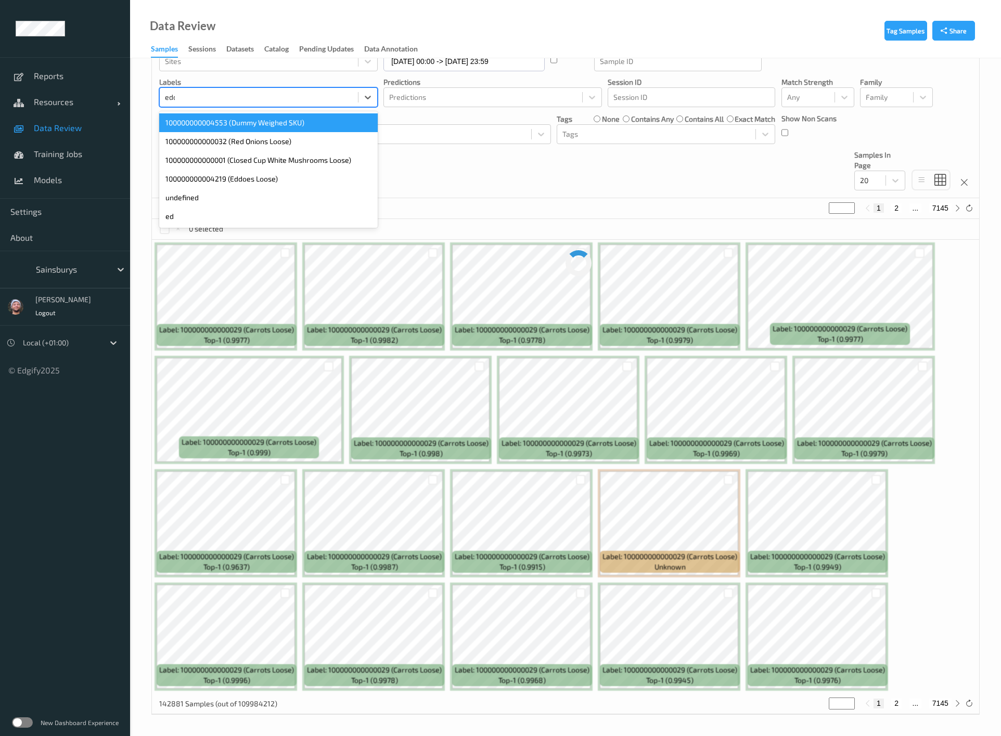
type input "eddo"
click at [255, 127] on div "100000000004219 (Eddoes Loose)" at bounding box center [268, 122] width 218 height 19
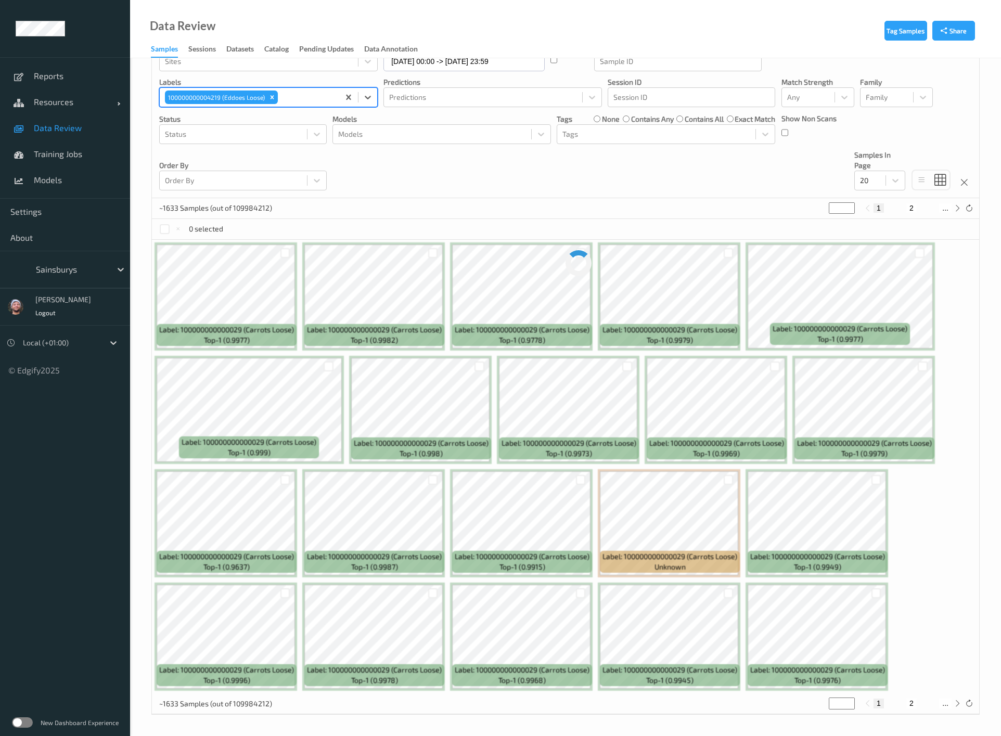
click at [885, 185] on div "Devices Devices Storage Devices Storage Devices Clusters Clusters Sites Sites d…" at bounding box center [565, 97] width 827 height 201
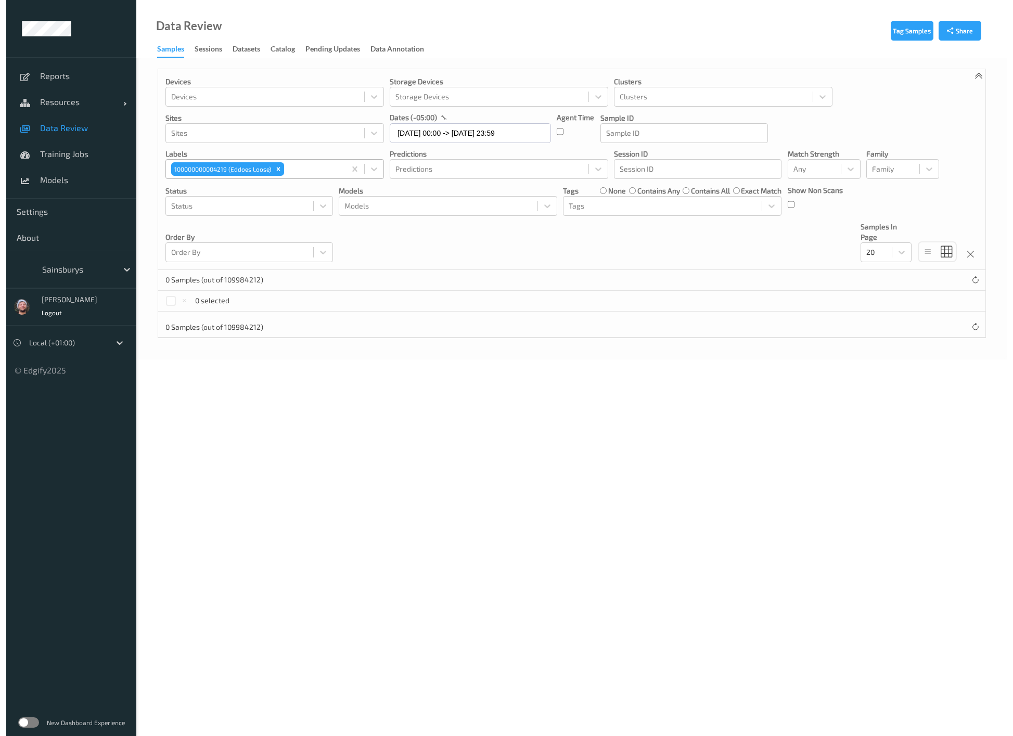
scroll to position [0, 0]
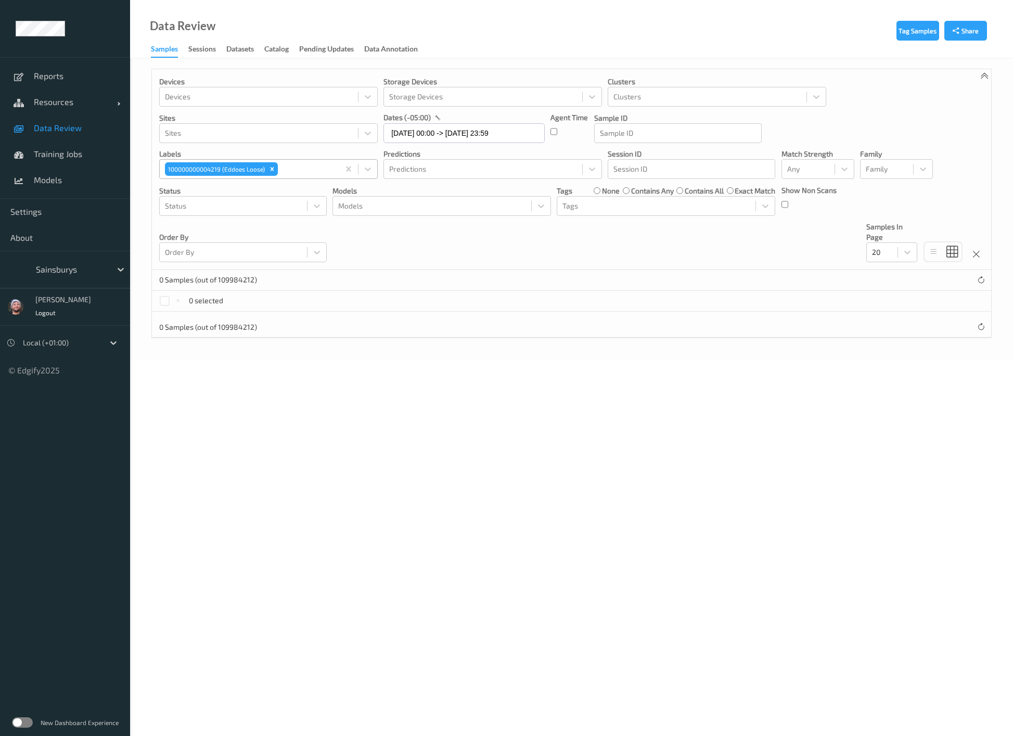
click at [882, 264] on div "Devices Devices Storage Devices Storage Devices Clusters Clusters Sites Sites d…" at bounding box center [571, 169] width 839 height 201
click at [887, 254] on div at bounding box center [882, 252] width 20 height 12
click at [891, 274] on span "10" at bounding box center [890, 278] width 7 height 10
click at [485, 128] on input "07/10/2025 00:00 -> 07/10/2025 23:59" at bounding box center [463, 133] width 161 height 20
click at [431, 237] on span "14" at bounding box center [432, 237] width 15 height 15
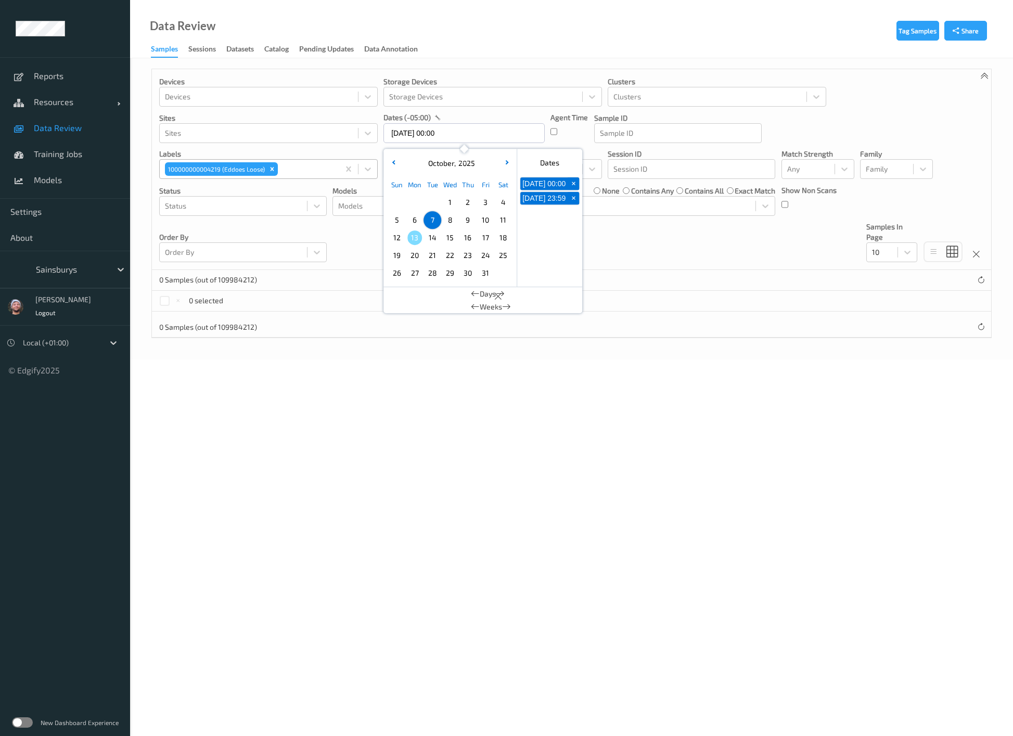
click at [431, 237] on span "14" at bounding box center [432, 237] width 15 height 15
click at [401, 237] on span "12" at bounding box center [397, 237] width 15 height 15
click at [486, 217] on span "10" at bounding box center [485, 220] width 15 height 15
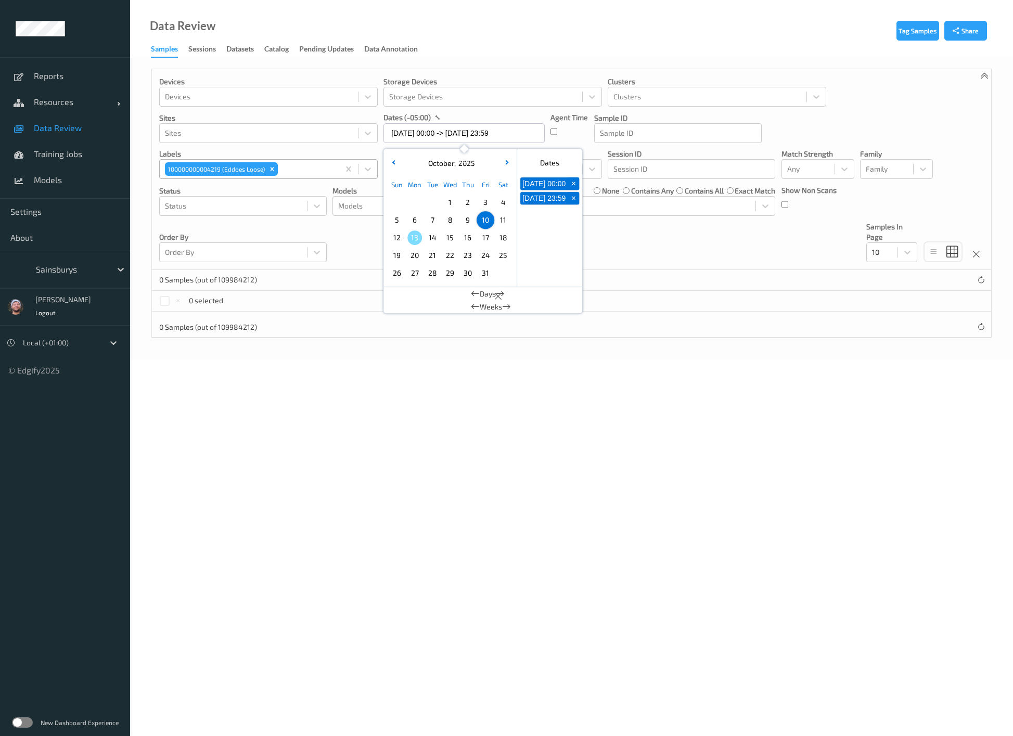
click at [411, 235] on span "13" at bounding box center [414, 237] width 15 height 15
type input "13/10/2025 00:00 -> 13/10/2025 23:59"
click at [671, 313] on div at bounding box center [571, 314] width 839 height 5
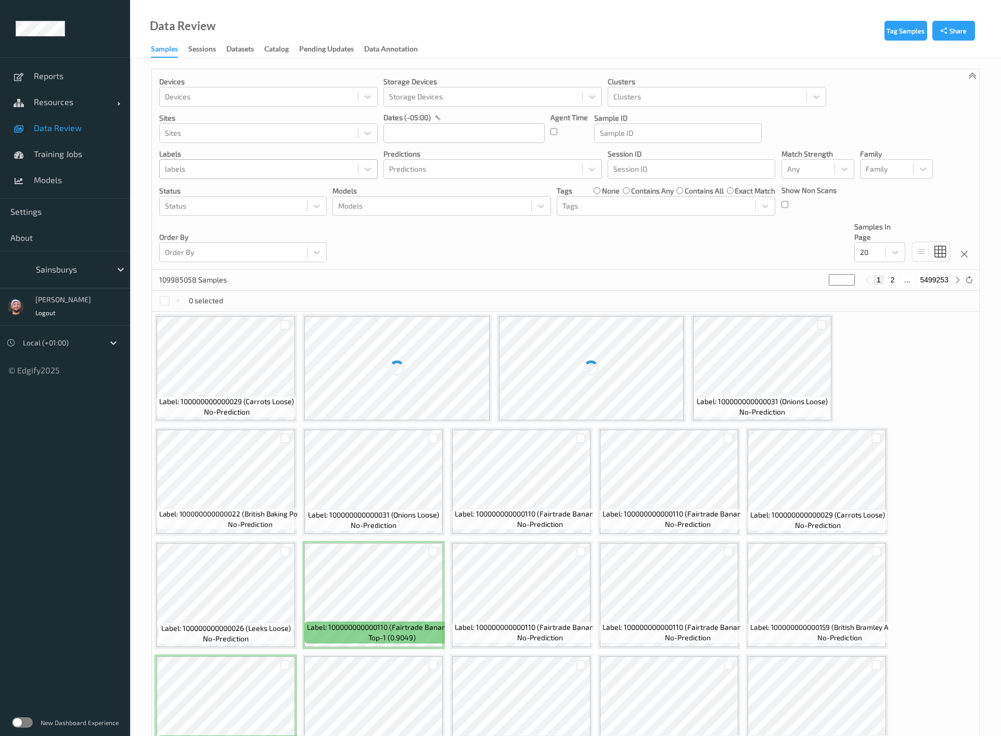
click at [200, 173] on div at bounding box center [259, 169] width 188 height 12
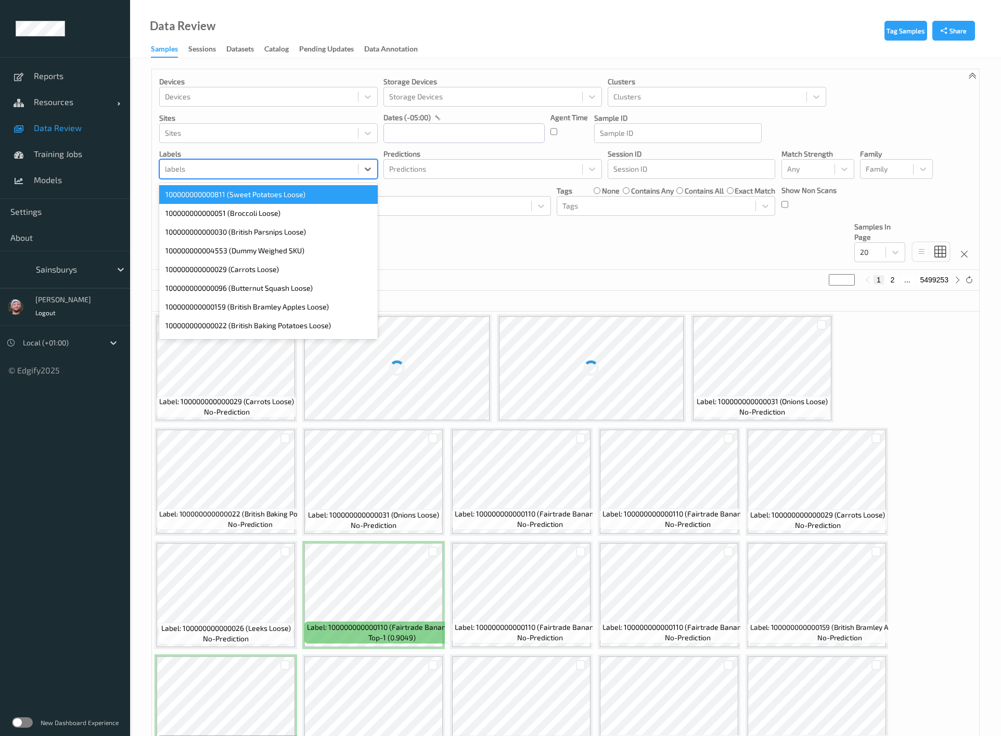
type input "3"
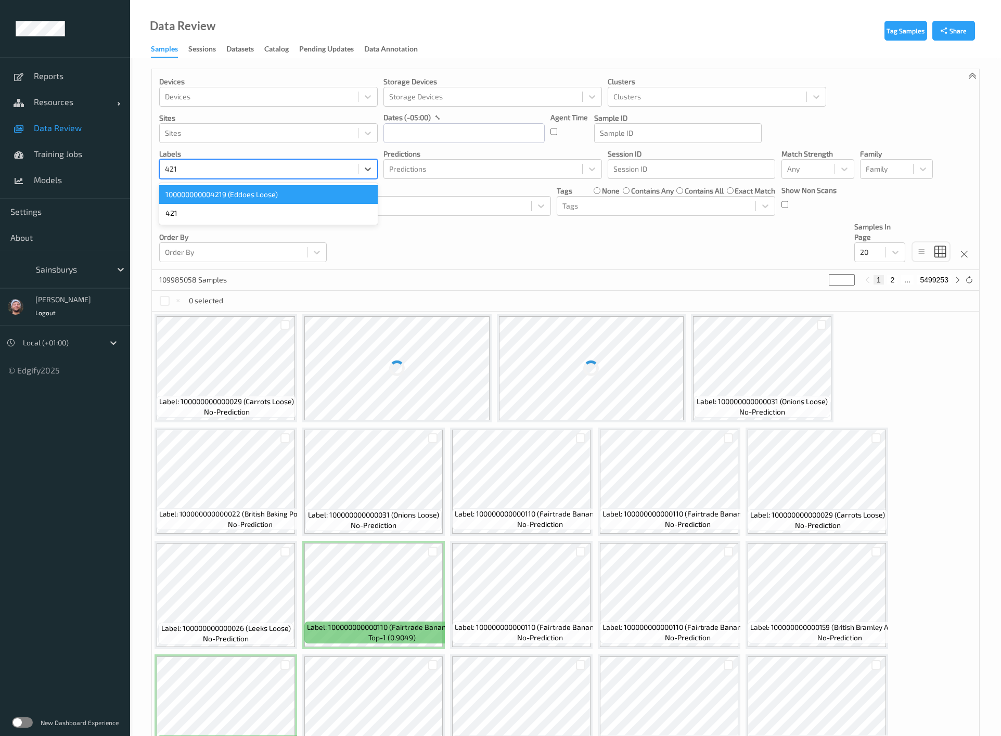
type input "4219"
click at [186, 198] on div "100000000004219 (Eddoes Loose)" at bounding box center [268, 194] width 218 height 19
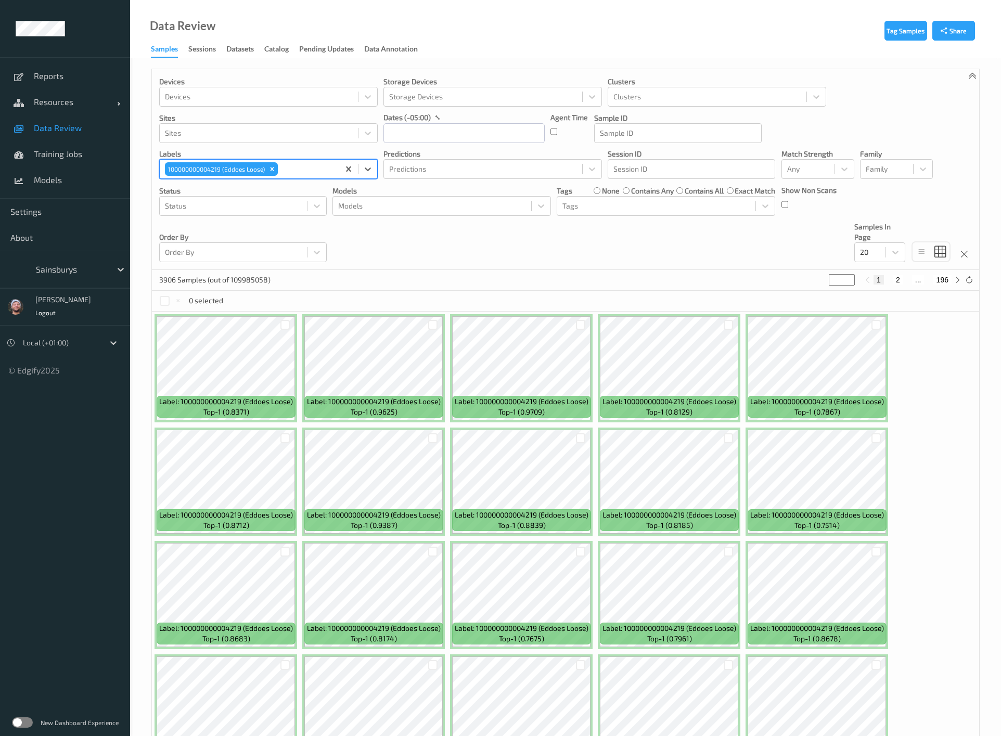
click at [893, 279] on button "2" at bounding box center [897, 279] width 10 height 9
type input "*"
click at [860, 250] on input "text" at bounding box center [861, 252] width 2 height 10
click at [877, 280] on span "10" at bounding box center [878, 278] width 7 height 10
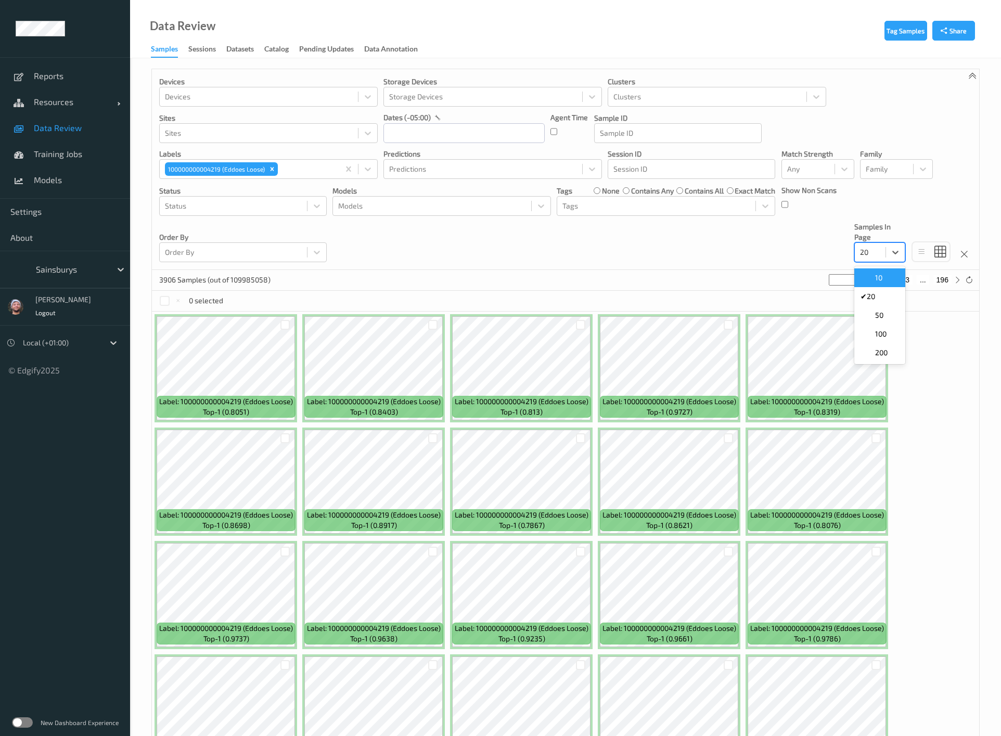
type input "*"
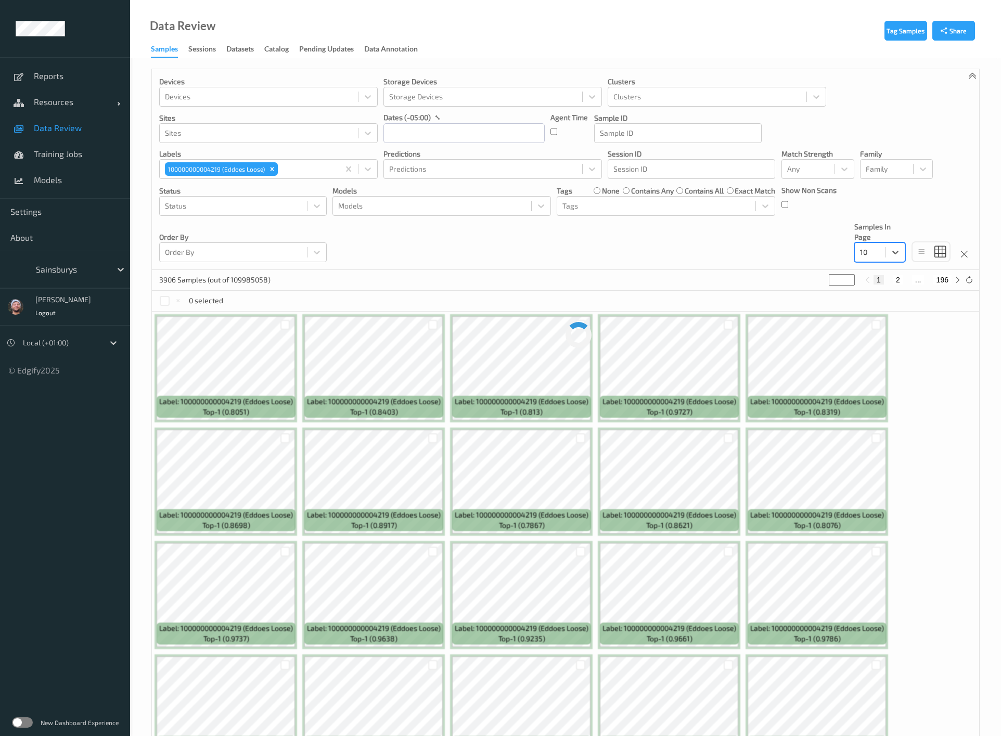
click at [940, 278] on button "196" at bounding box center [942, 279] width 18 height 9
type input "***"
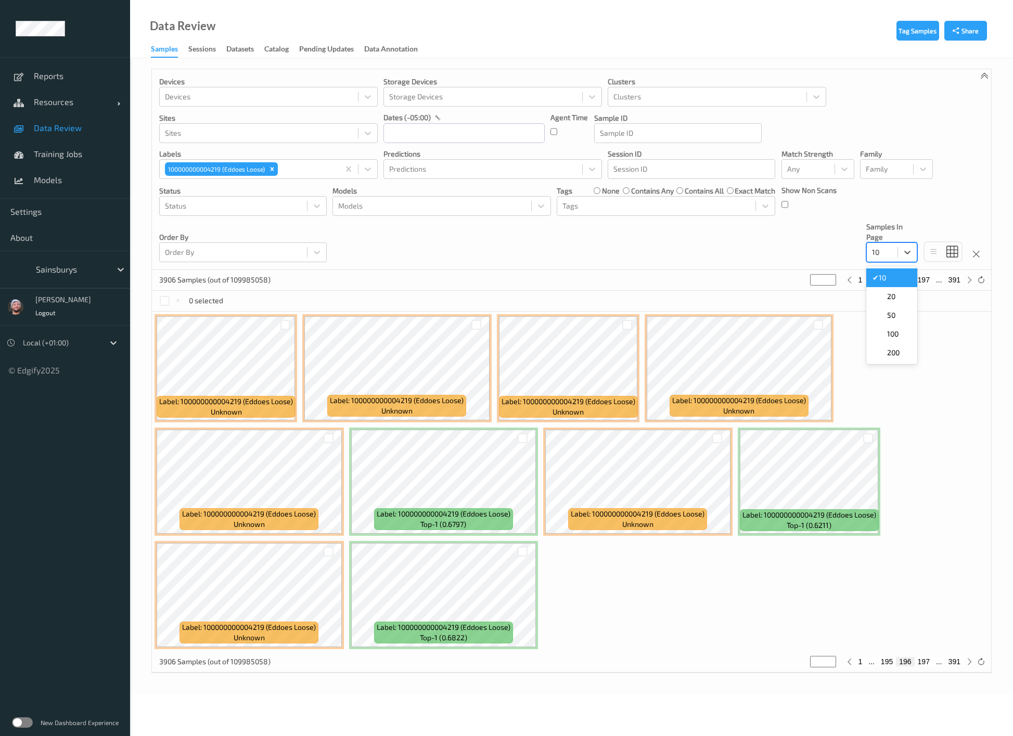
click at [879, 256] on div at bounding box center [882, 252] width 20 height 12
click at [819, 277] on input "***" at bounding box center [823, 279] width 26 height 11
type input "*"
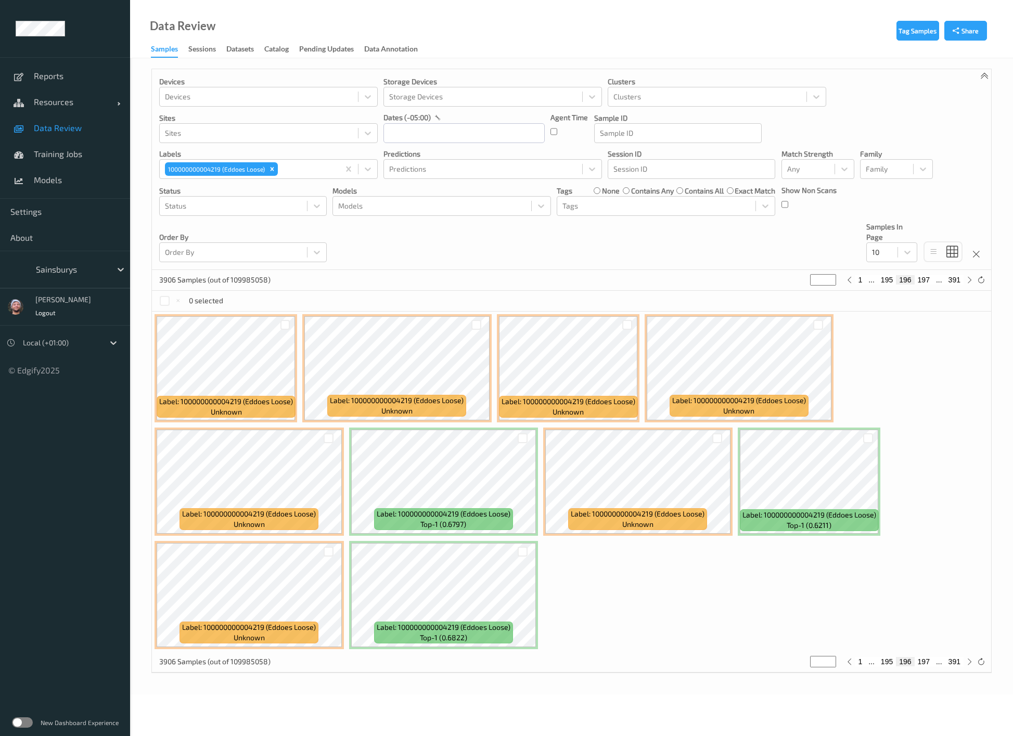
type input "**"
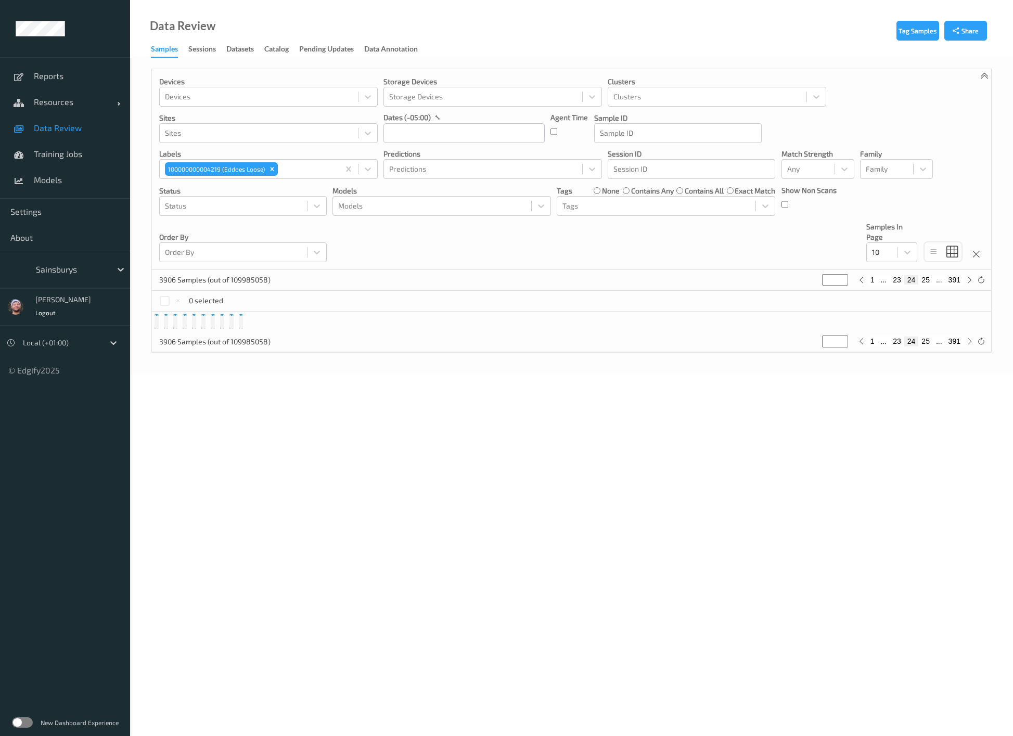
type input "**"
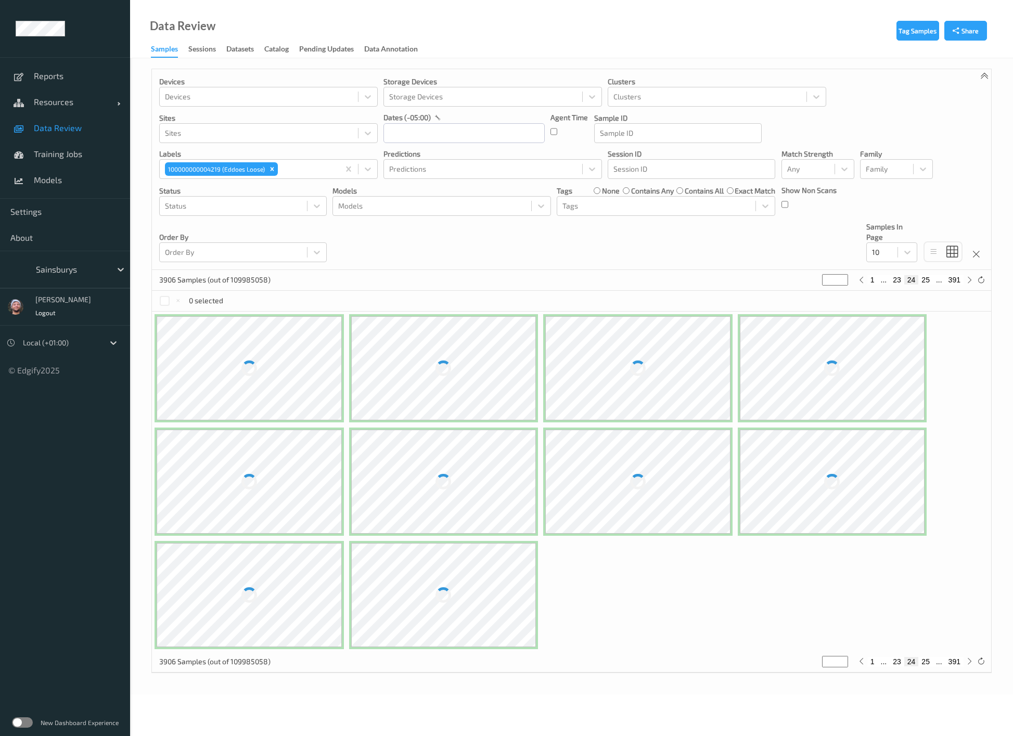
click at [791, 250] on div "Devices Devices Storage Devices Storage Devices Clusters Clusters Sites Sites d…" at bounding box center [571, 169] width 839 height 201
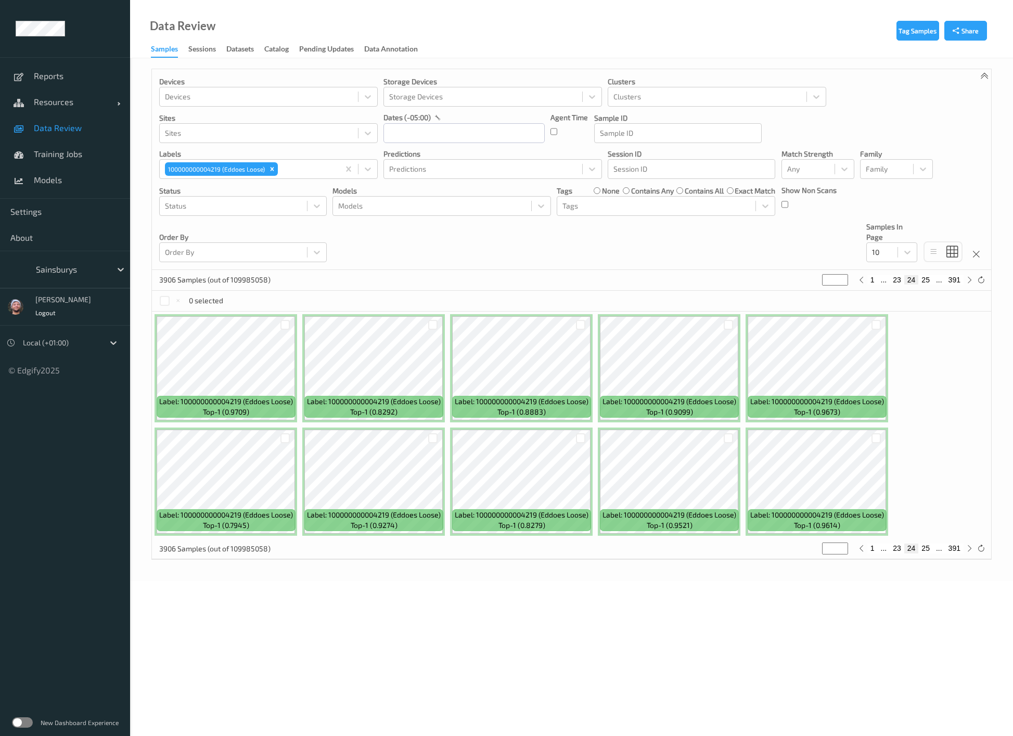
click at [664, 262] on div "Devices Devices Storage Devices Storage Devices Clusters Clusters Sites Sites d…" at bounding box center [571, 169] width 839 height 201
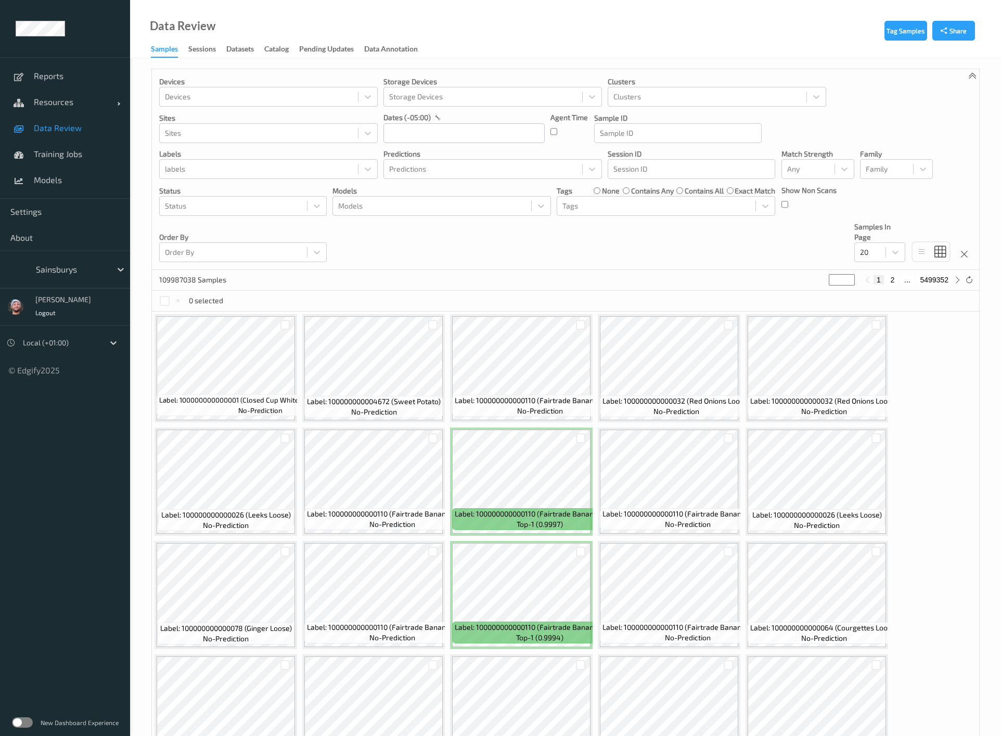
click at [545, 256] on div "Devices Devices Storage Devices Storage Devices Clusters Clusters Sites Sites d…" at bounding box center [565, 169] width 827 height 201
click at [56, 213] on span "Settings" at bounding box center [64, 211] width 109 height 10
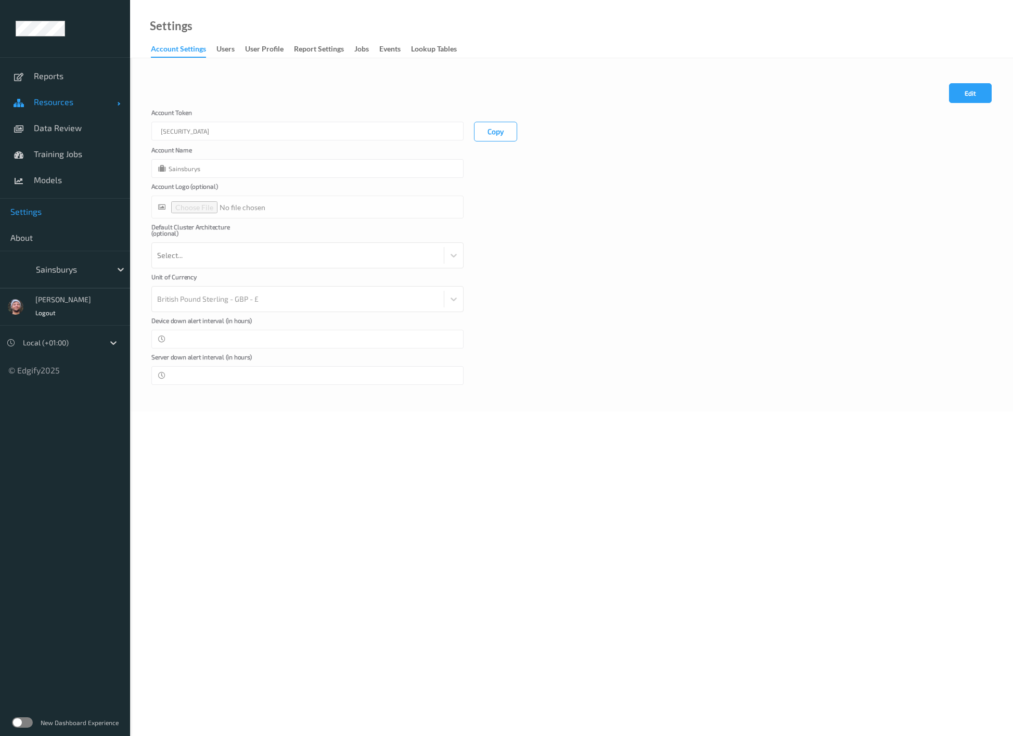
click at [75, 111] on link "Resources" at bounding box center [65, 102] width 130 height 26
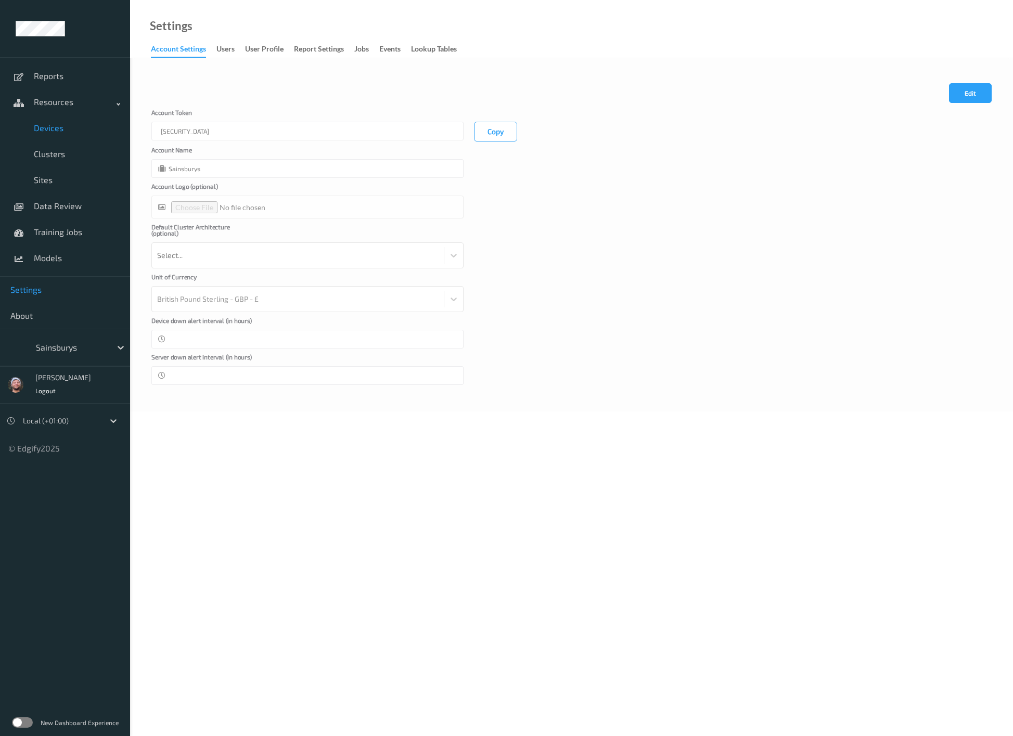
click at [63, 121] on link "Devices" at bounding box center [65, 128] width 130 height 26
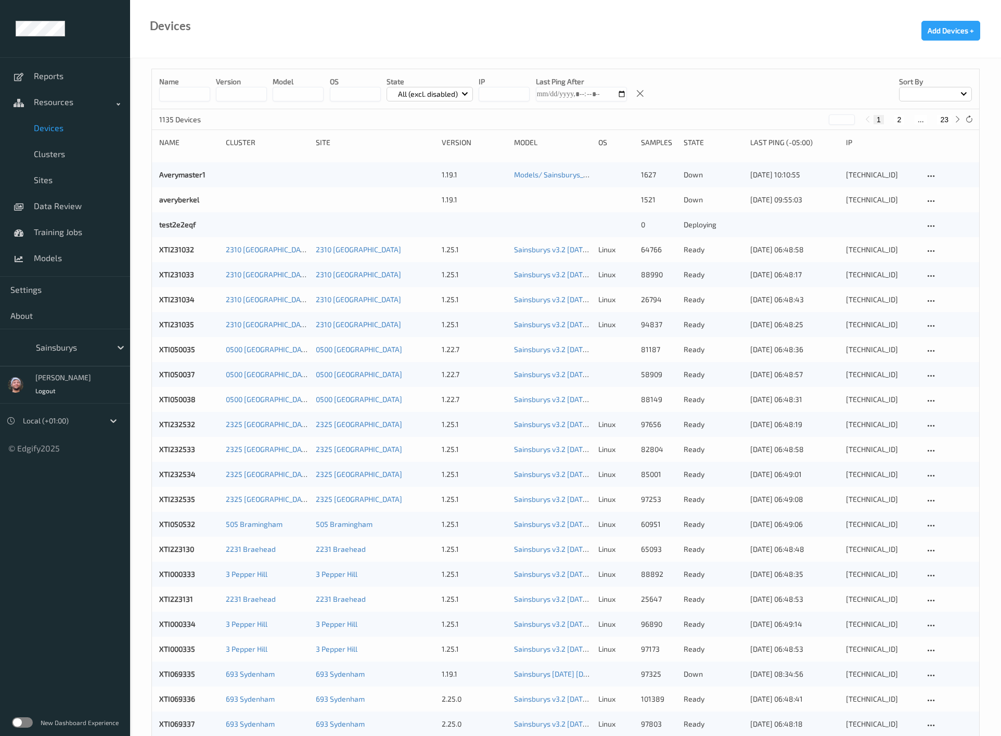
click at [199, 98] on input at bounding box center [184, 94] width 51 height 15
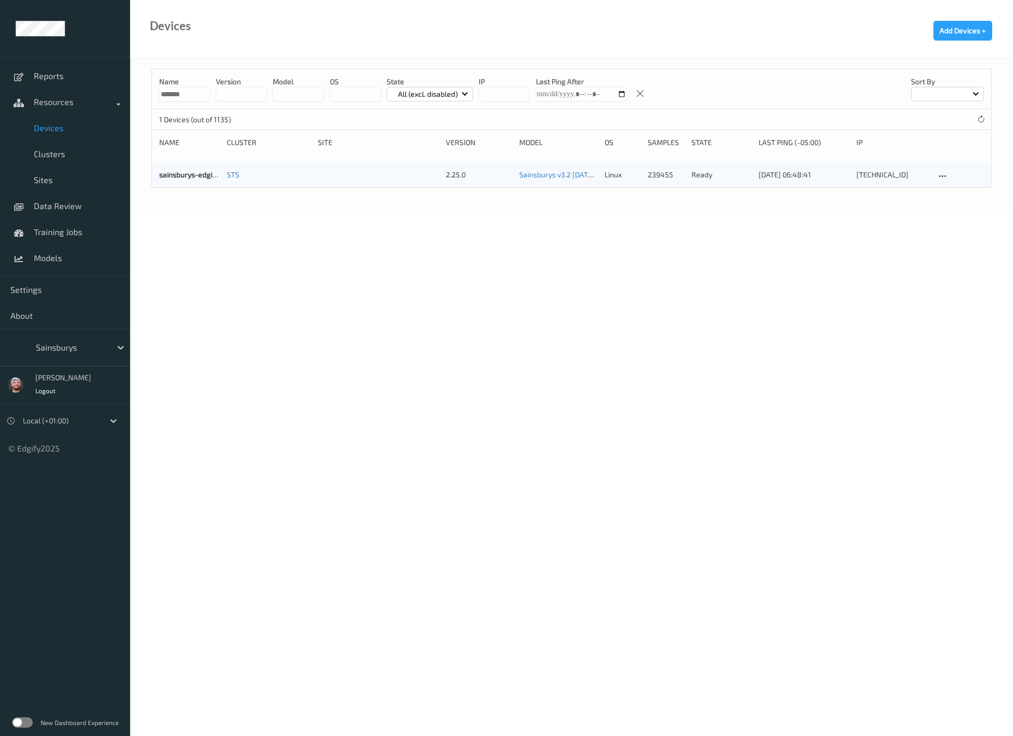
type input "*******"
click at [366, 28] on div "Devices Add Devices +" at bounding box center [571, 29] width 883 height 58
click at [186, 172] on link "sainsburys-edgibox" at bounding box center [191, 174] width 65 height 9
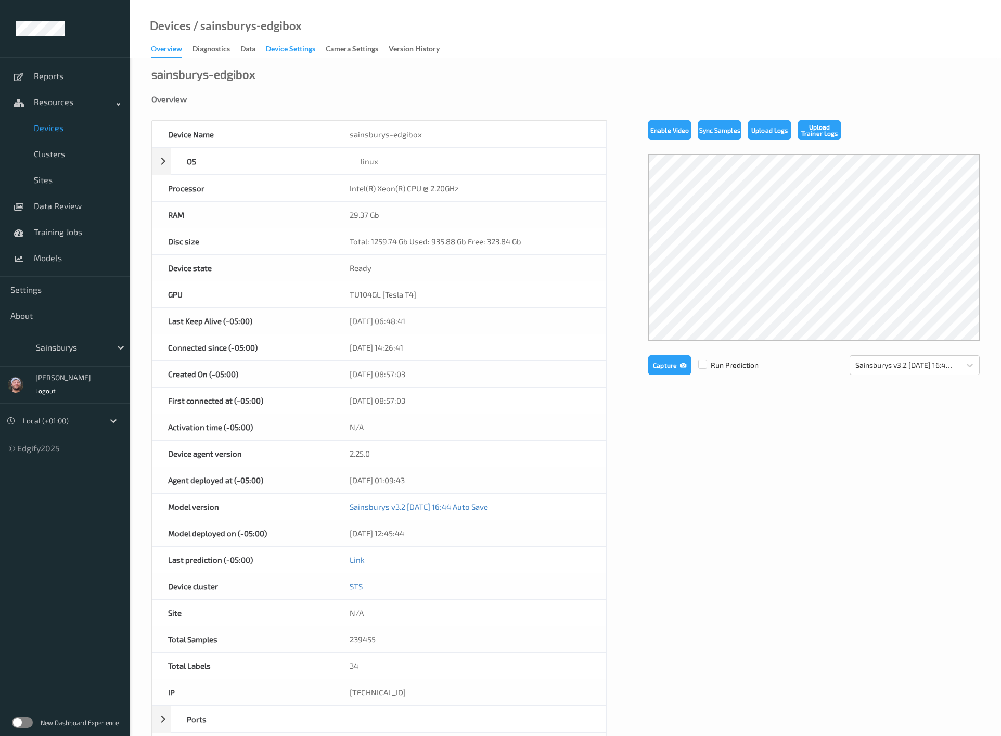
drag, startPoint x: 282, startPoint y: 46, endPoint x: 203, endPoint y: 55, distance: 79.1
click at [281, 46] on div "Device Settings" at bounding box center [290, 50] width 49 height 13
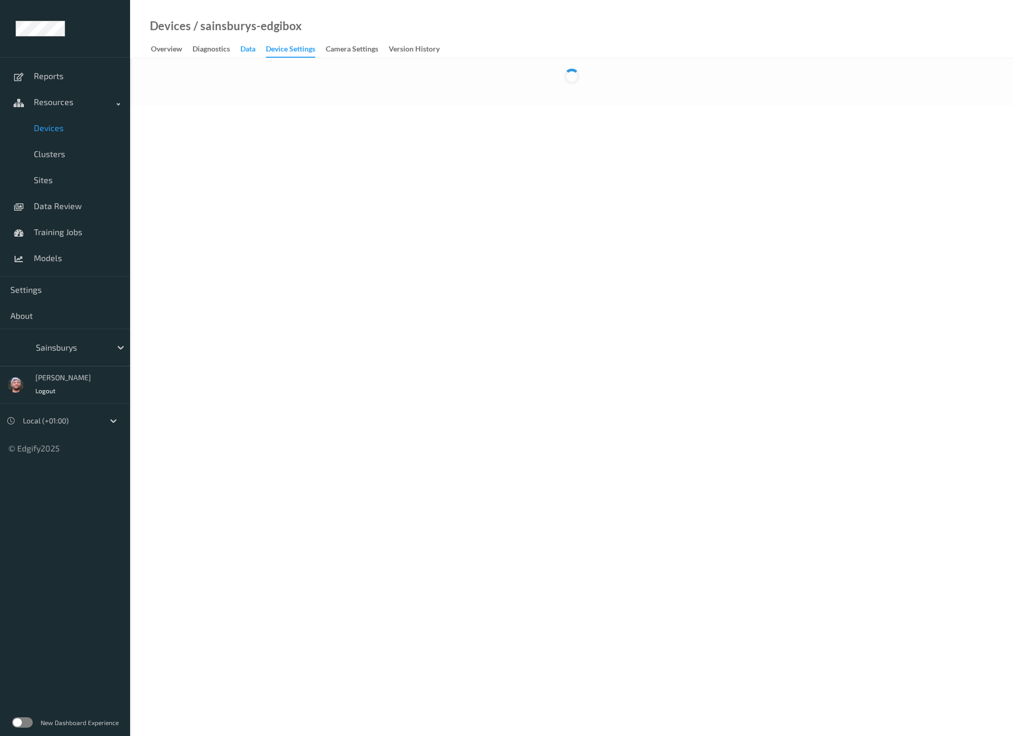
click at [198, 50] on div "Diagnostics" at bounding box center [210, 50] width 37 height 13
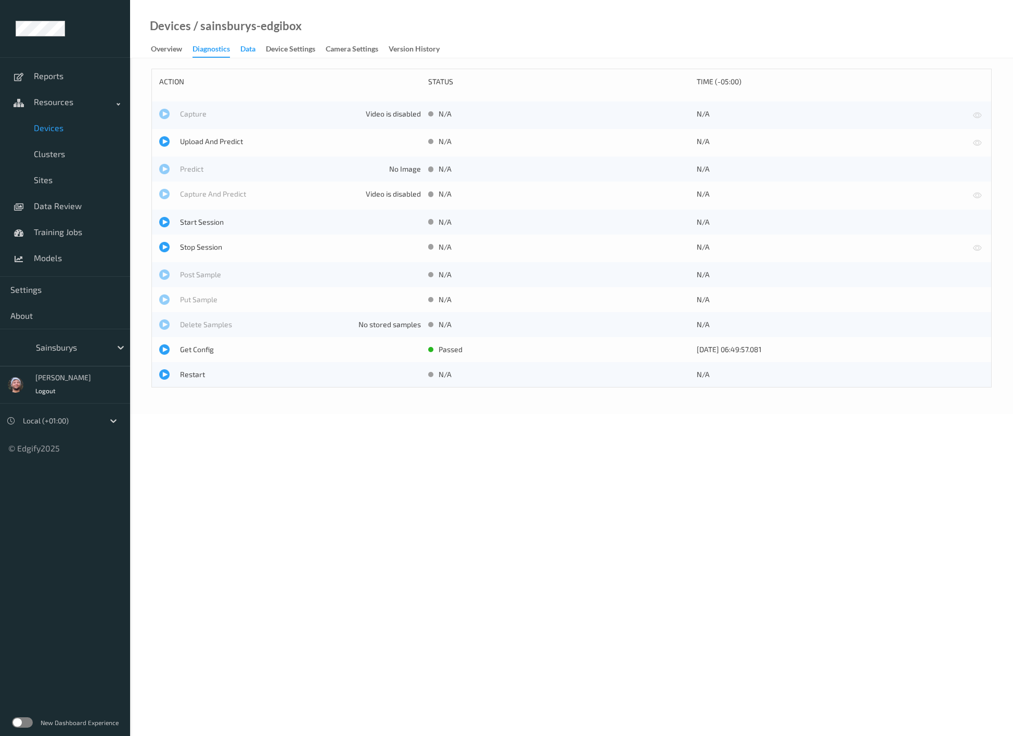
click at [250, 54] on div "Data" at bounding box center [247, 50] width 15 height 13
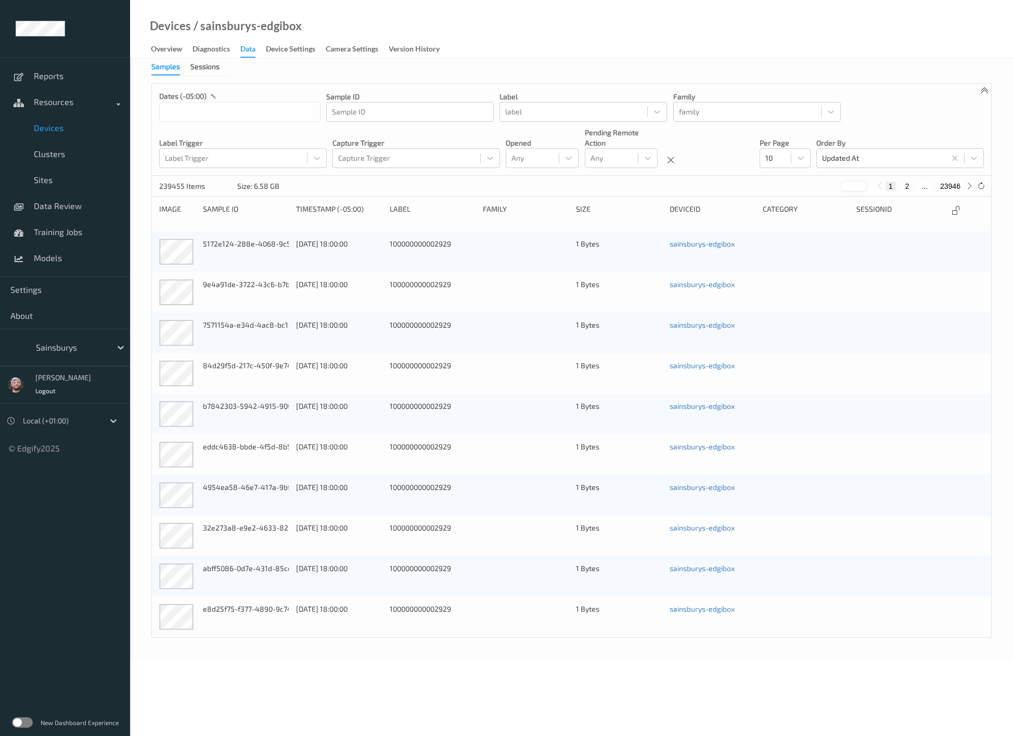
click at [287, 40] on div "Devices / sainsburys-edgibox" at bounding box center [216, 39] width 172 height 37
click at [284, 44] on div "Device Settings" at bounding box center [290, 50] width 49 height 13
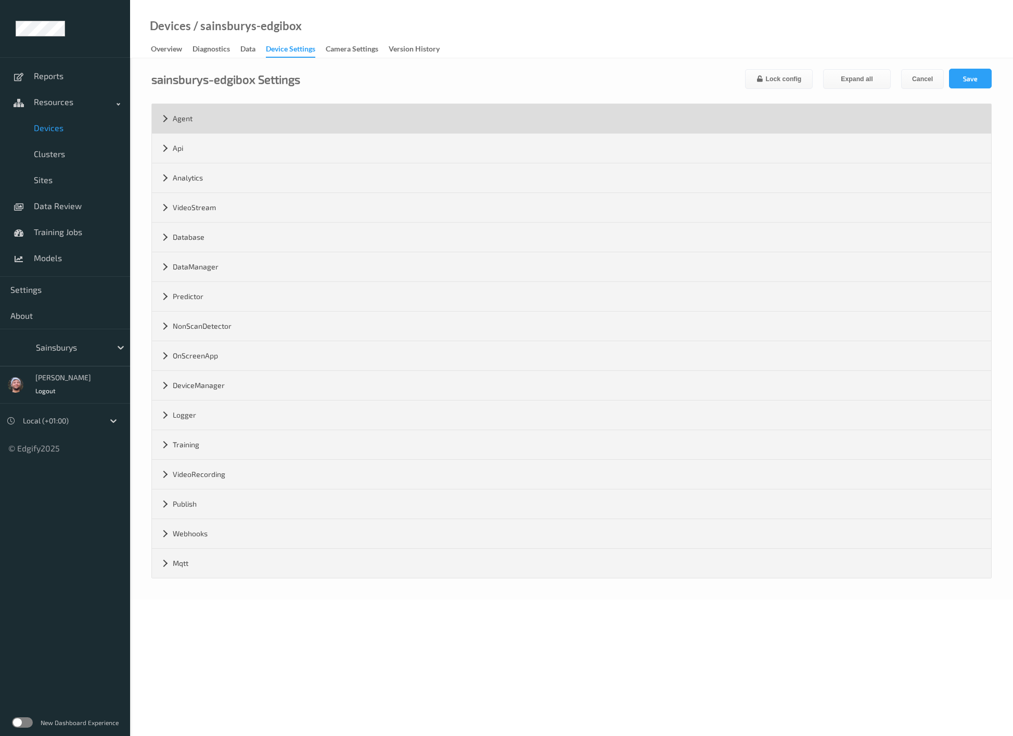
click at [206, 131] on div "Agent" at bounding box center [571, 118] width 839 height 29
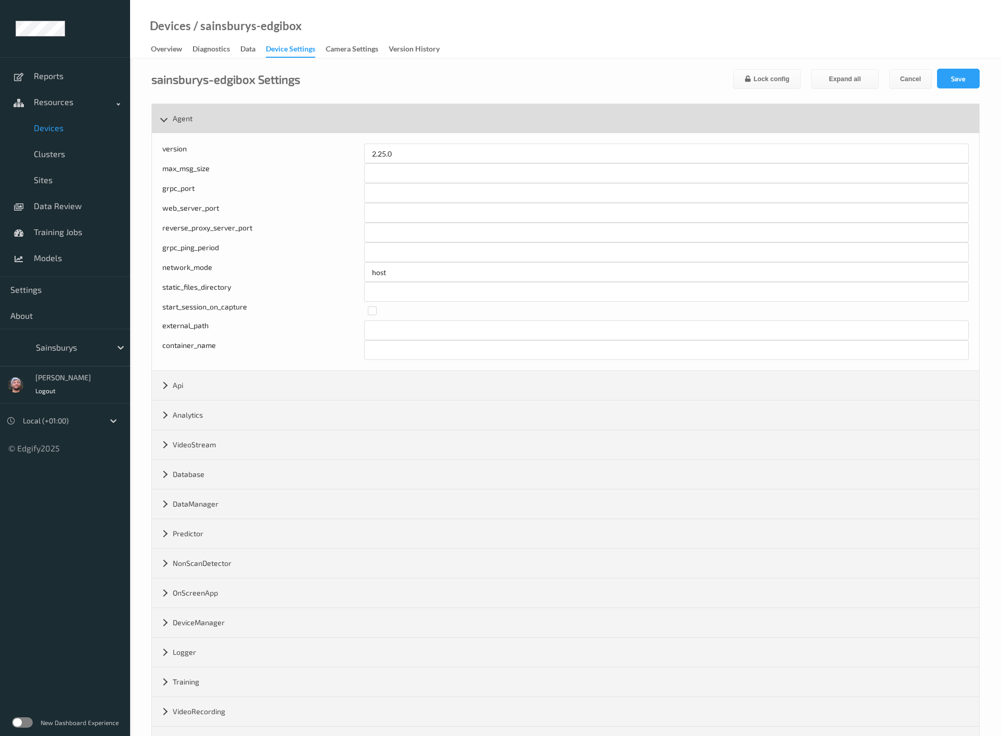
click at [209, 127] on div "Agent" at bounding box center [565, 118] width 827 height 29
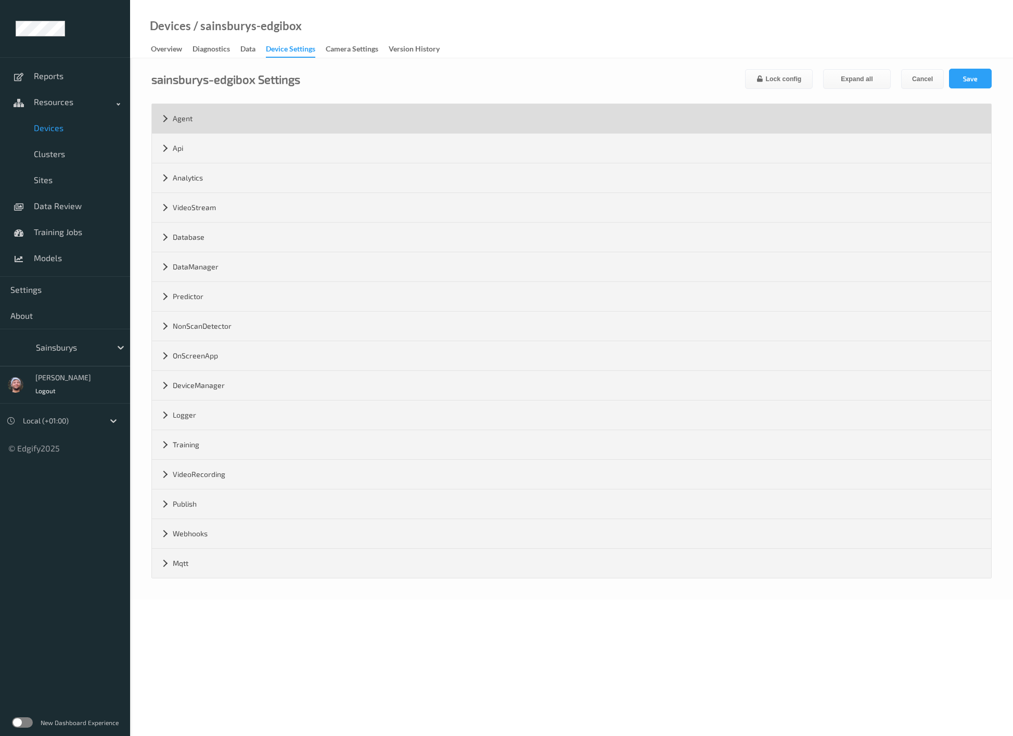
click at [209, 127] on div "Agent" at bounding box center [571, 118] width 839 height 29
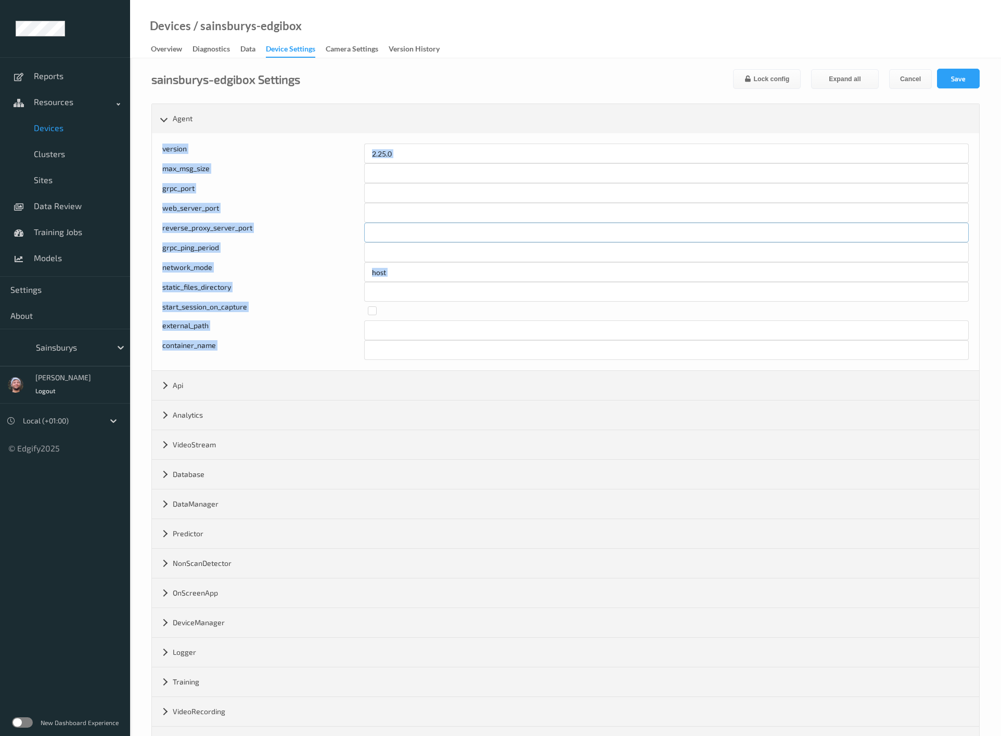
click at [408, 236] on input "****" at bounding box center [666, 233] width 605 height 20
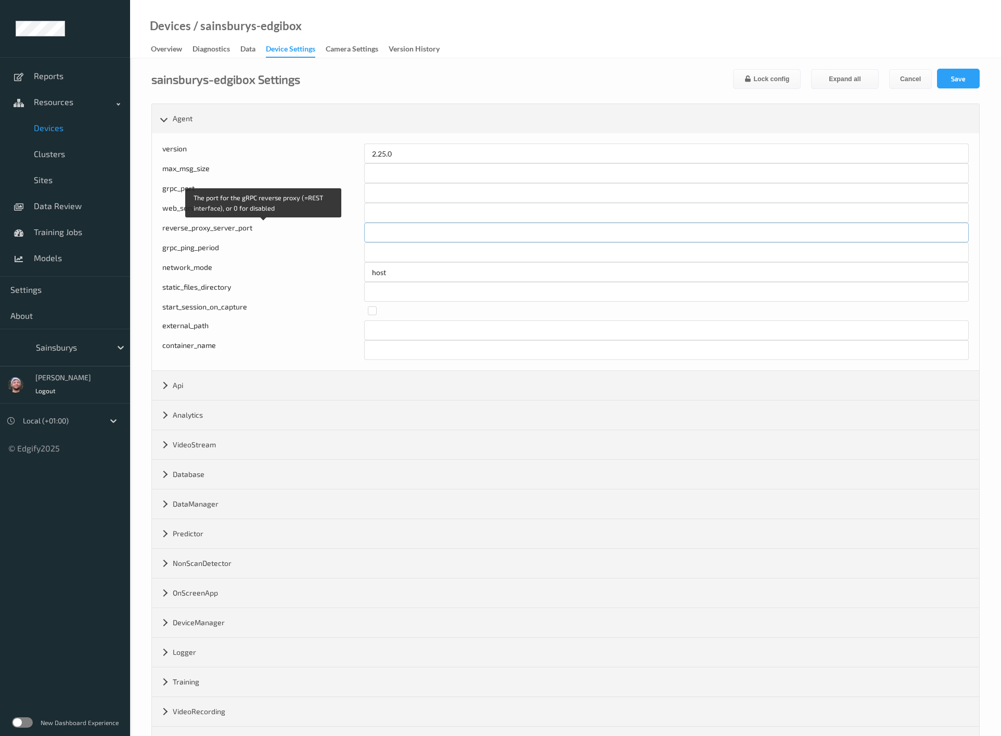
drag, startPoint x: 368, startPoint y: 229, endPoint x: 322, endPoint y: 230, distance: 45.8
click at [322, 230] on div "The port for the gRPC reverse proxy (=REST interface), or 0 for disabled revers…" at bounding box center [565, 233] width 806 height 20
click at [407, 235] on input "****" at bounding box center [666, 233] width 605 height 20
drag, startPoint x: 373, startPoint y: 234, endPoint x: 305, endPoint y: 228, distance: 67.9
click at [305, 228] on div "The port for the gRPC reverse proxy (=REST interface), or 0 for disabled revers…" at bounding box center [565, 233] width 806 height 20
